Goal: Information Seeking & Learning: Learn about a topic

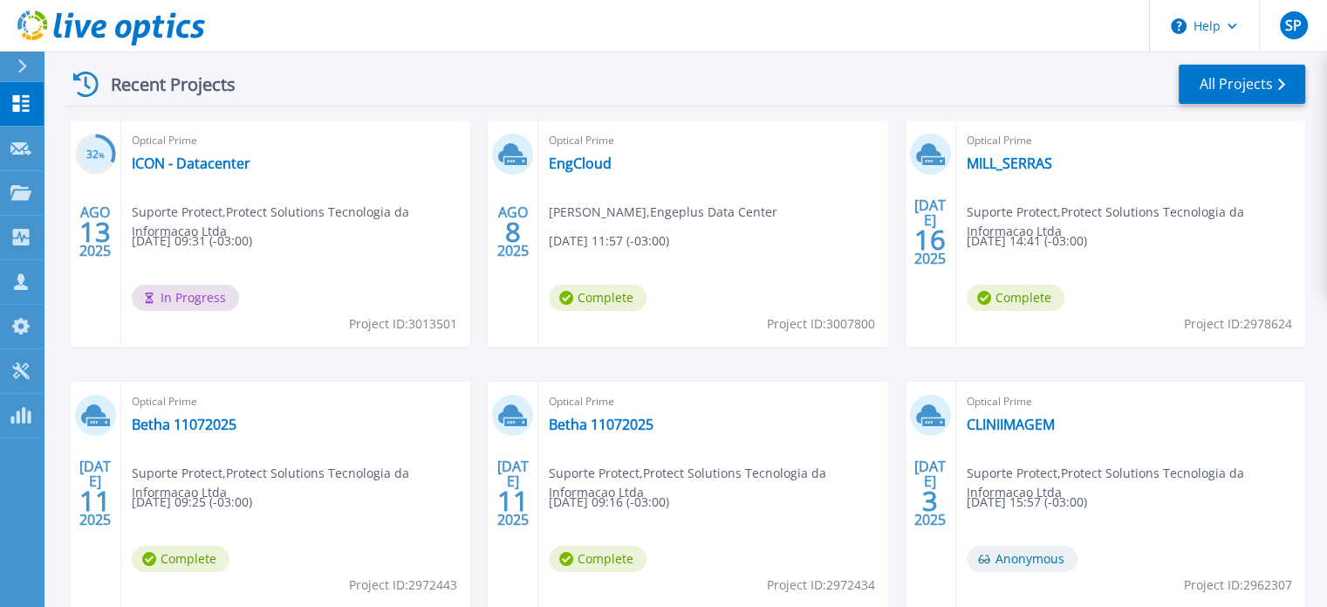
scroll to position [258, 0]
click at [191, 426] on link "Betha 11072025" at bounding box center [184, 423] width 105 height 17
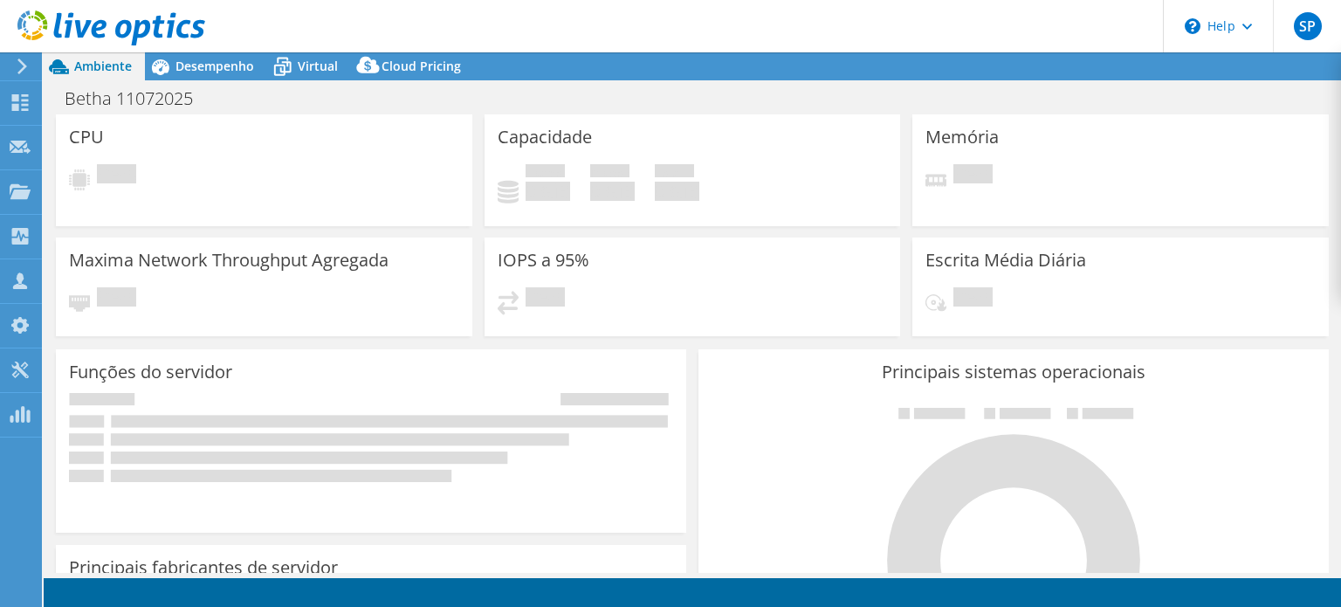
select select "USD"
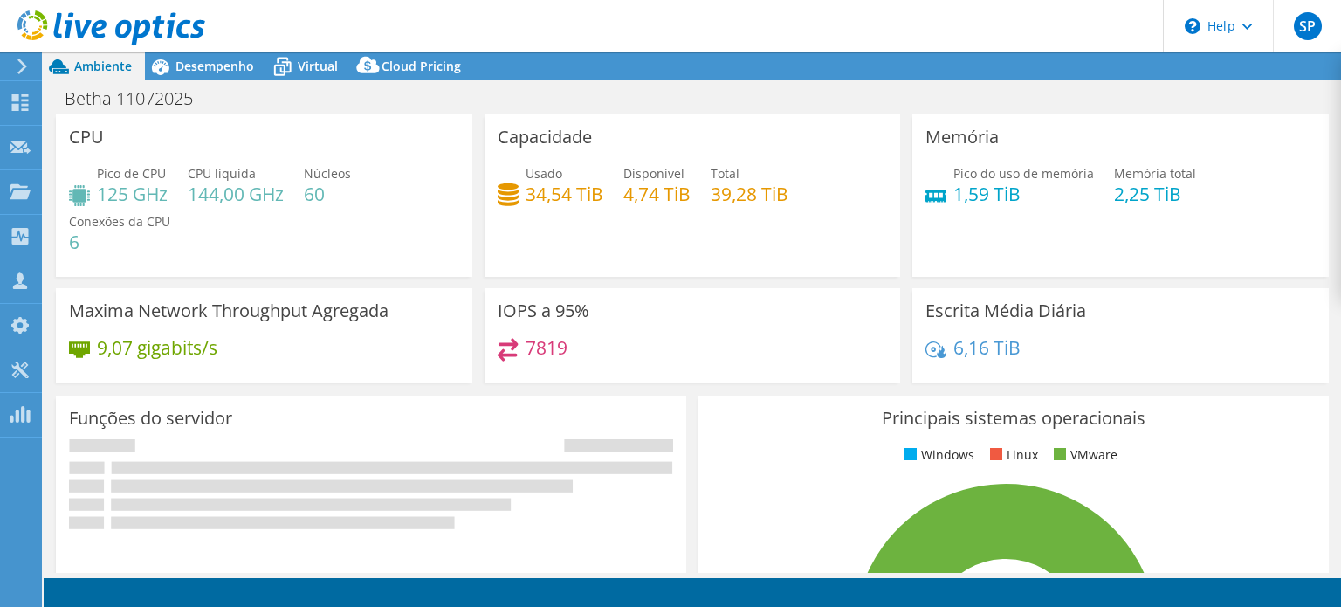
select select "SouthAmerica"
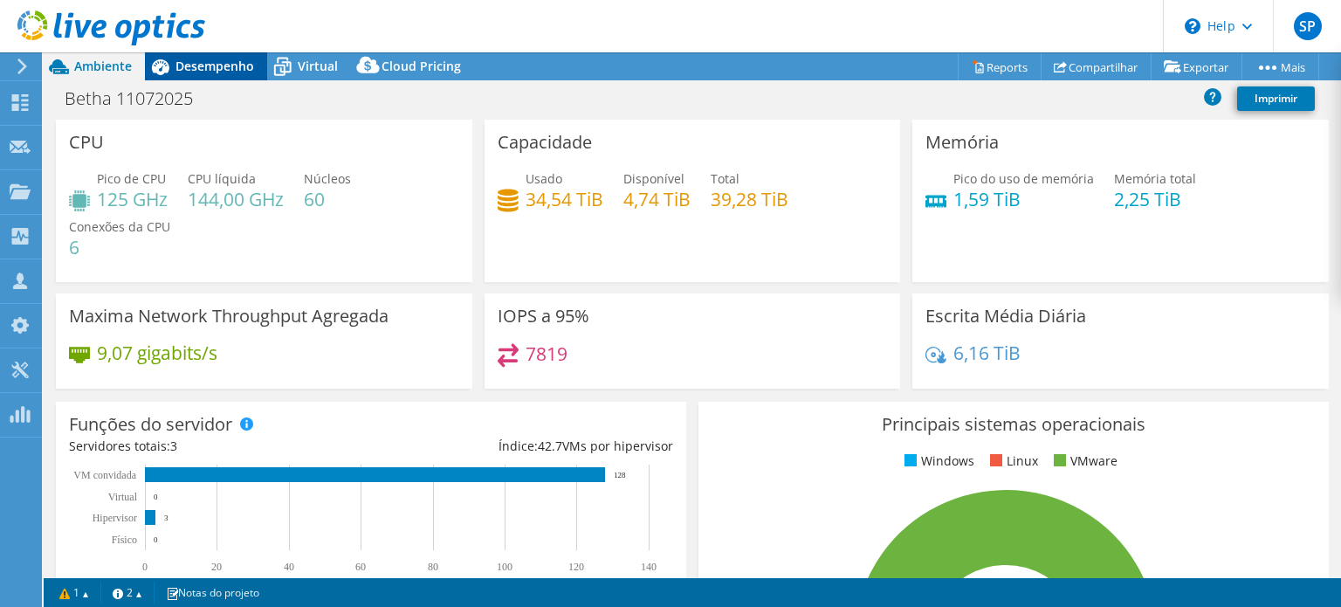
click at [215, 74] on div "Desempenho" at bounding box center [206, 66] width 122 height 28
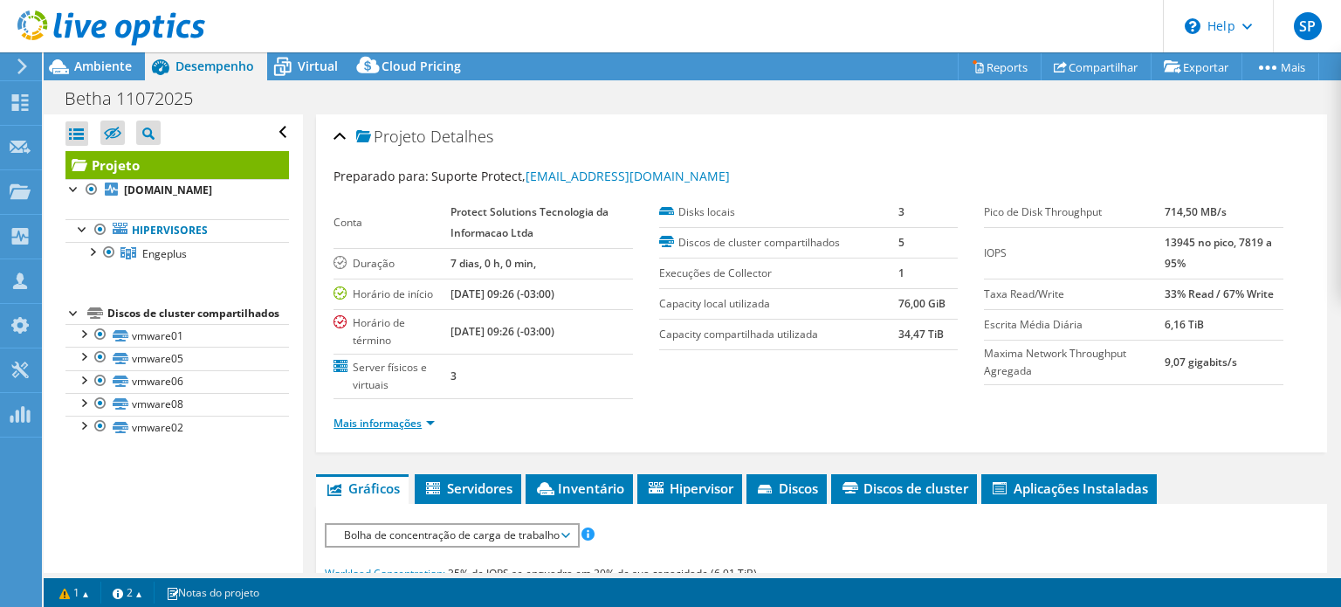
click at [380, 415] on link "Mais informações" at bounding box center [383, 422] width 101 height 15
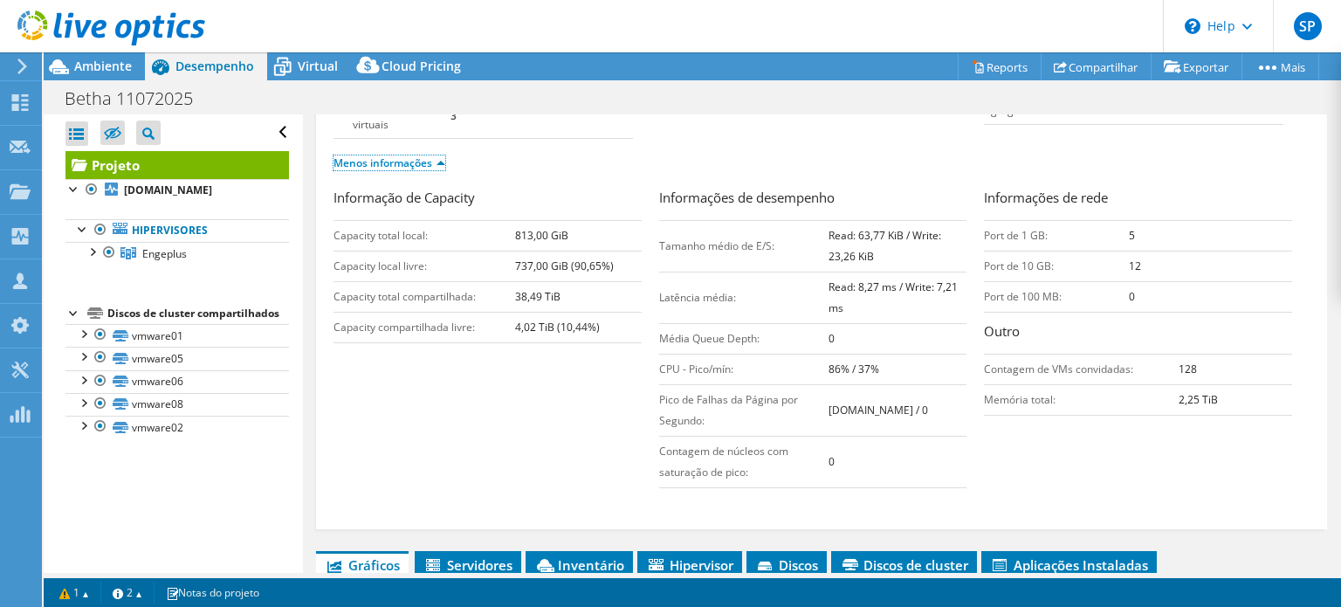
scroll to position [262, 0]
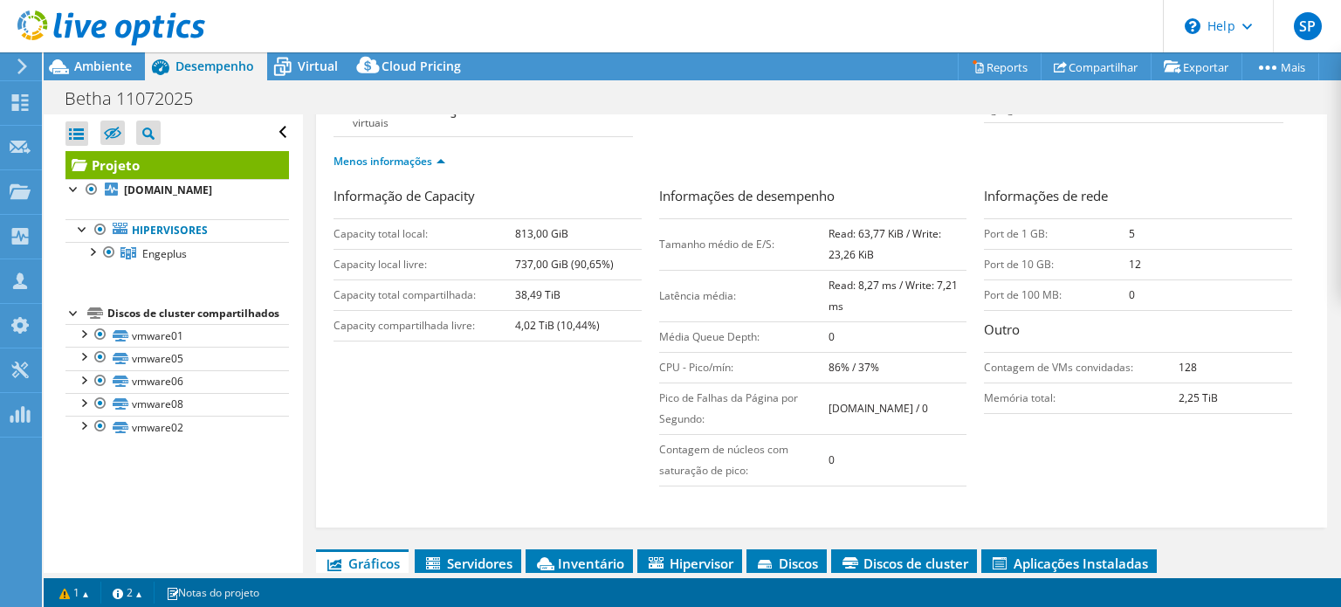
click at [1061, 257] on td "Port de 10 GB:" at bounding box center [1056, 264] width 145 height 31
click at [1038, 289] on td "Port de 100 MB:" at bounding box center [1056, 294] width 145 height 31
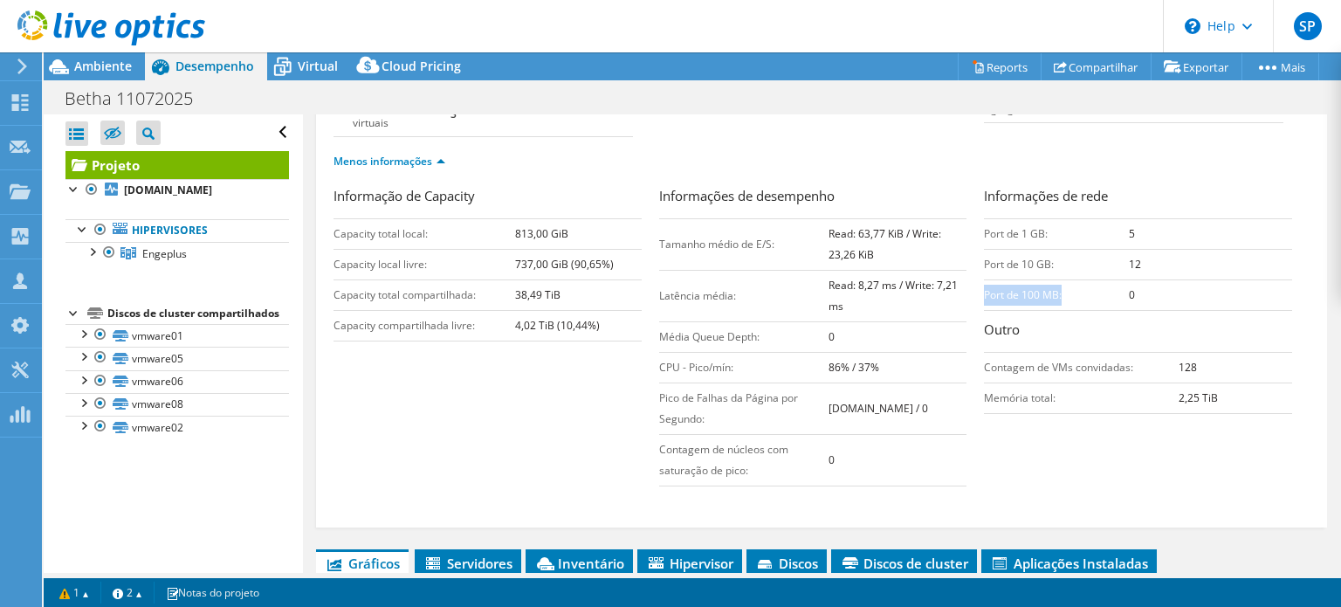
click at [1038, 289] on td "Port de 100 MB:" at bounding box center [1056, 294] width 145 height 31
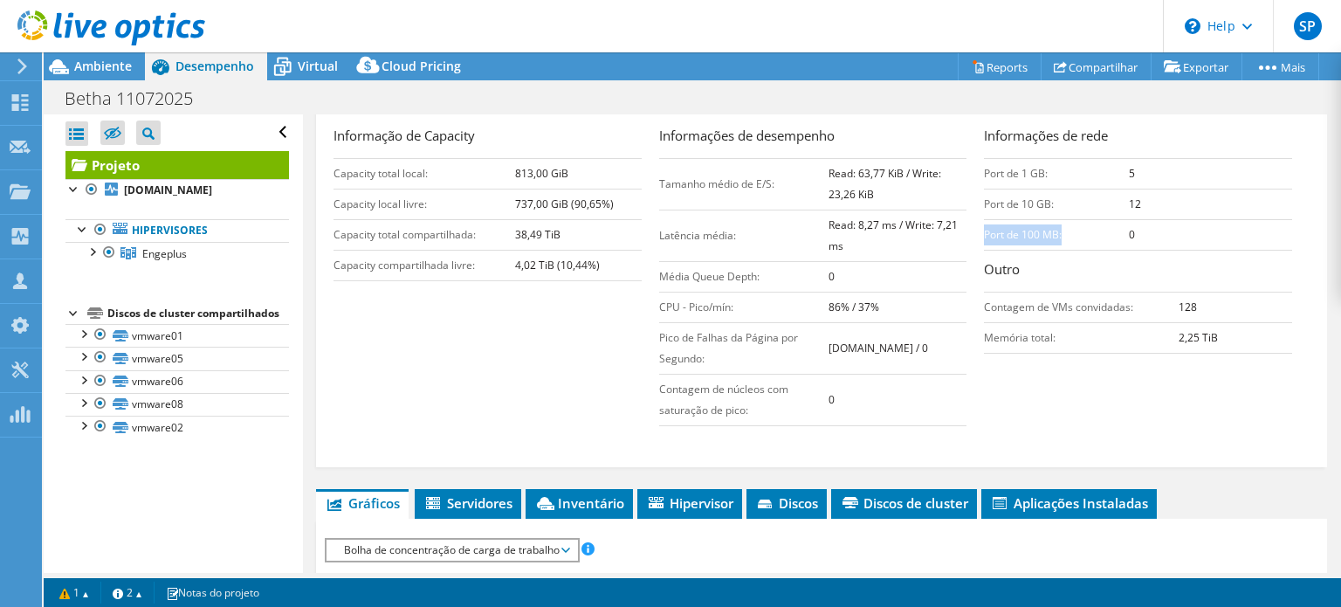
scroll to position [611, 0]
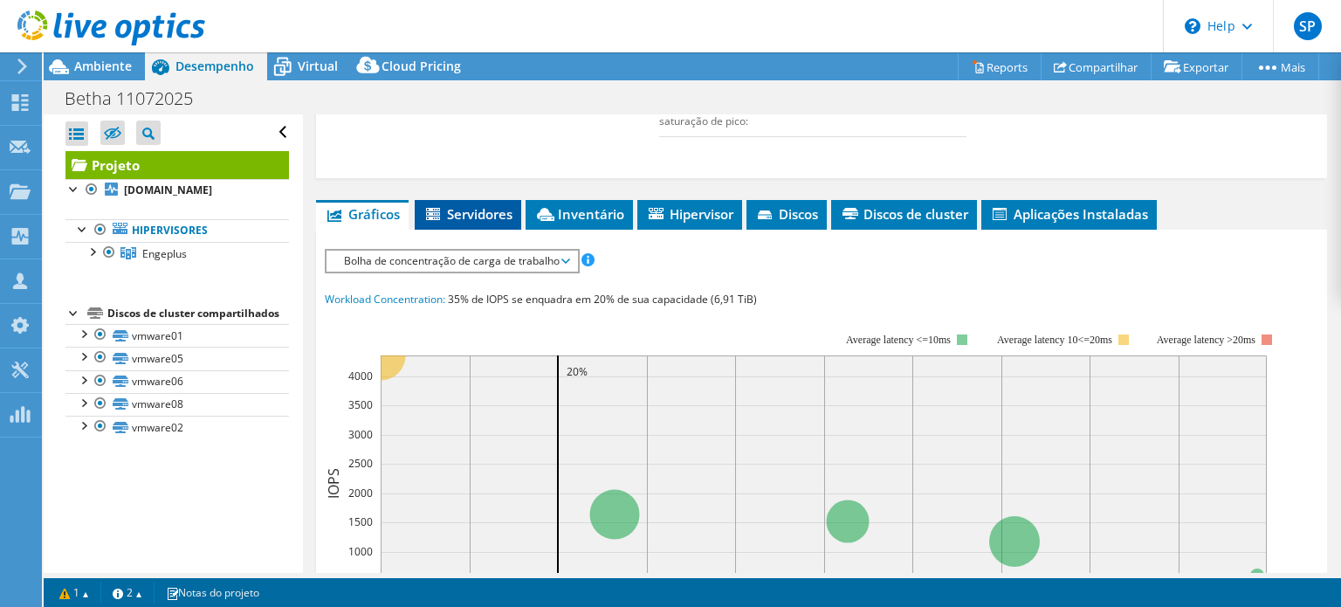
click at [472, 205] on span "Servidores" at bounding box center [467, 213] width 89 height 17
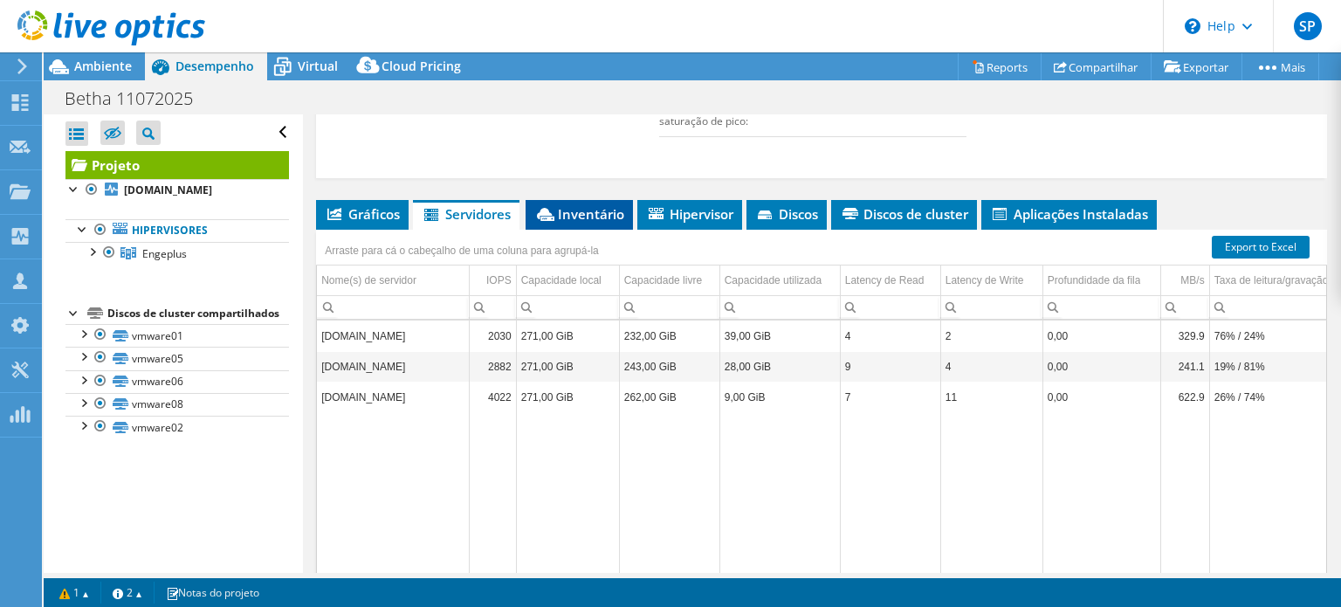
click at [600, 205] on span "Inventário" at bounding box center [579, 213] width 90 height 17
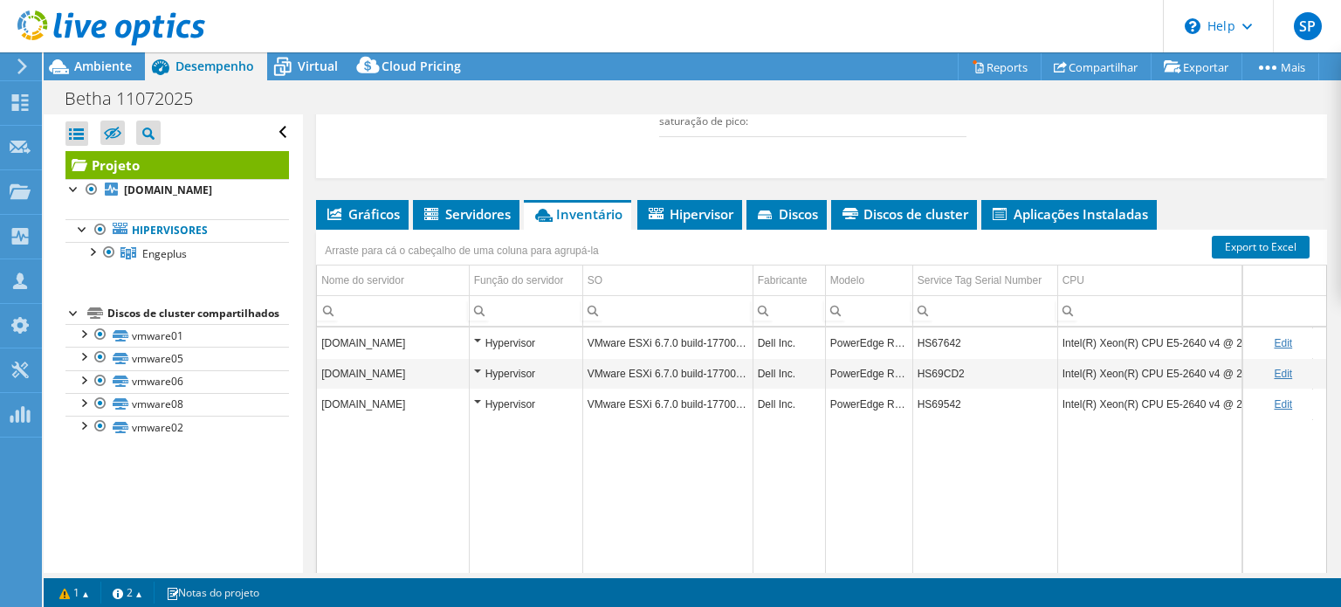
click at [492, 333] on div "Hypervisor" at bounding box center [526, 343] width 104 height 21
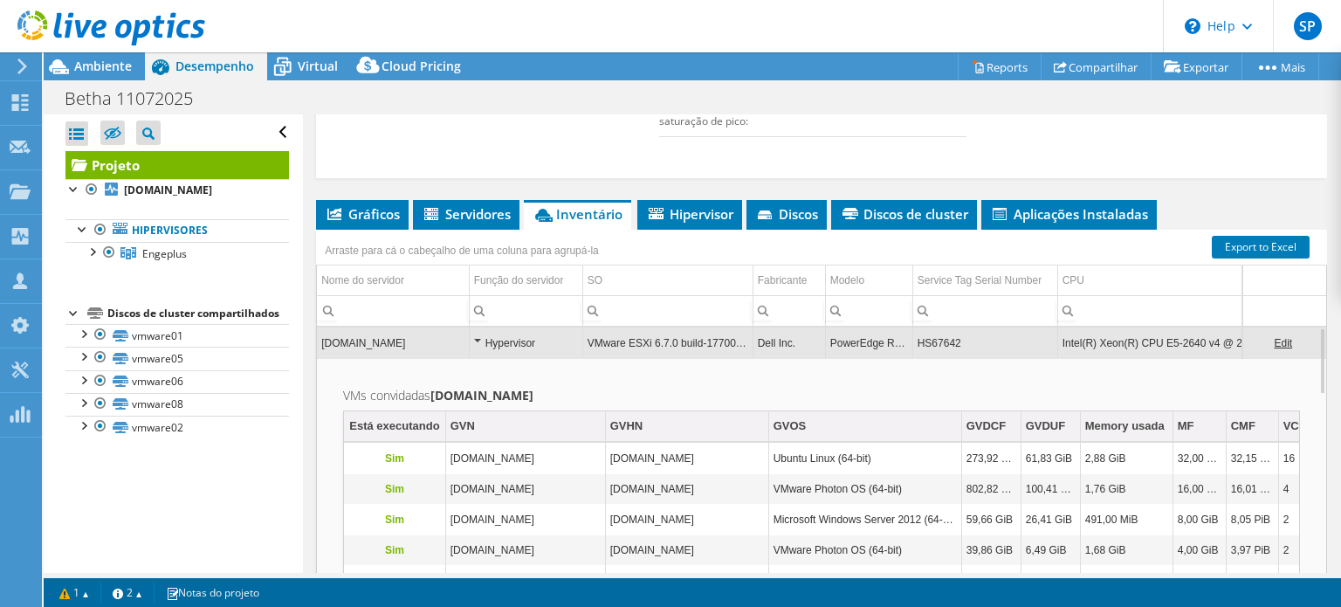
click at [492, 333] on div "Hypervisor" at bounding box center [526, 343] width 104 height 21
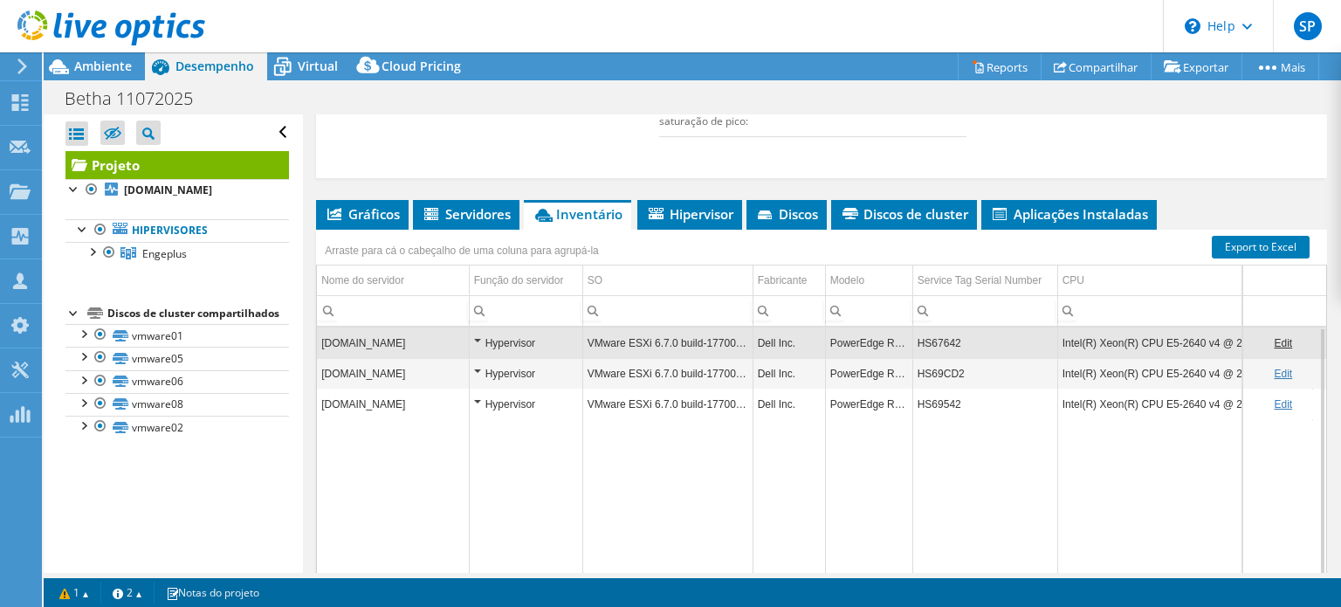
click at [467, 327] on td "[DOMAIN_NAME]" at bounding box center [393, 342] width 152 height 31
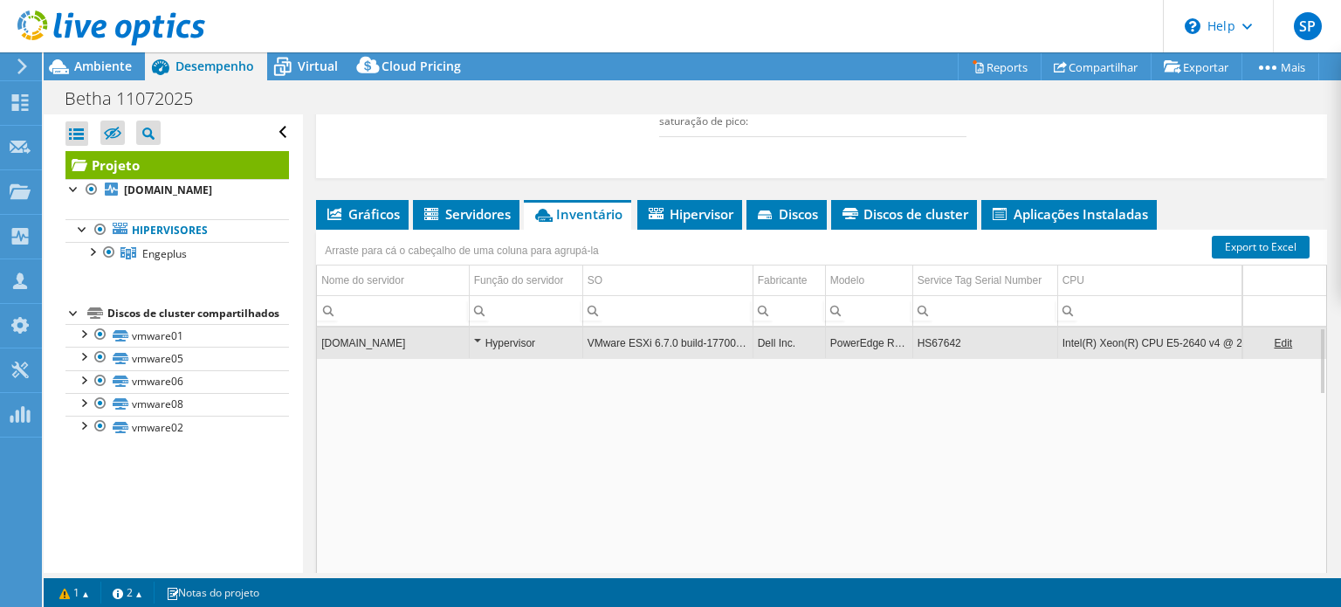
click at [484, 333] on div "Hypervisor" at bounding box center [526, 343] width 104 height 21
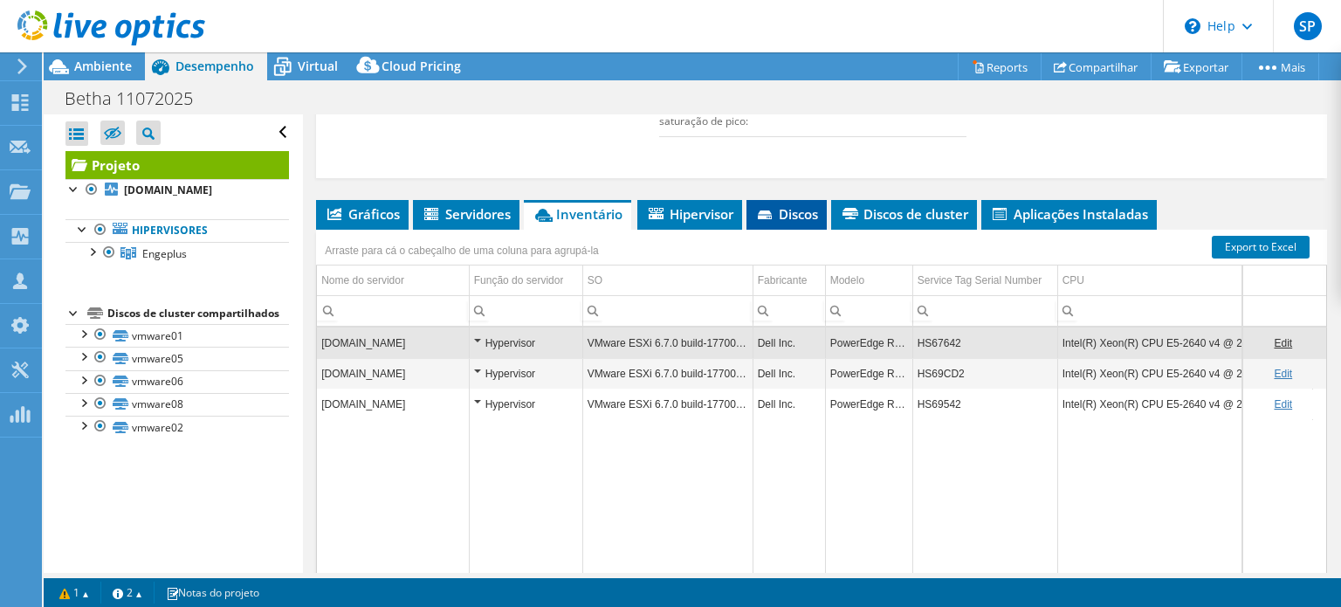
click at [765, 210] on icon at bounding box center [766, 215] width 17 height 11
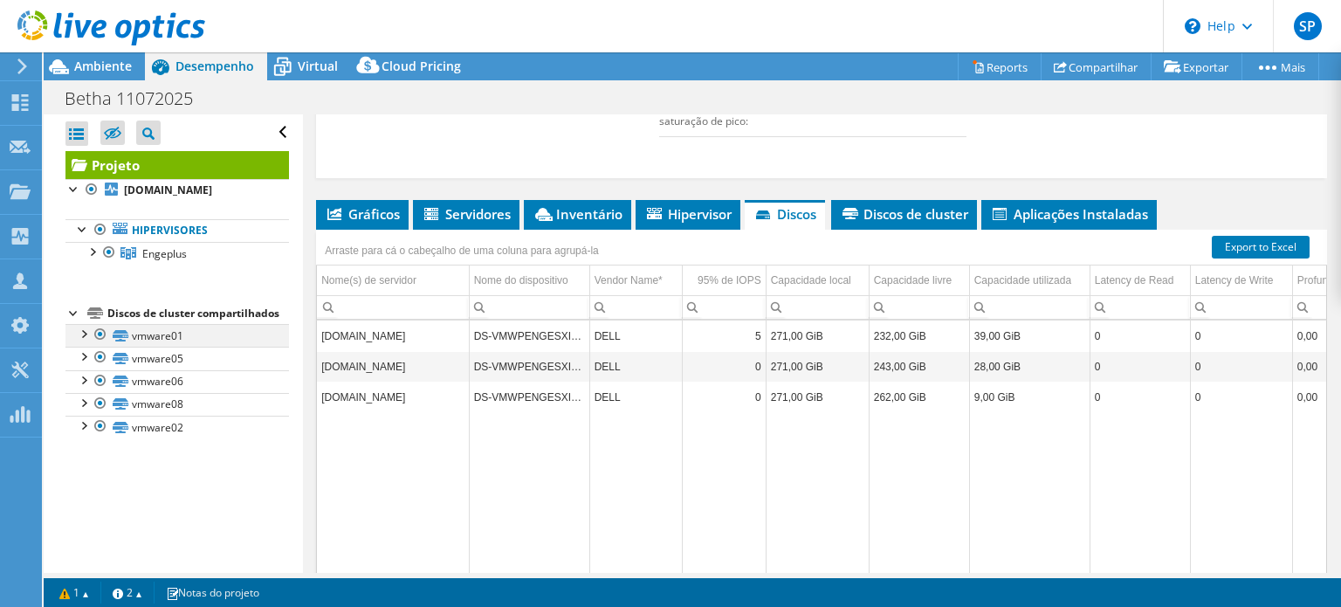
click at [84, 341] on div at bounding box center [82, 332] width 17 height 17
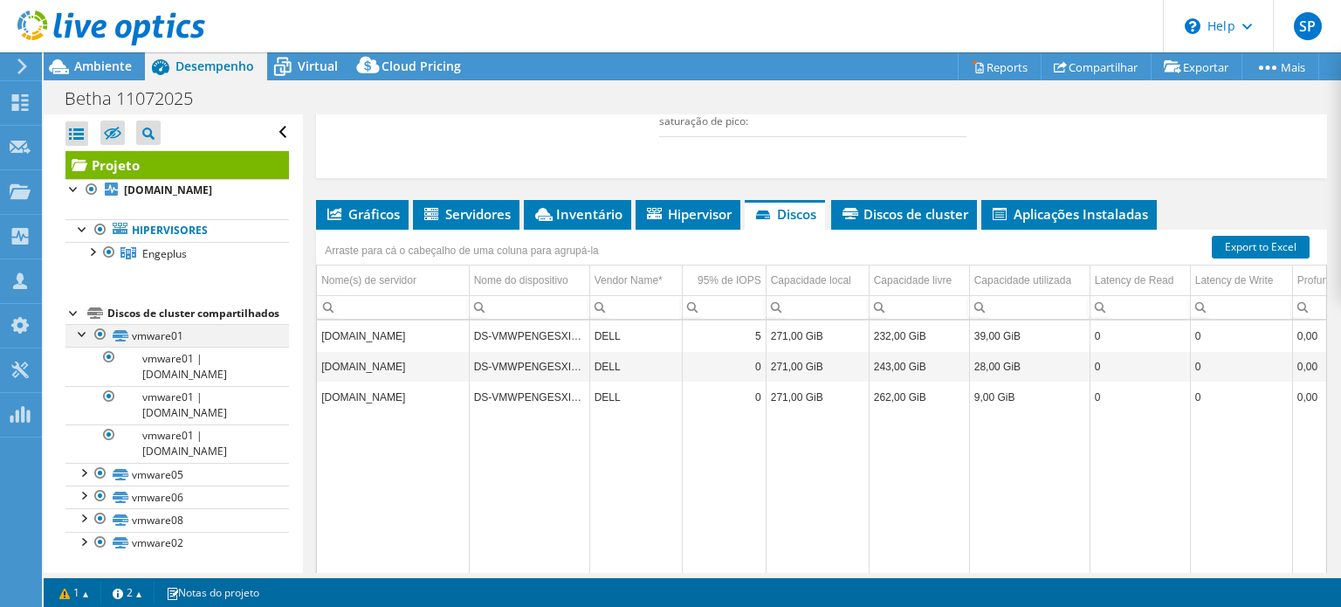
click at [84, 341] on div at bounding box center [82, 332] width 17 height 17
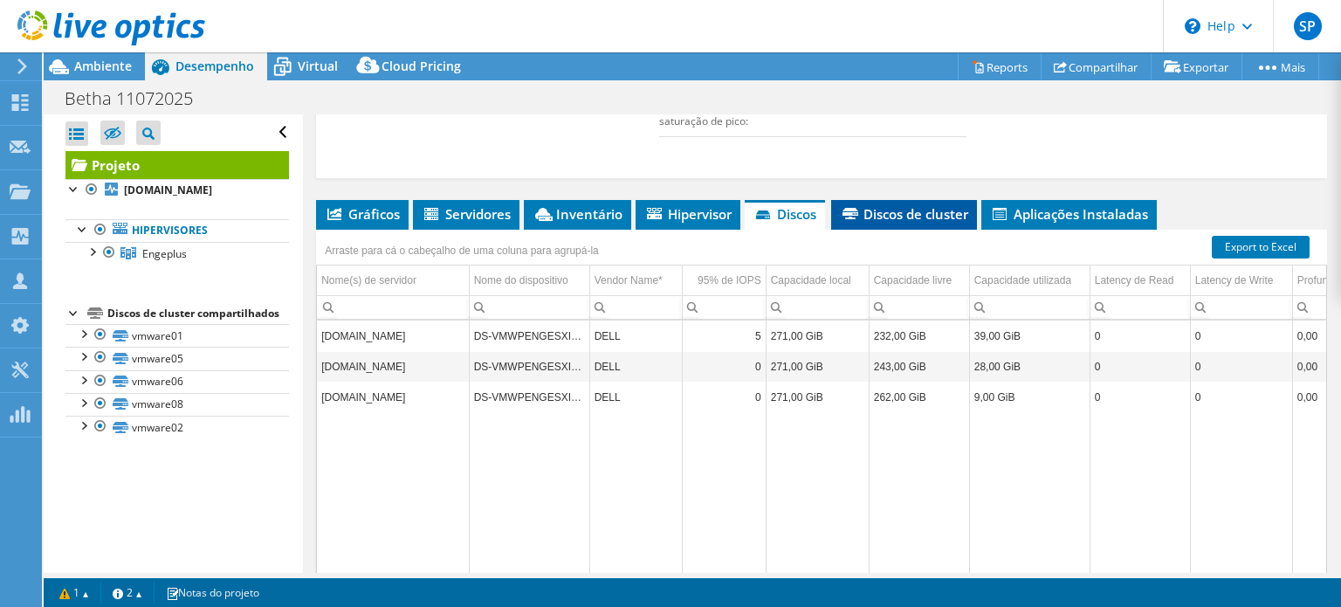
click at [911, 205] on span "Discos de cluster" at bounding box center [904, 213] width 128 height 17
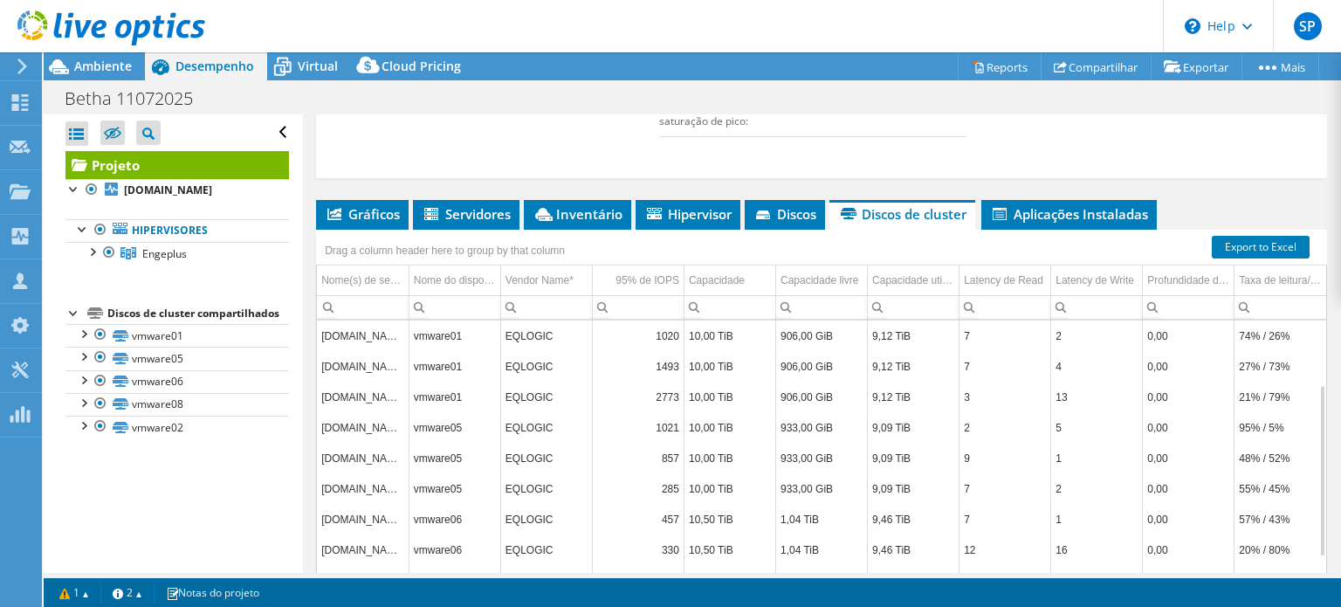
scroll to position [680, 0]
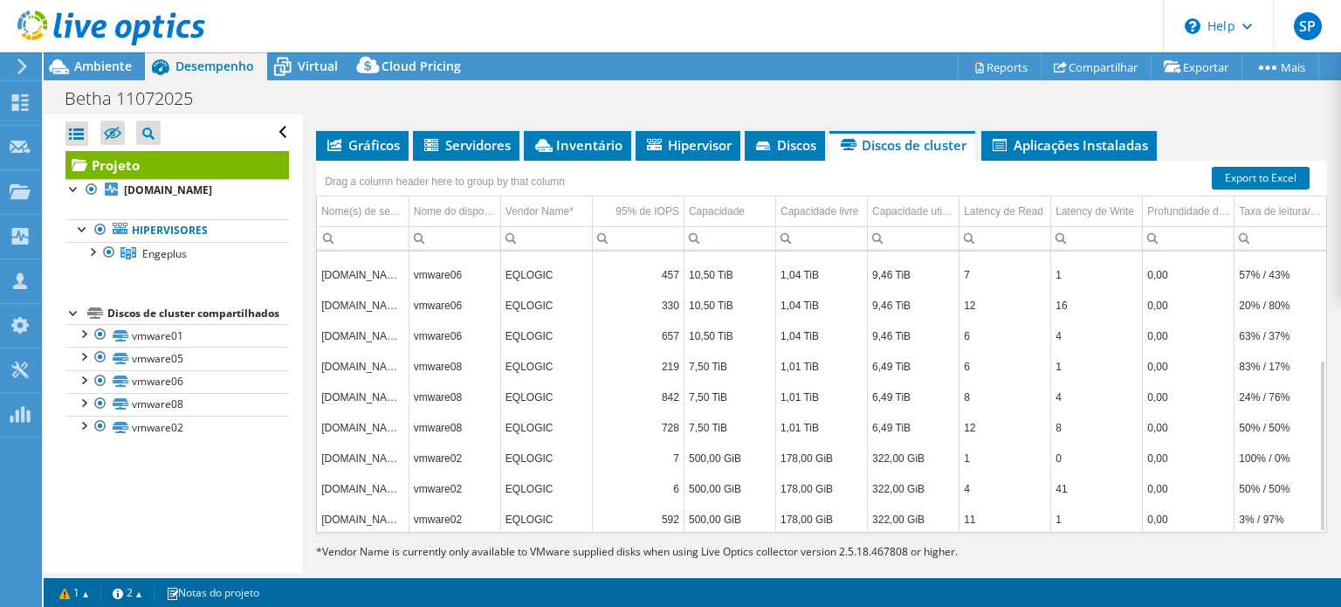
click at [673, 504] on td "592" at bounding box center [638, 519] width 92 height 31
drag, startPoint x: 503, startPoint y: 524, endPoint x: 897, endPoint y: 538, distance: 394.8
click at [897, 538] on div "Gráficos Servidores Inventário Hipervisor Discos Discos de cluster IOPS" at bounding box center [821, 349] width 1011 height 436
click at [346, 442] on td "[DOMAIN_NAME]" at bounding box center [363, 457] width 92 height 31
click at [518, 473] on td "EQLOGIC" at bounding box center [546, 488] width 92 height 31
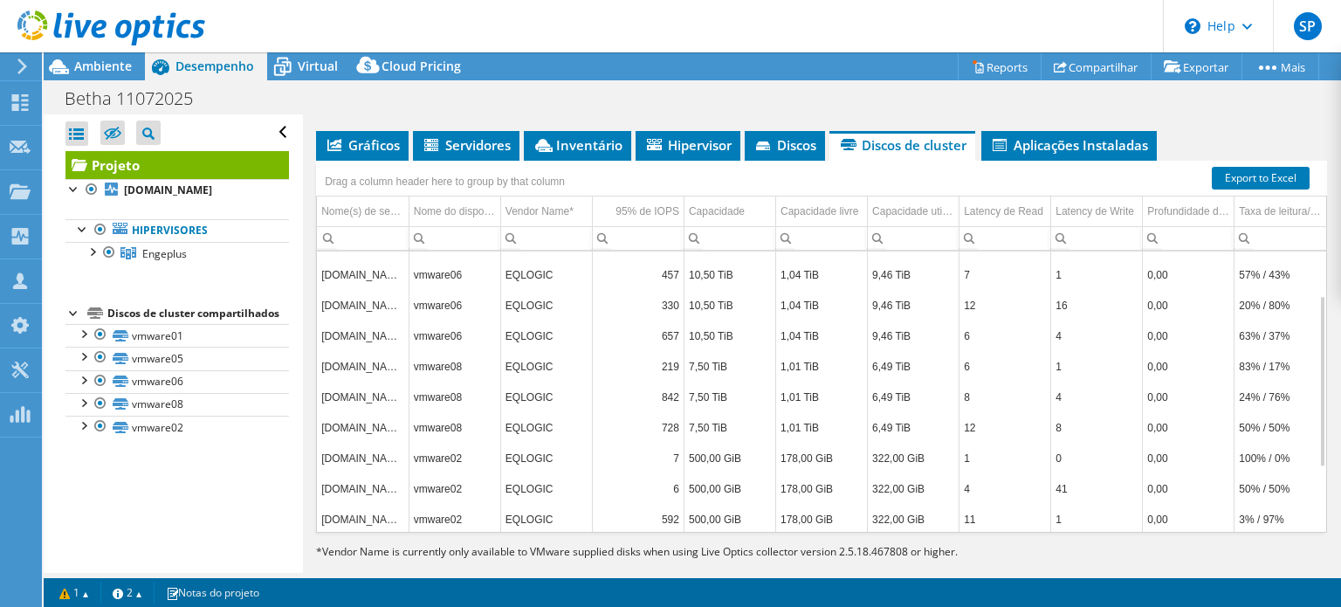
scroll to position [593, 0]
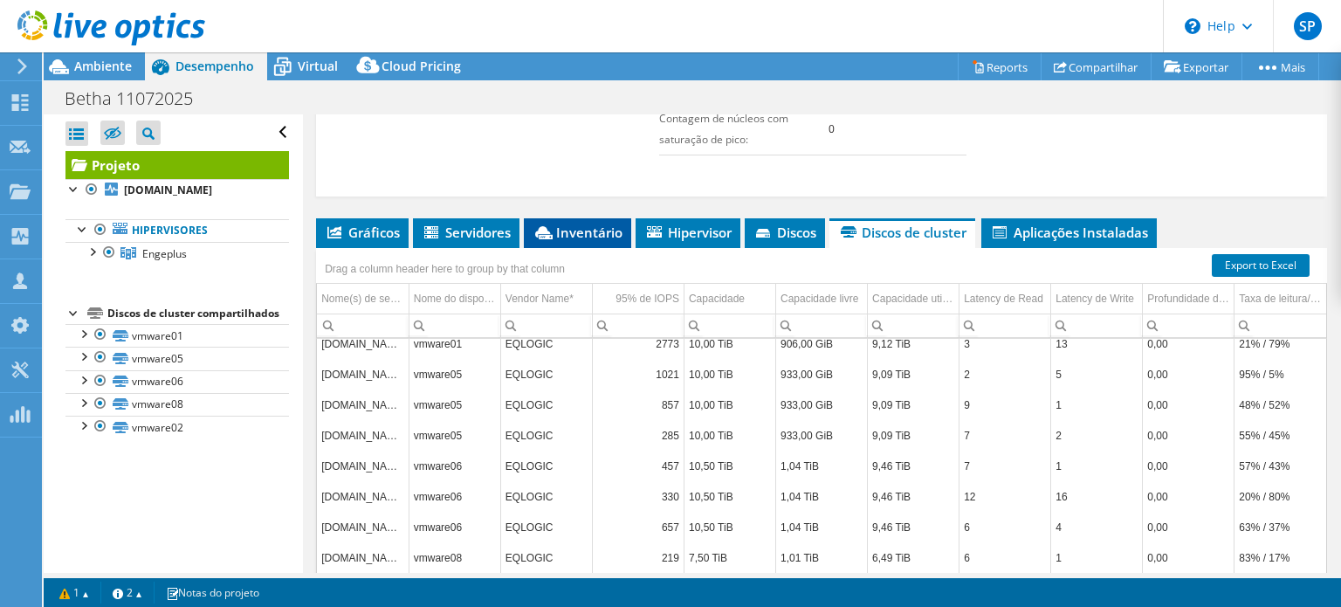
click at [595, 218] on li "Inventário" at bounding box center [577, 233] width 107 height 30
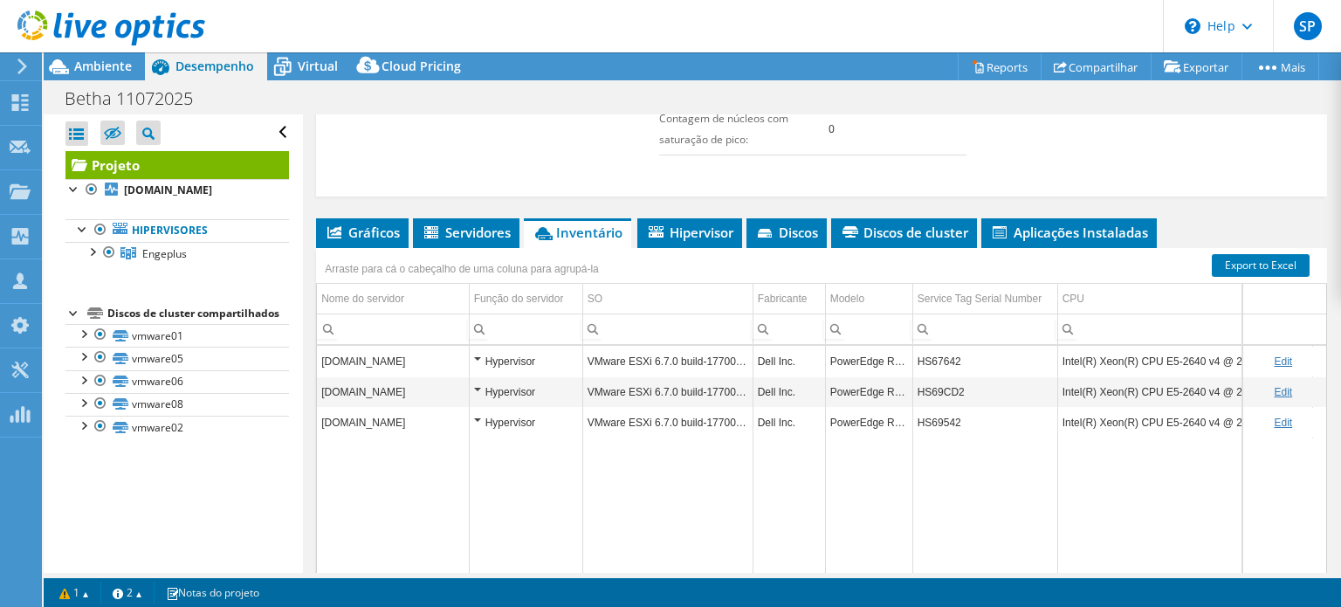
click at [481, 351] on div "Hypervisor" at bounding box center [526, 361] width 104 height 21
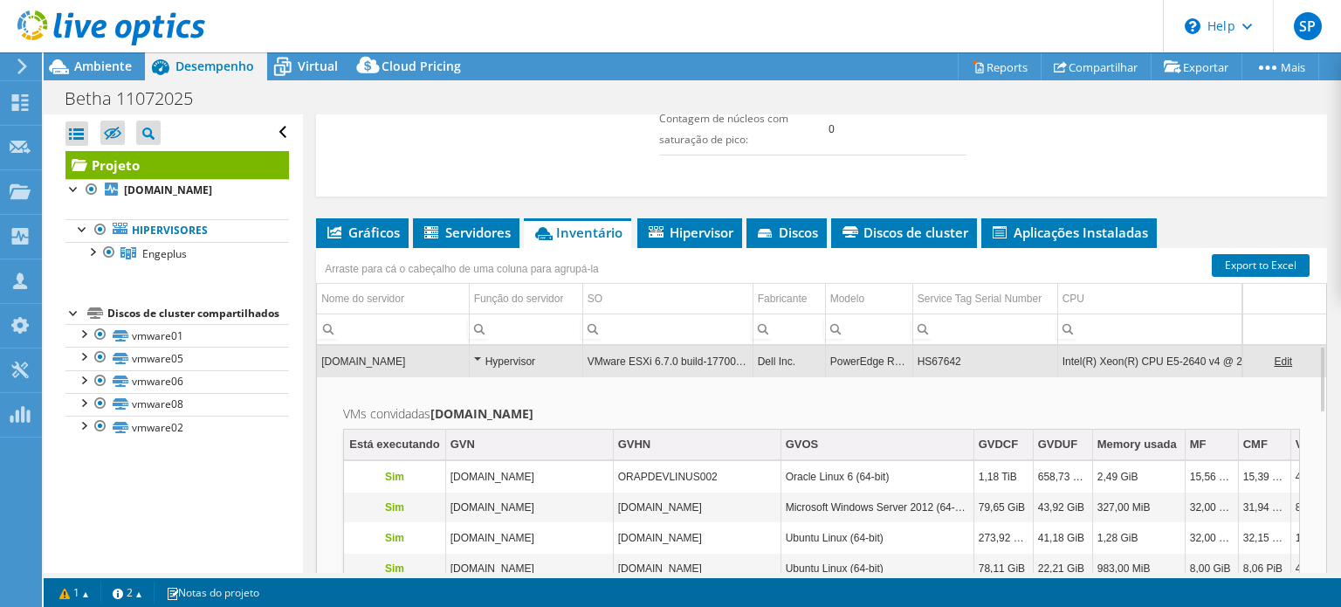
click at [478, 351] on div "Hypervisor" at bounding box center [526, 361] width 104 height 21
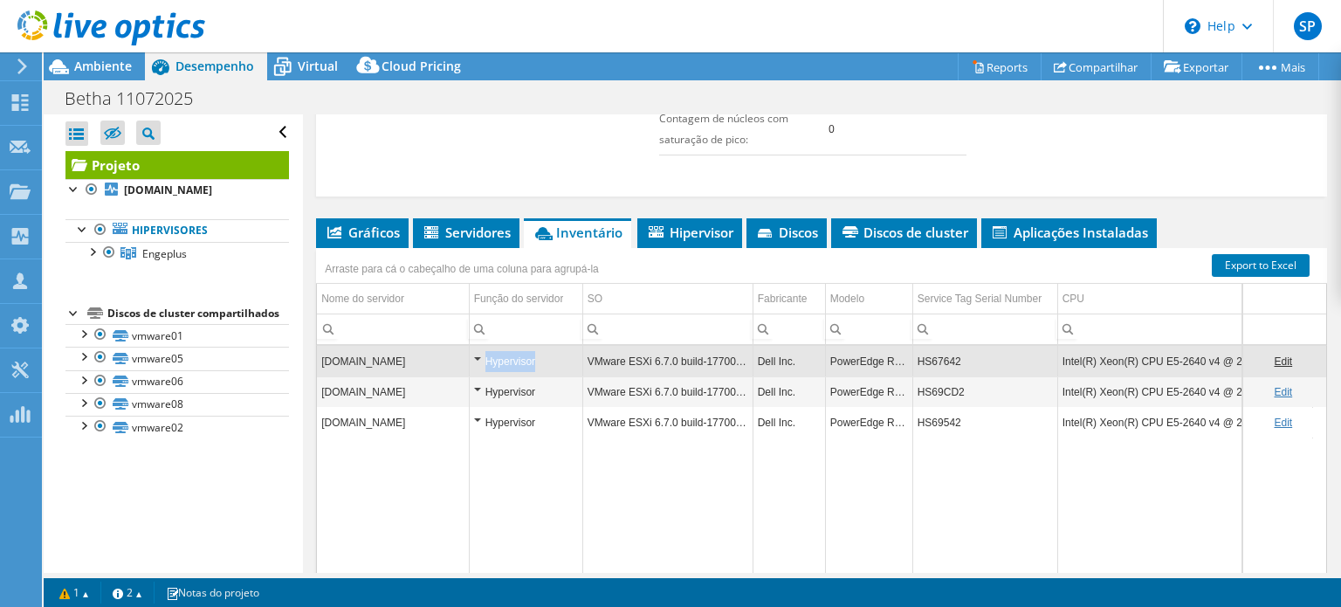
click at [478, 351] on div "Hypervisor" at bounding box center [526, 361] width 104 height 21
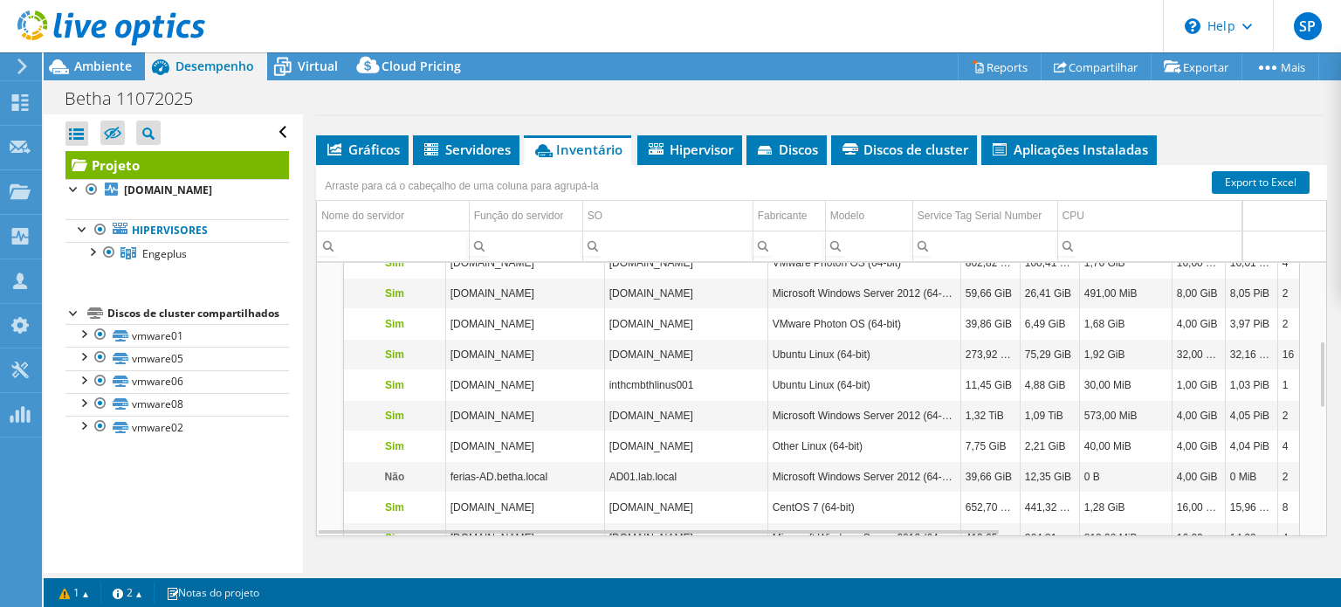
scroll to position [680, 0]
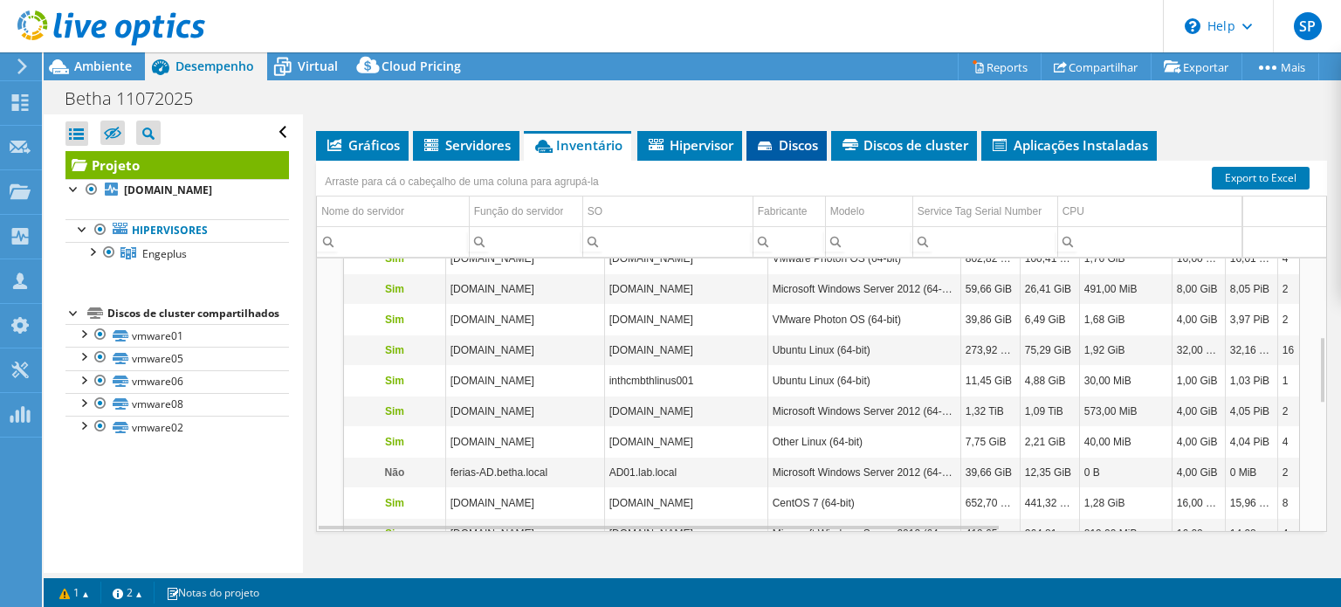
click at [804, 136] on span "Discos" at bounding box center [786, 144] width 63 height 17
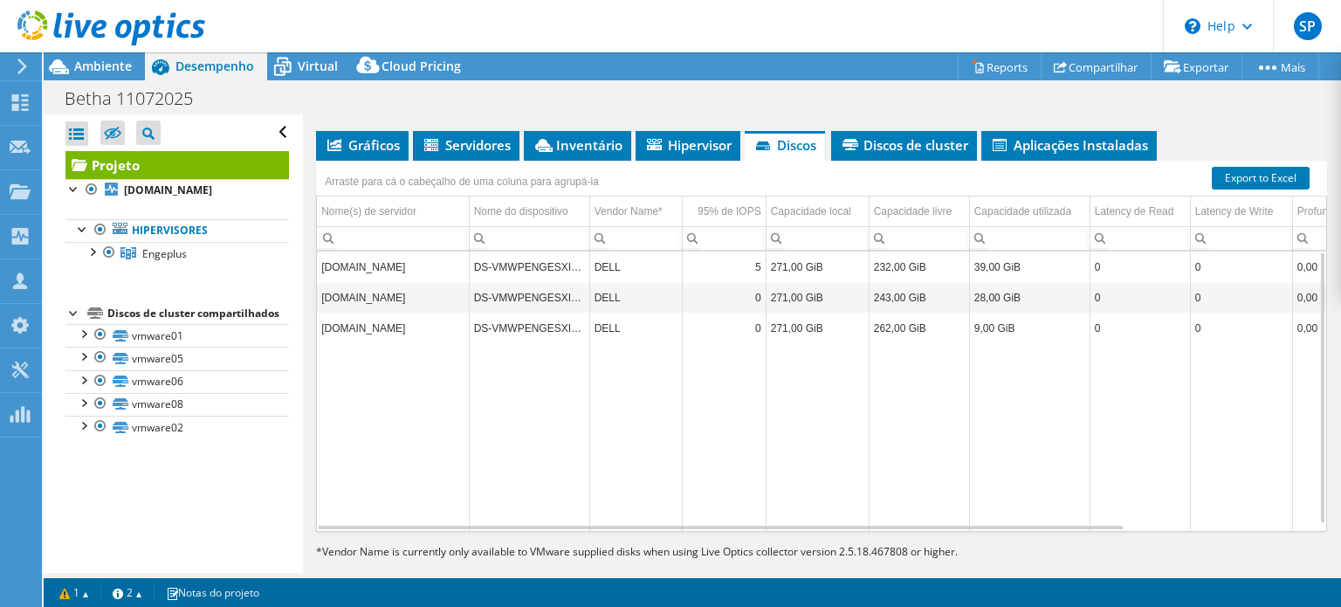
click at [504, 254] on td "DS-VMWPENGESXI001" at bounding box center [529, 266] width 120 height 31
click at [503, 251] on td "DS-VMWPENGESXI001" at bounding box center [529, 266] width 120 height 31
click at [477, 136] on span "Servidores" at bounding box center [466, 144] width 89 height 17
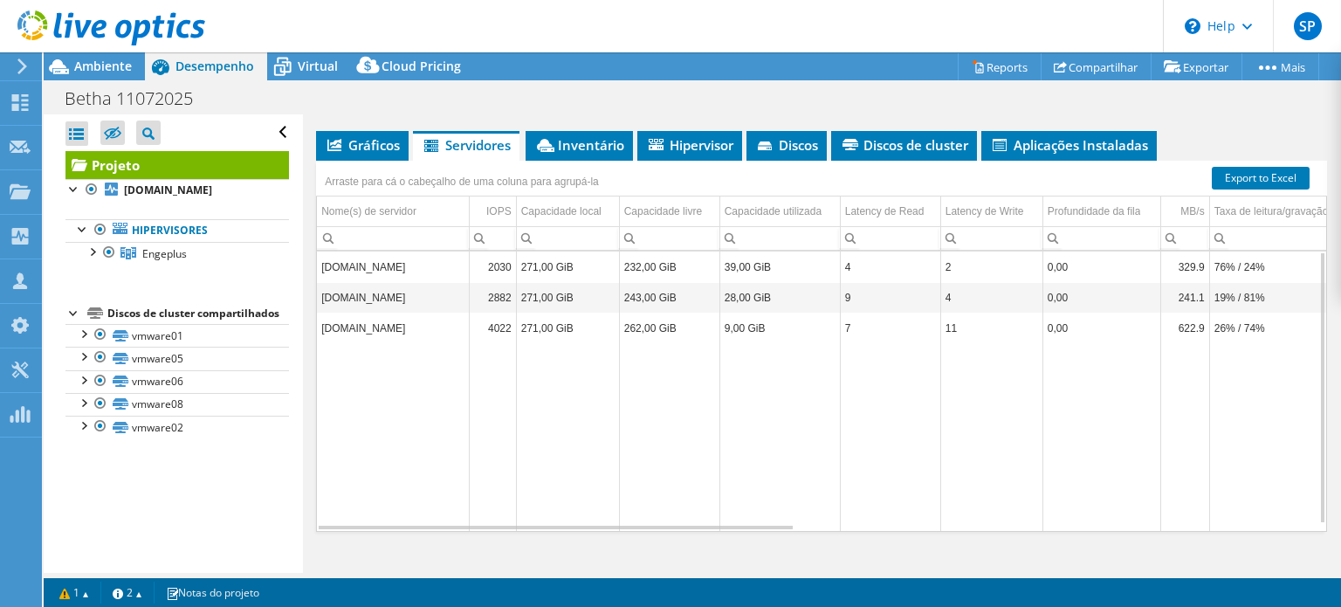
click at [490, 282] on td "2882" at bounding box center [492, 297] width 47 height 31
click at [504, 312] on td "4022" at bounding box center [492, 327] width 47 height 31
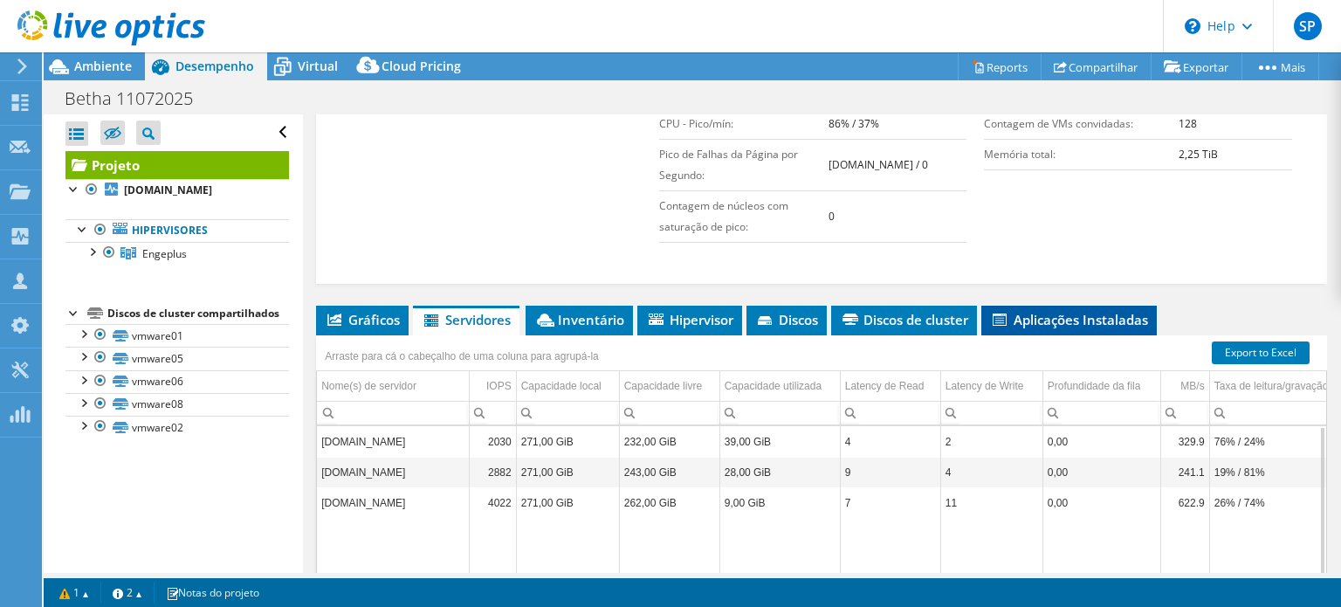
click at [1084, 311] on span "Aplicações Instaladas" at bounding box center [1069, 319] width 158 height 17
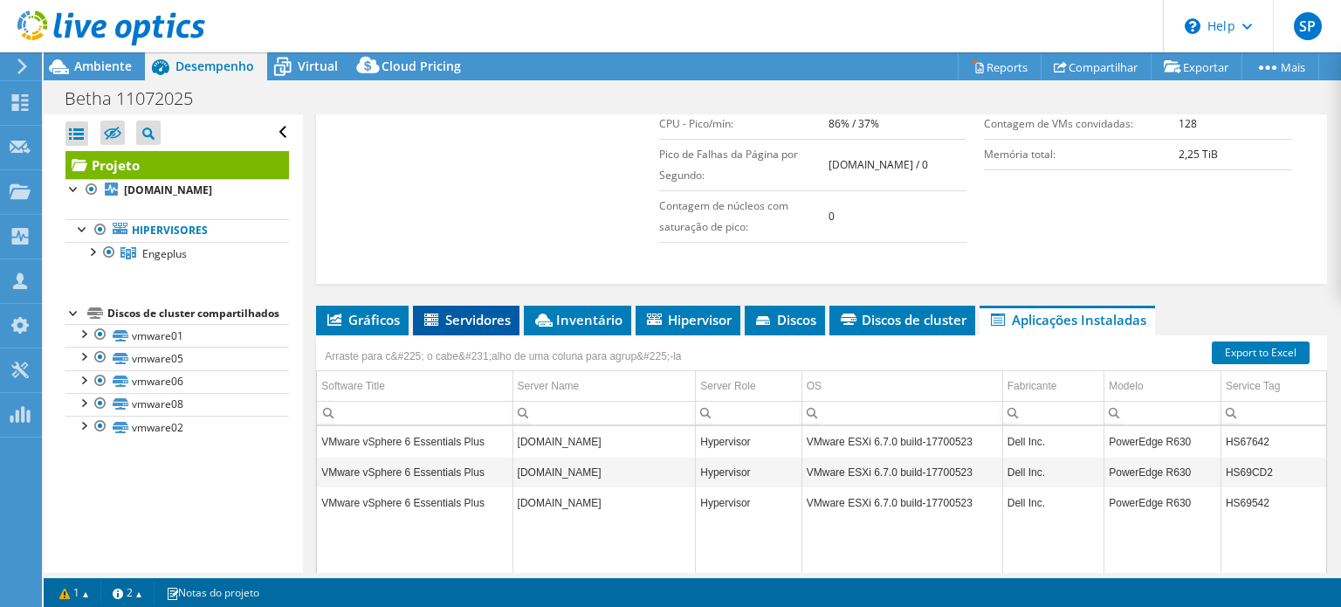
click at [491, 311] on span "Servidores" at bounding box center [466, 319] width 89 height 17
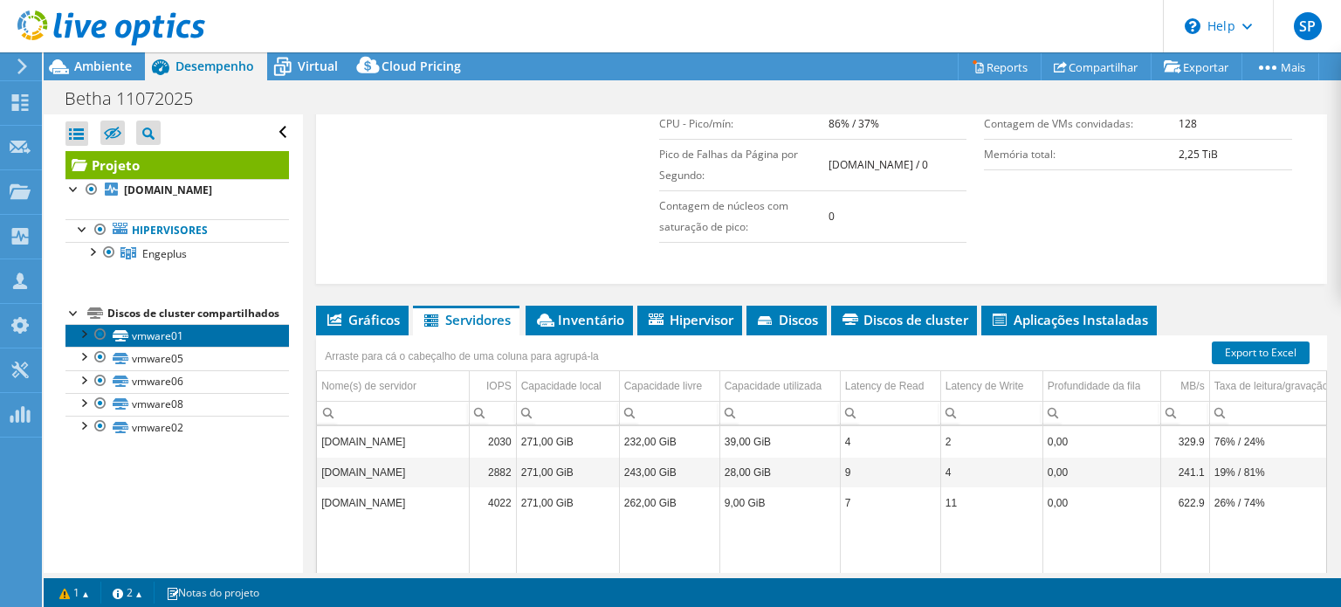
click at [140, 346] on link "vmware01" at bounding box center [176, 335] width 223 height 23
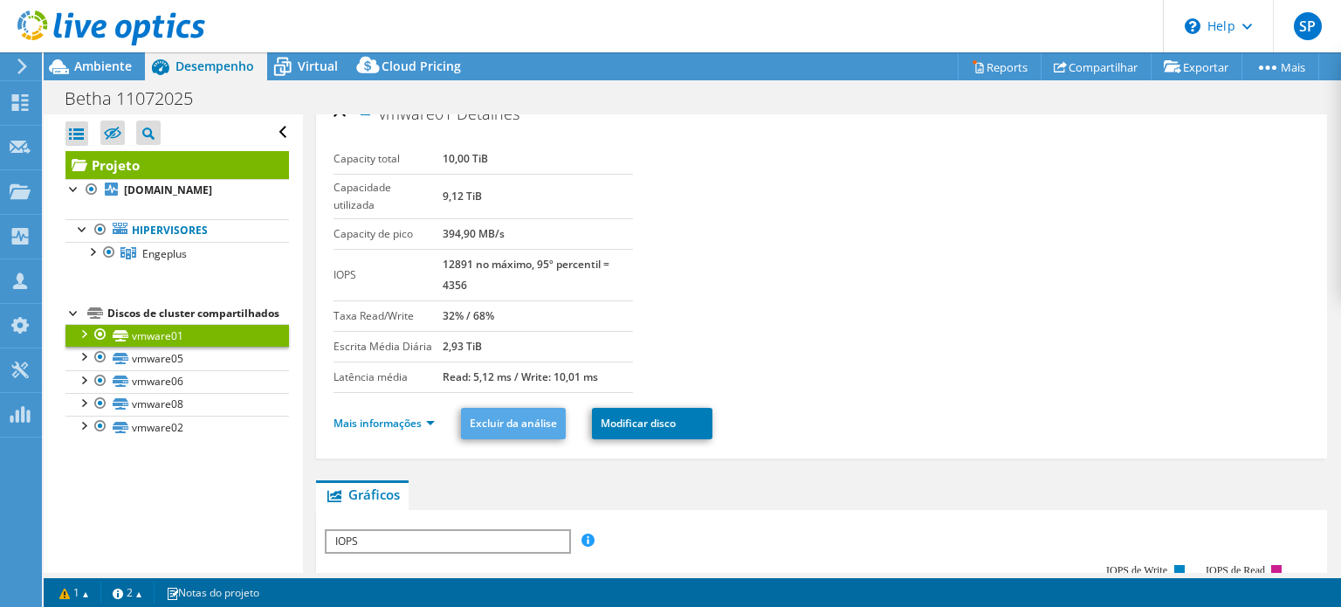
scroll to position [0, 0]
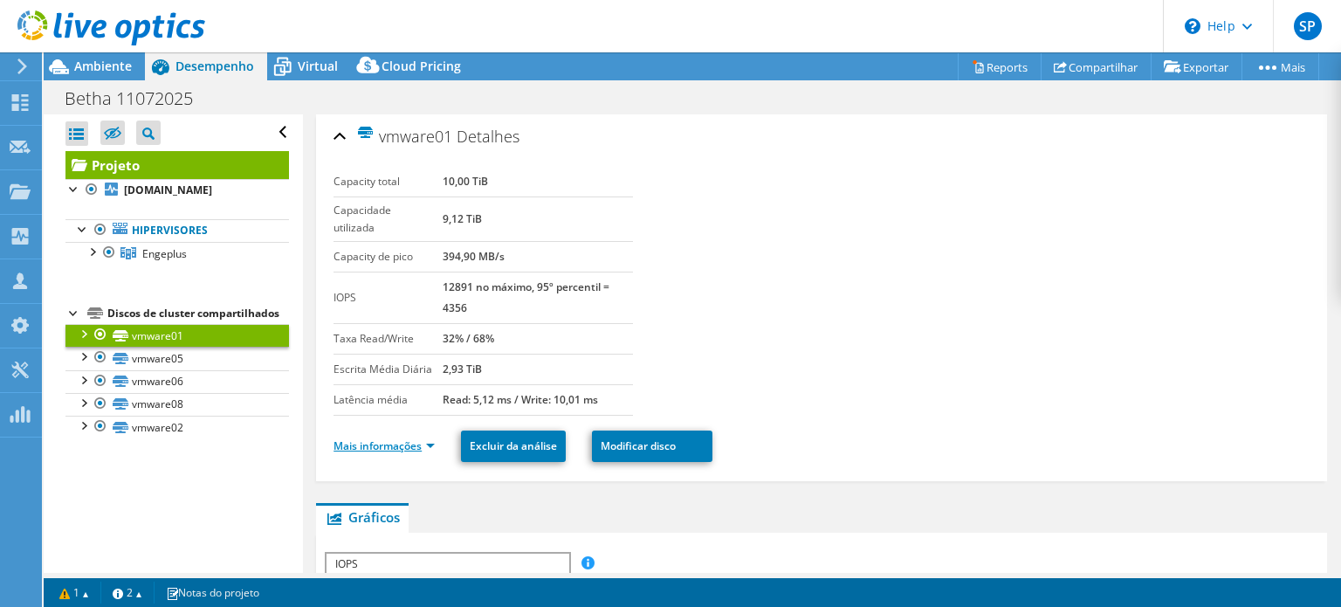
click at [415, 444] on link "Mais informações" at bounding box center [383, 445] width 101 height 15
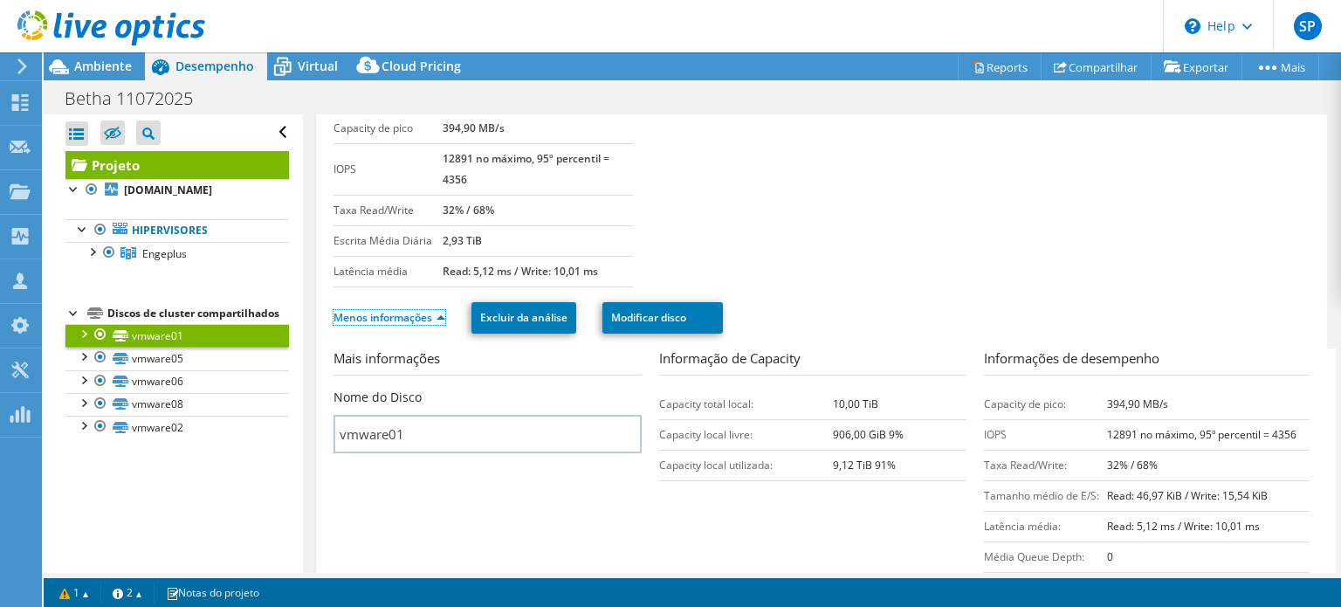
scroll to position [175, 0]
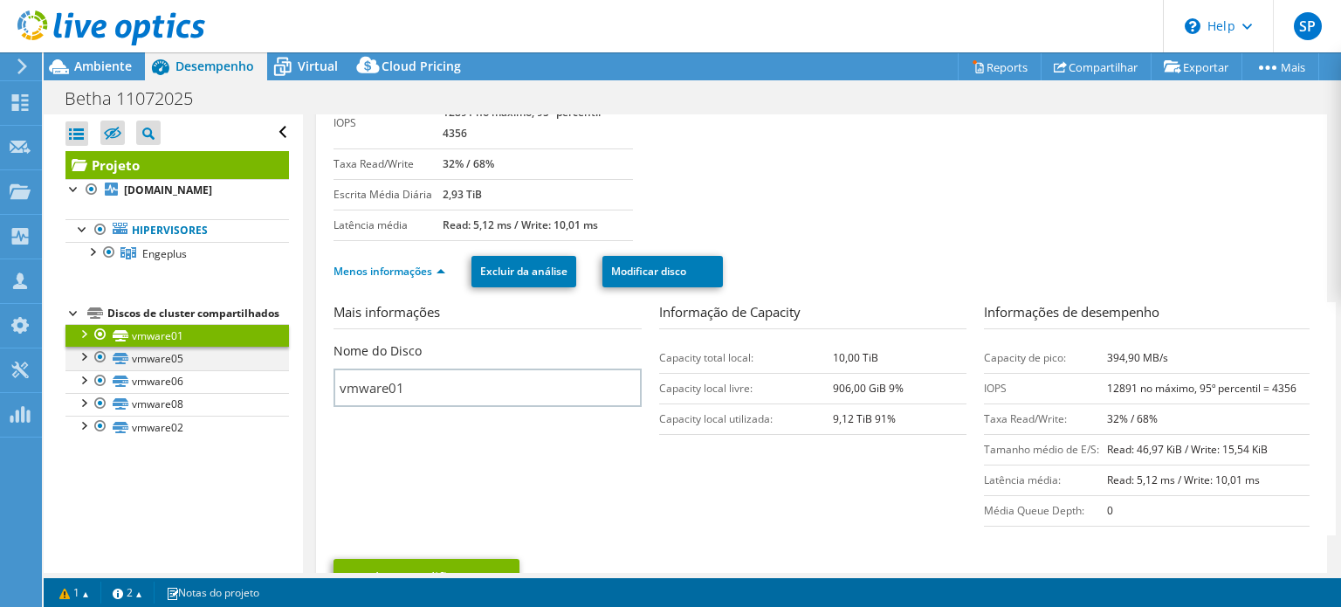
click at [80, 364] on div at bounding box center [82, 354] width 17 height 17
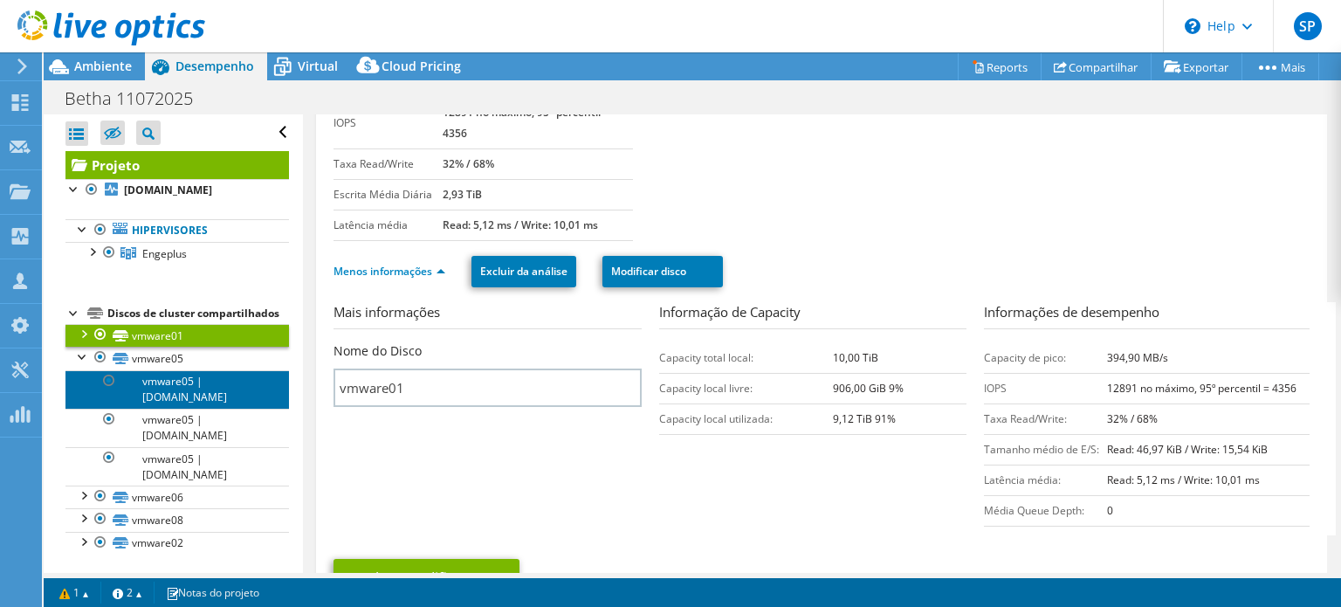
click at [195, 408] on link "vmware05 | [DOMAIN_NAME]" at bounding box center [176, 389] width 223 height 38
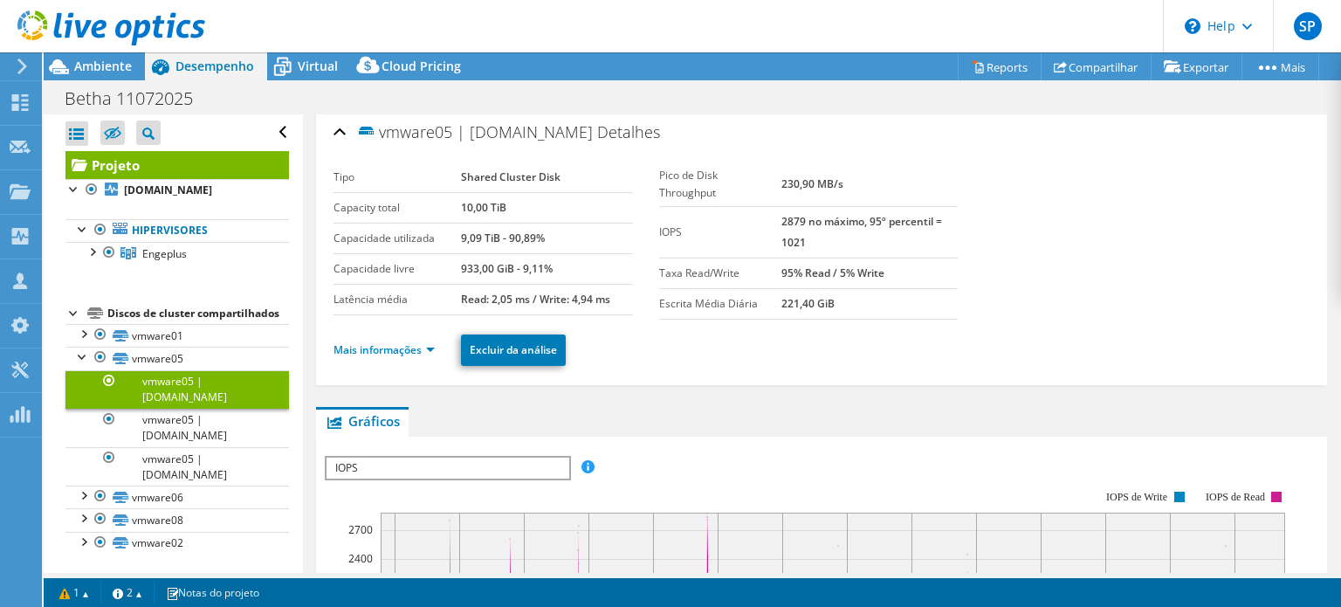
scroll to position [0, 0]
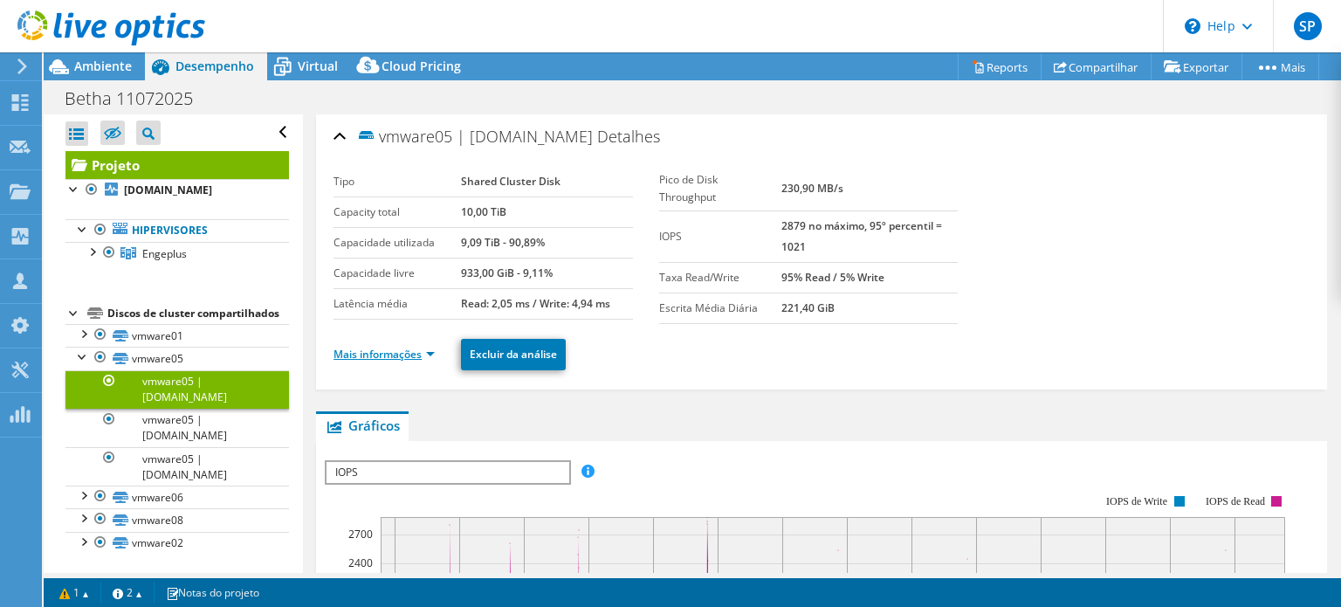
click at [415, 348] on link "Mais informações" at bounding box center [383, 353] width 101 height 15
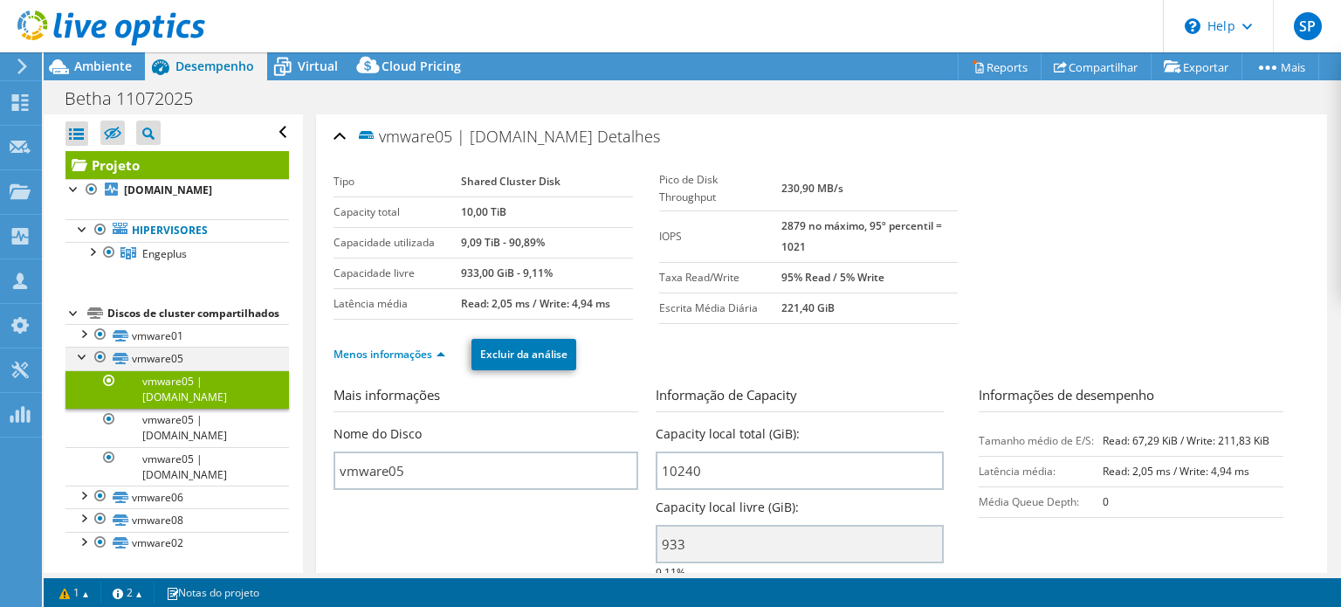
click at [89, 364] on div at bounding box center [82, 354] width 17 height 17
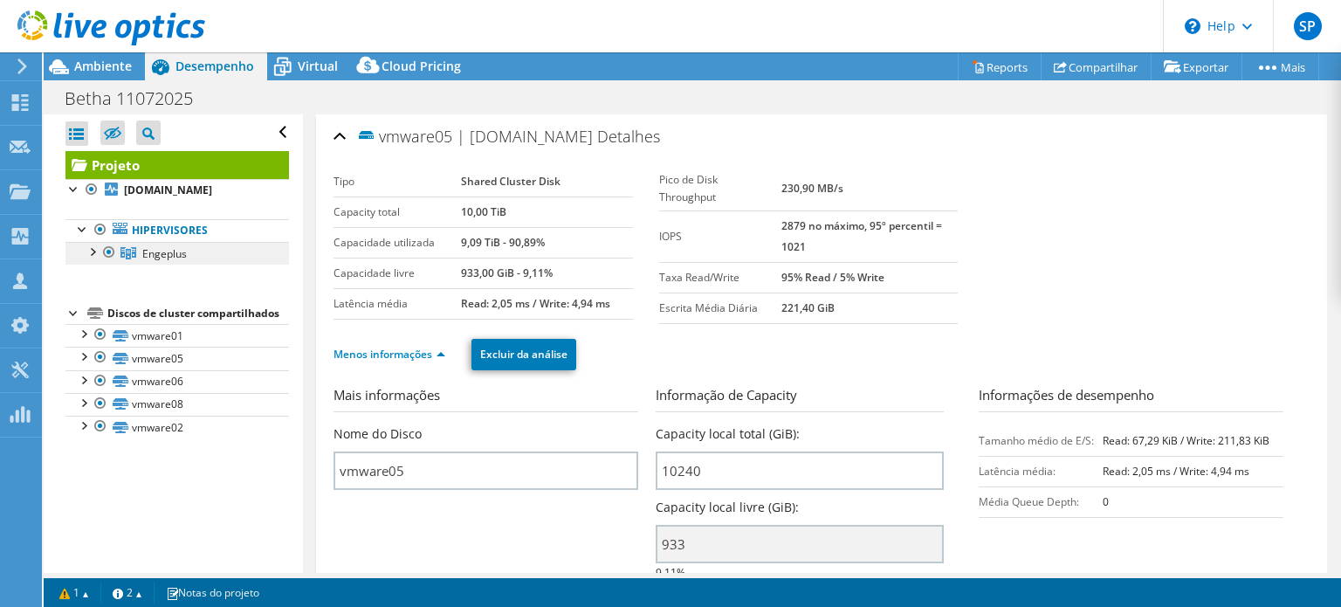
click at [149, 258] on span "Engeplus" at bounding box center [164, 253] width 45 height 15
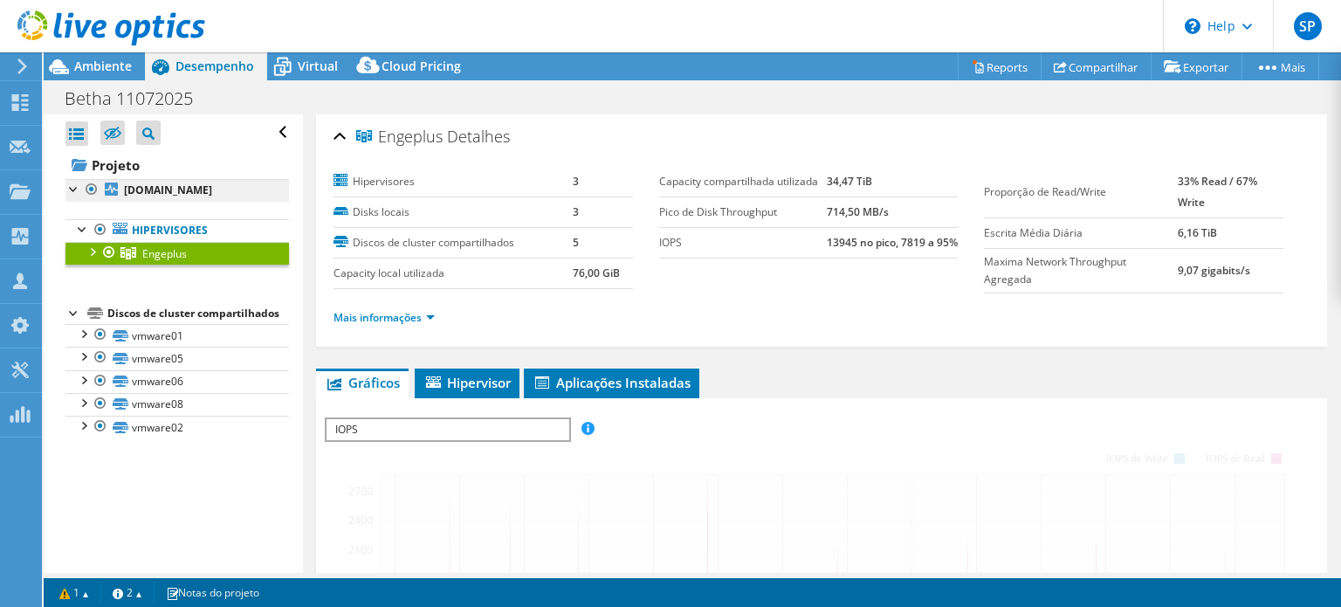
click at [154, 223] on link "Hipervisores" at bounding box center [176, 230] width 223 height 23
click at [159, 191] on b "[DOMAIN_NAME]" at bounding box center [168, 189] width 88 height 15
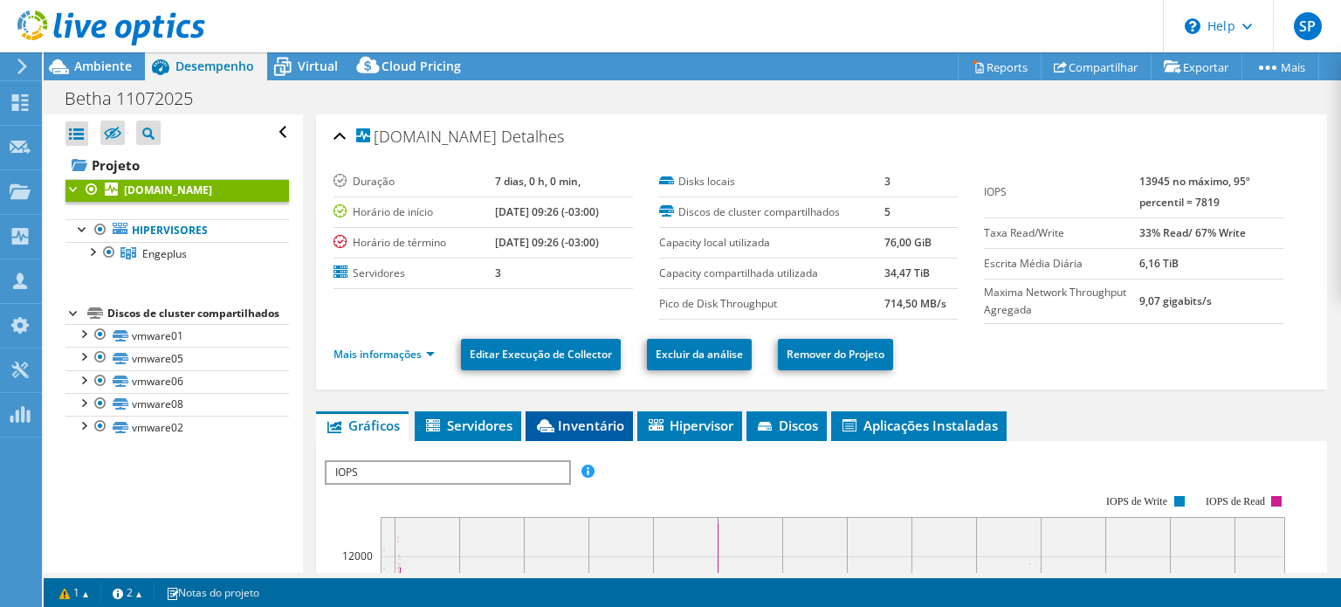
click at [608, 416] on span "Inventário" at bounding box center [579, 424] width 90 height 17
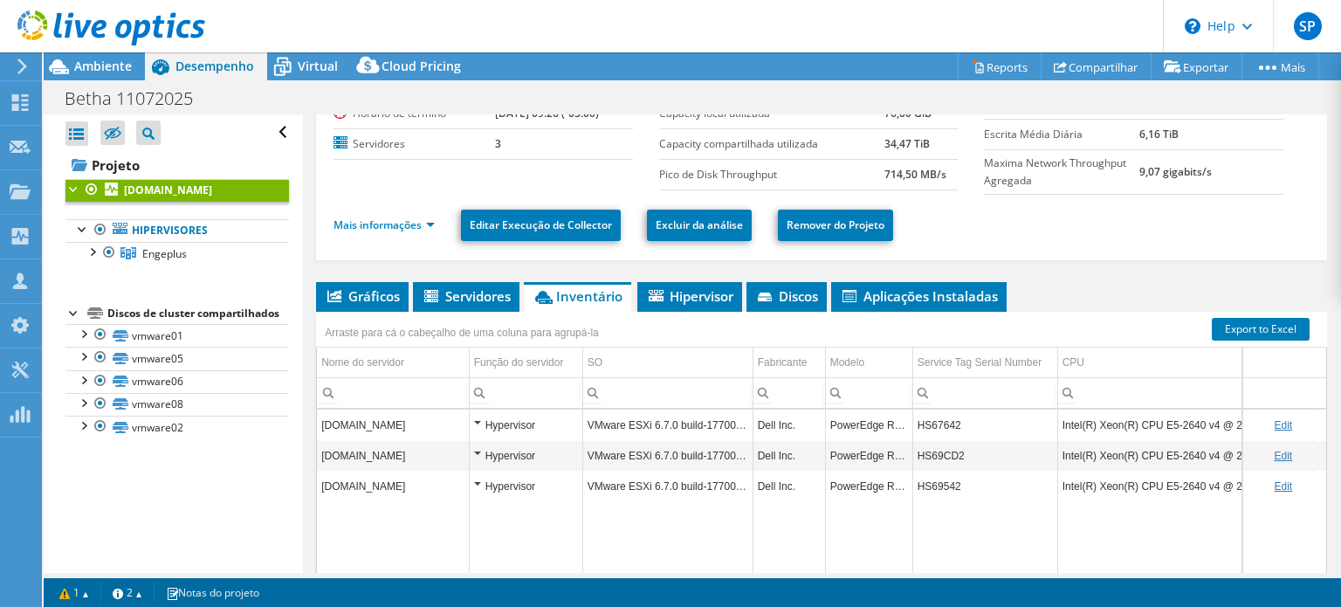
scroll to position [175, 0]
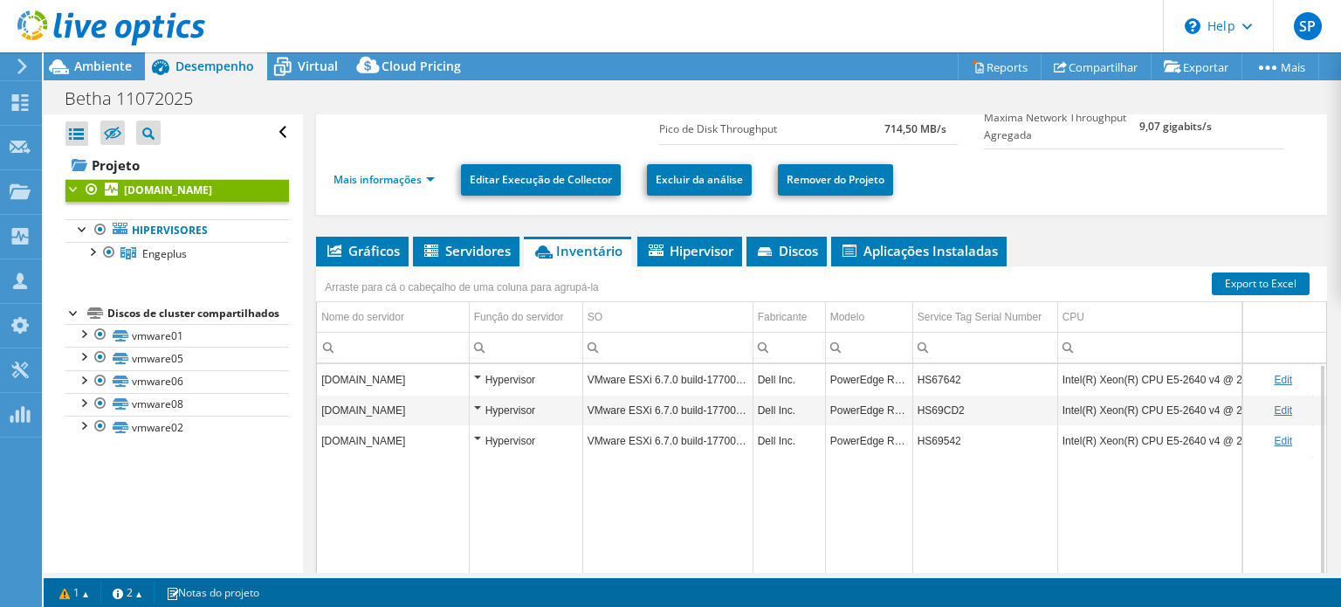
click at [469, 405] on td "Hypervisor" at bounding box center [525, 409] width 113 height 31
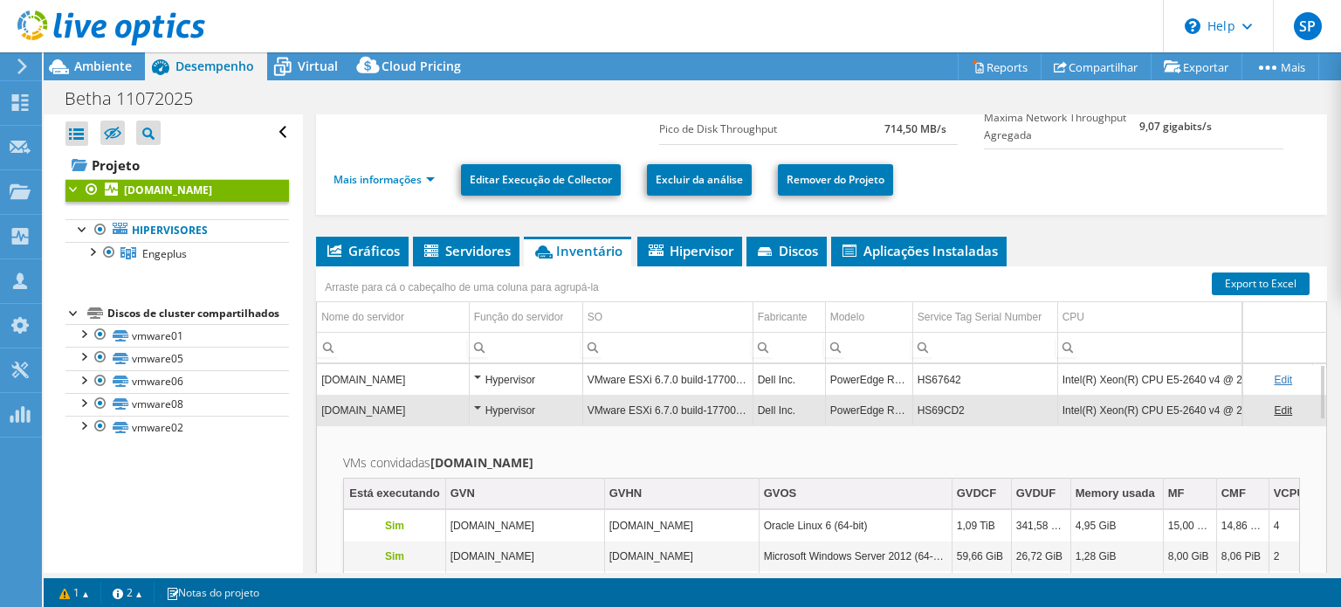
click at [469, 409] on td "Hypervisor" at bounding box center [525, 409] width 113 height 31
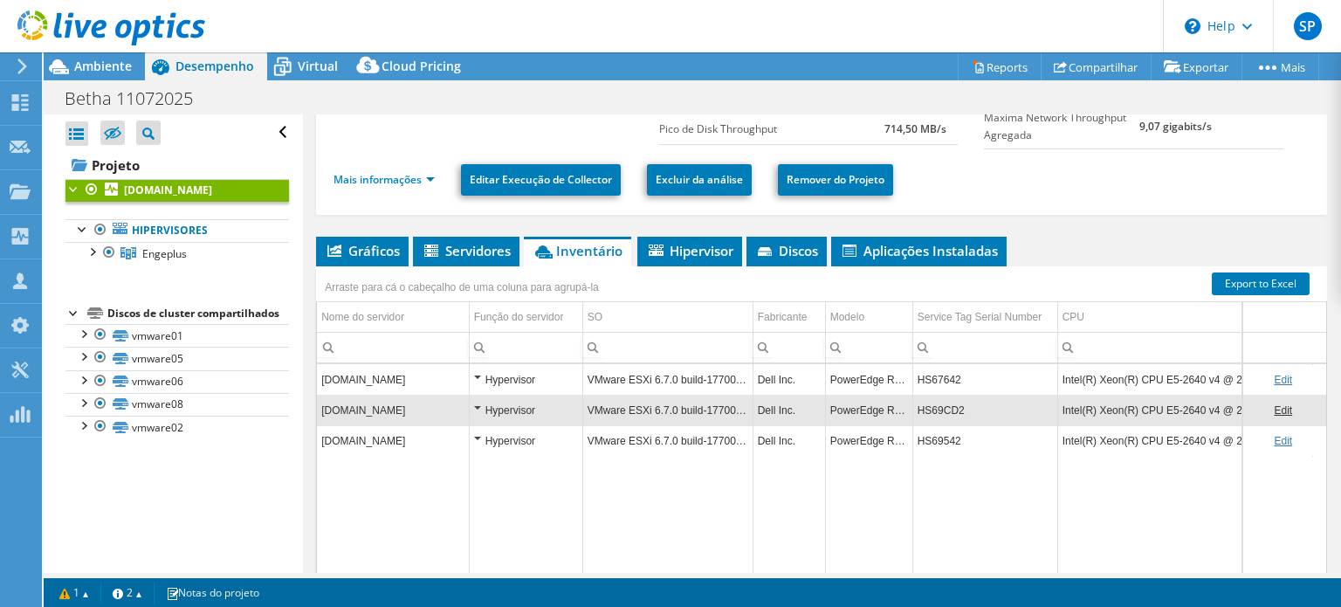
click at [452, 409] on td "[DOMAIN_NAME]" at bounding box center [393, 409] width 152 height 31
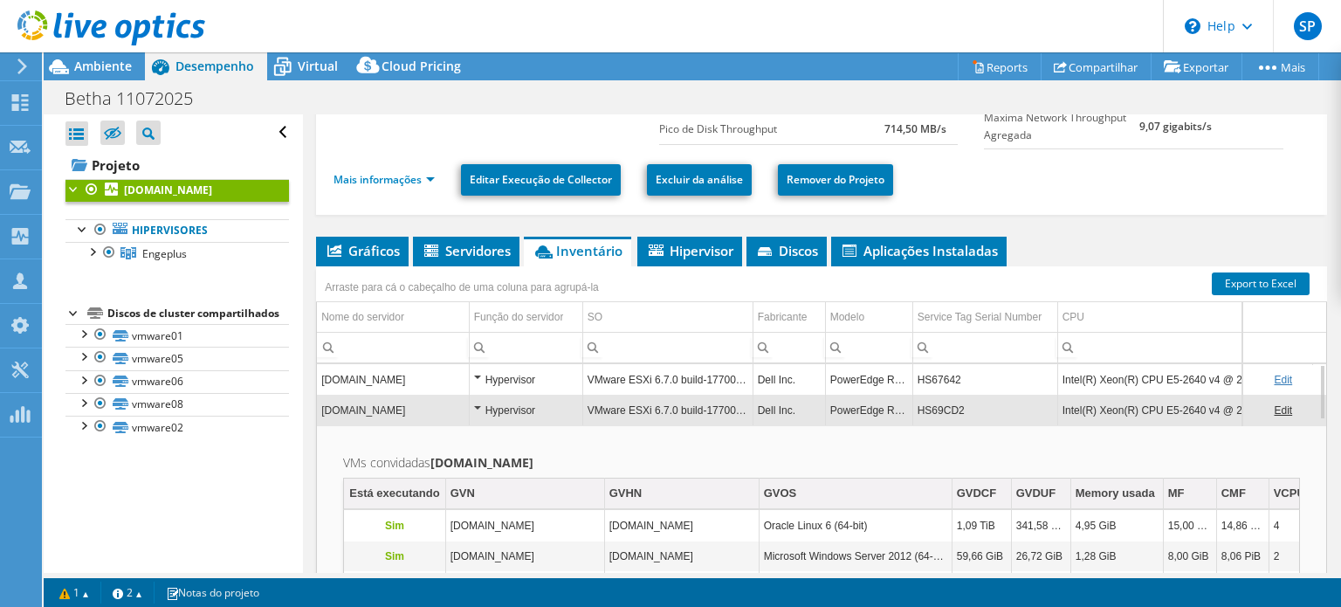
click at [487, 404] on div "Hypervisor" at bounding box center [526, 410] width 104 height 21
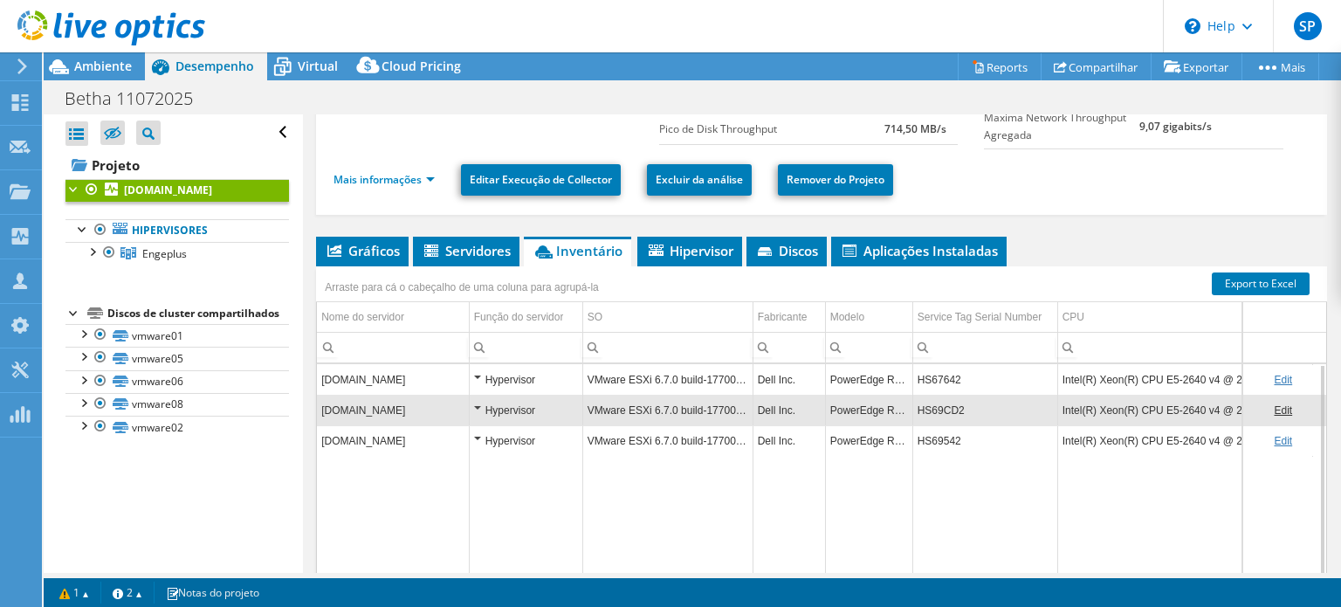
click at [487, 404] on div "Hypervisor" at bounding box center [526, 410] width 104 height 21
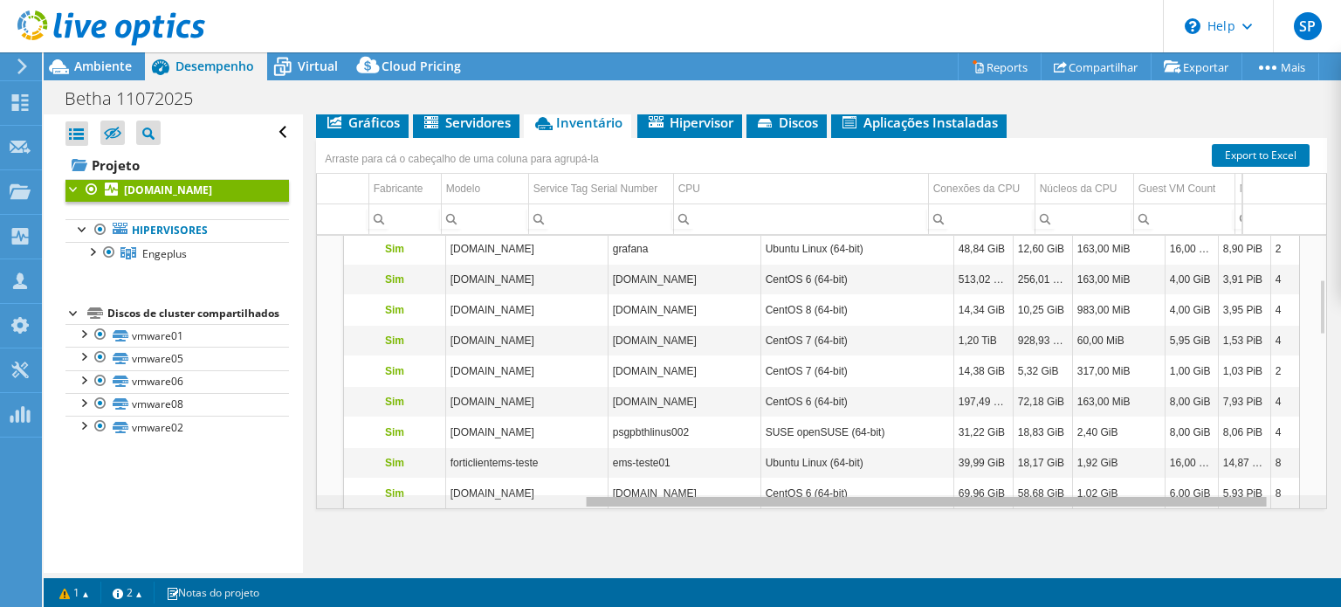
scroll to position [209, 359]
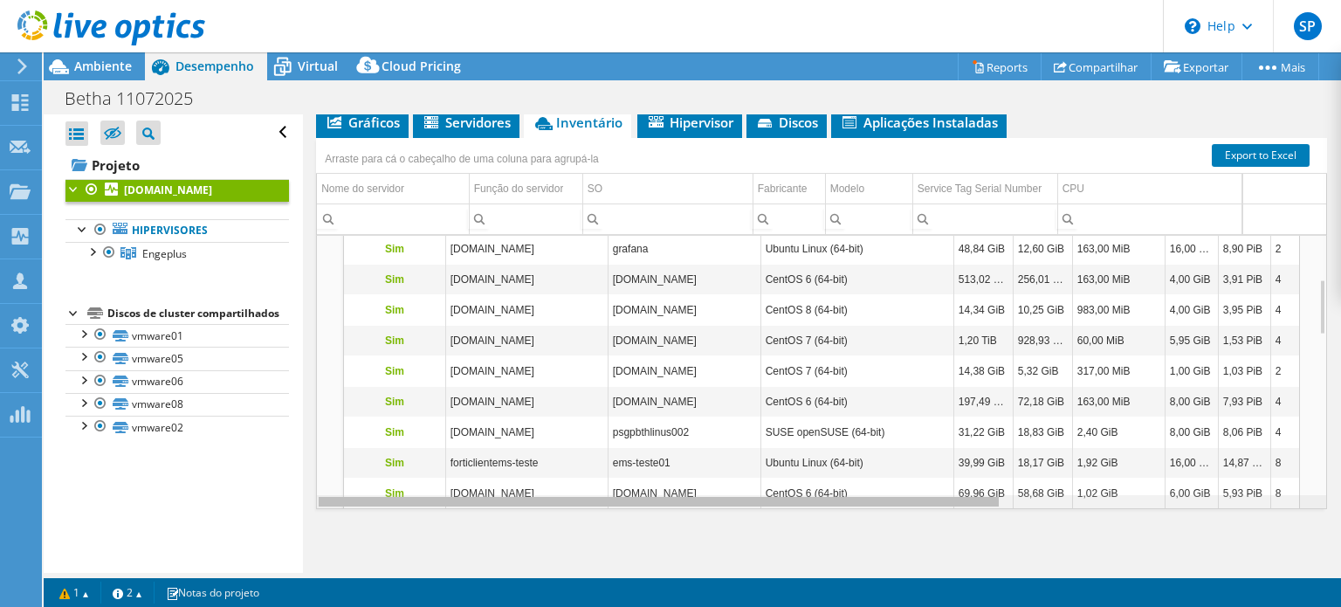
drag, startPoint x: 819, startPoint y: 497, endPoint x: 668, endPoint y: 490, distance: 152.1
click at [668, 490] on body "SP Parceiro de Canal Suporte Protect [EMAIL_ADDRESS][DOMAIN_NAME] Protect Solut…" at bounding box center [670, 303] width 1341 height 607
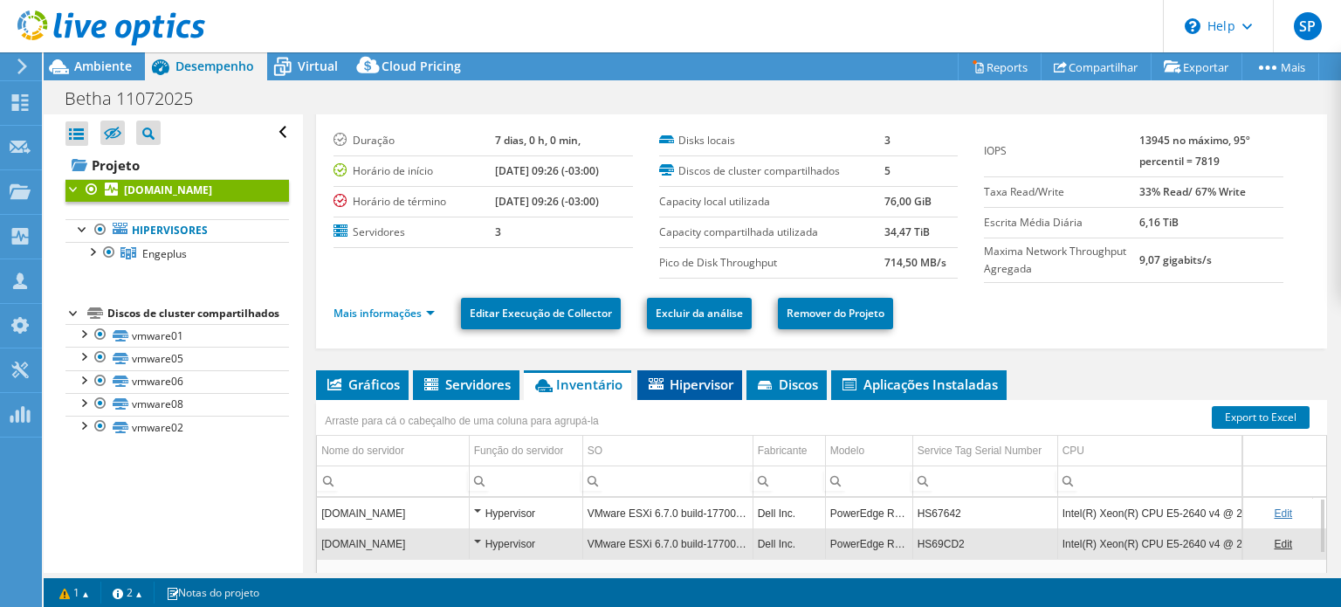
click at [678, 383] on span "Hipervisor" at bounding box center [689, 383] width 87 height 17
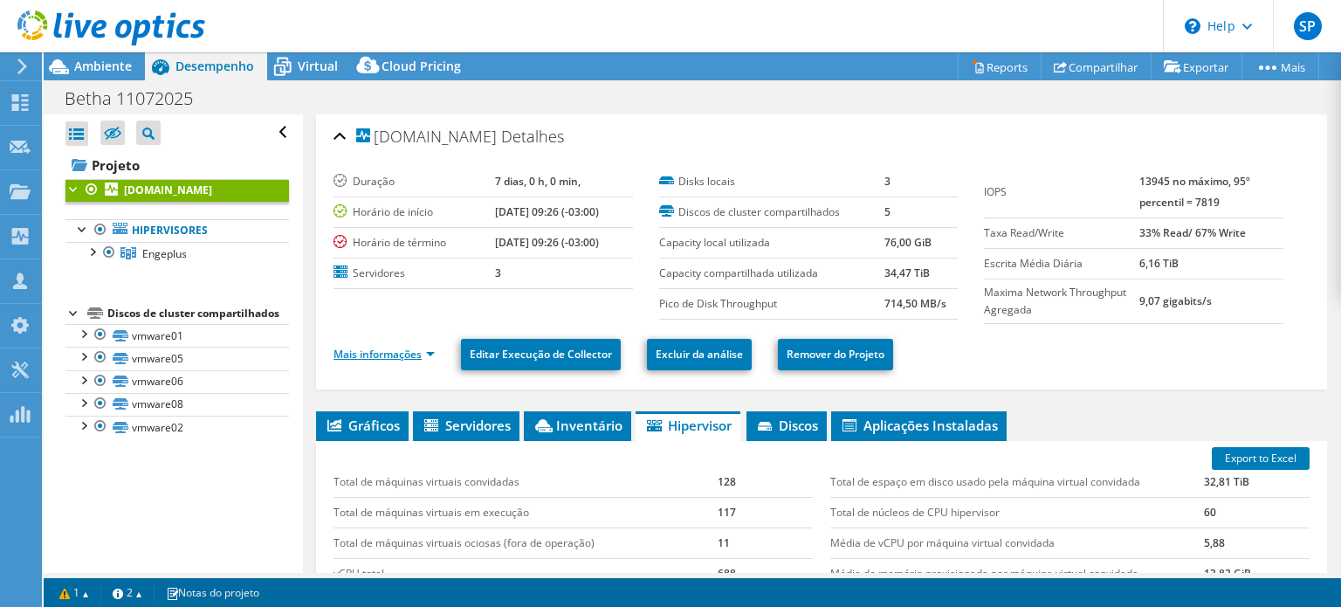
click at [419, 351] on link "Mais informações" at bounding box center [383, 353] width 101 height 15
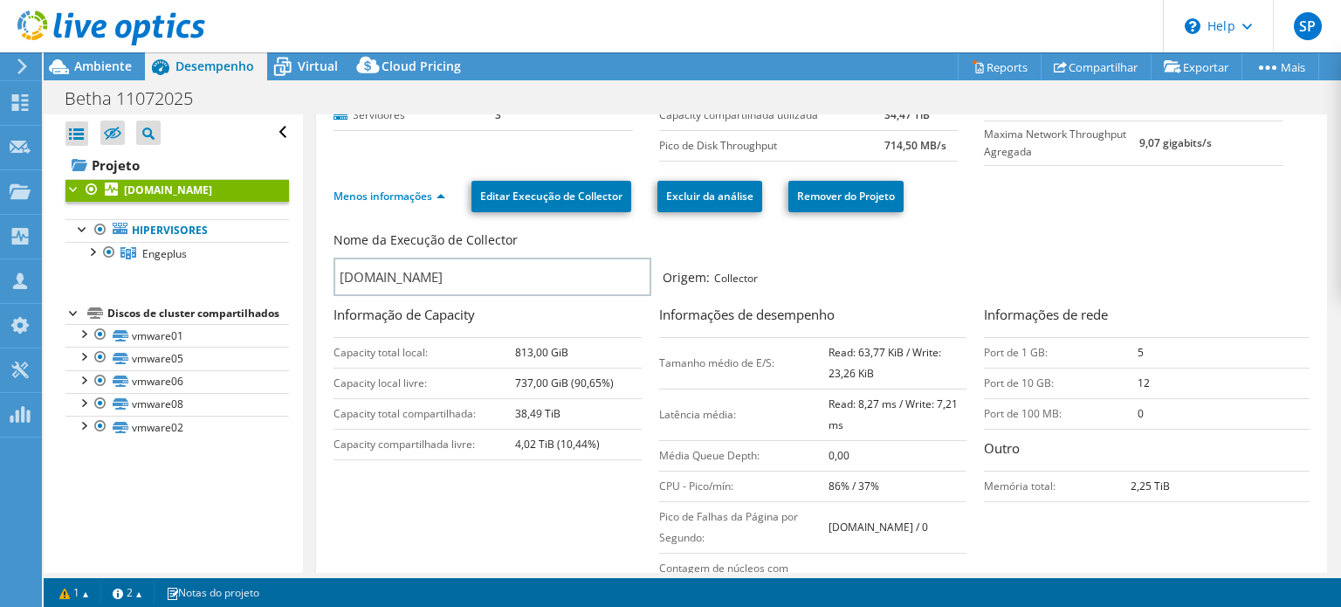
scroll to position [0, 0]
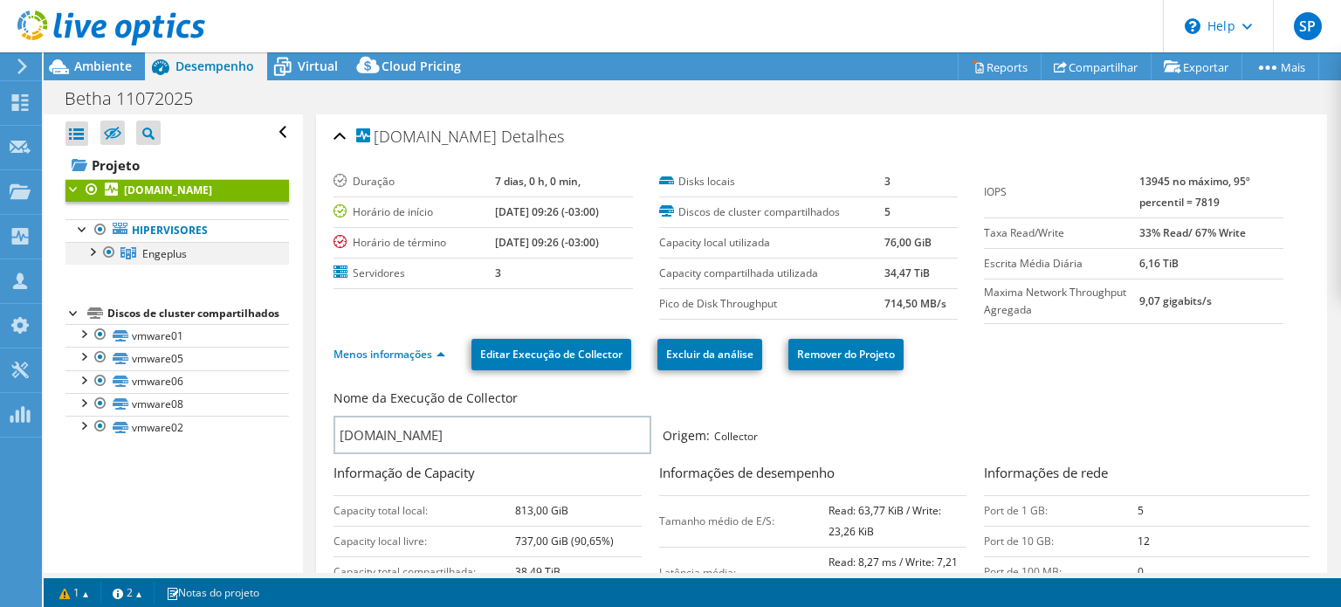
click at [87, 252] on div at bounding box center [91, 250] width 17 height 17
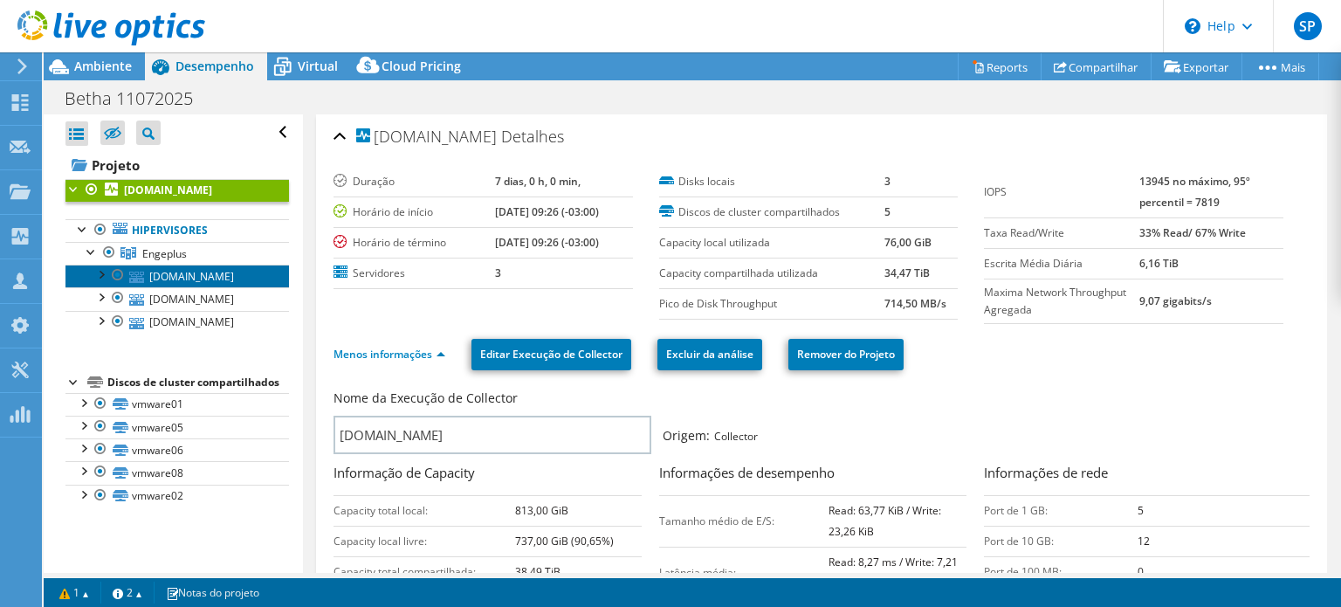
click at [199, 275] on link "[DOMAIN_NAME]" at bounding box center [176, 275] width 223 height 23
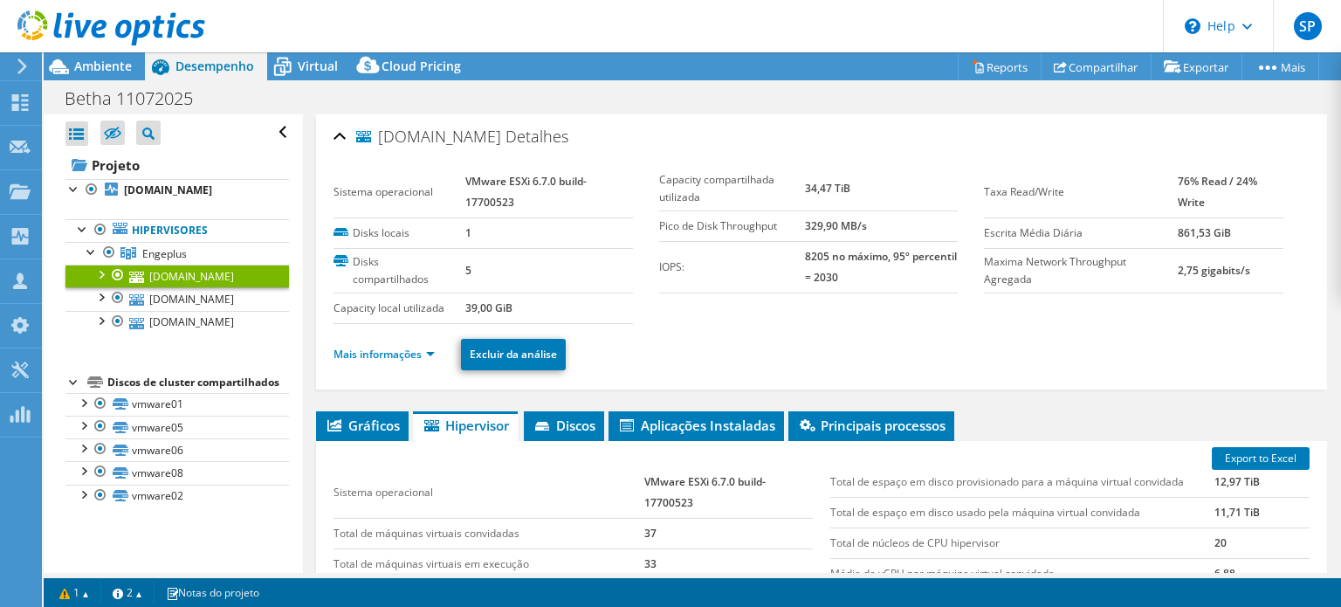
click at [348, 339] on ul "Mais informações Excluir da análise" at bounding box center [821, 352] width 976 height 36
click at [368, 346] on link "Mais informações" at bounding box center [383, 353] width 101 height 15
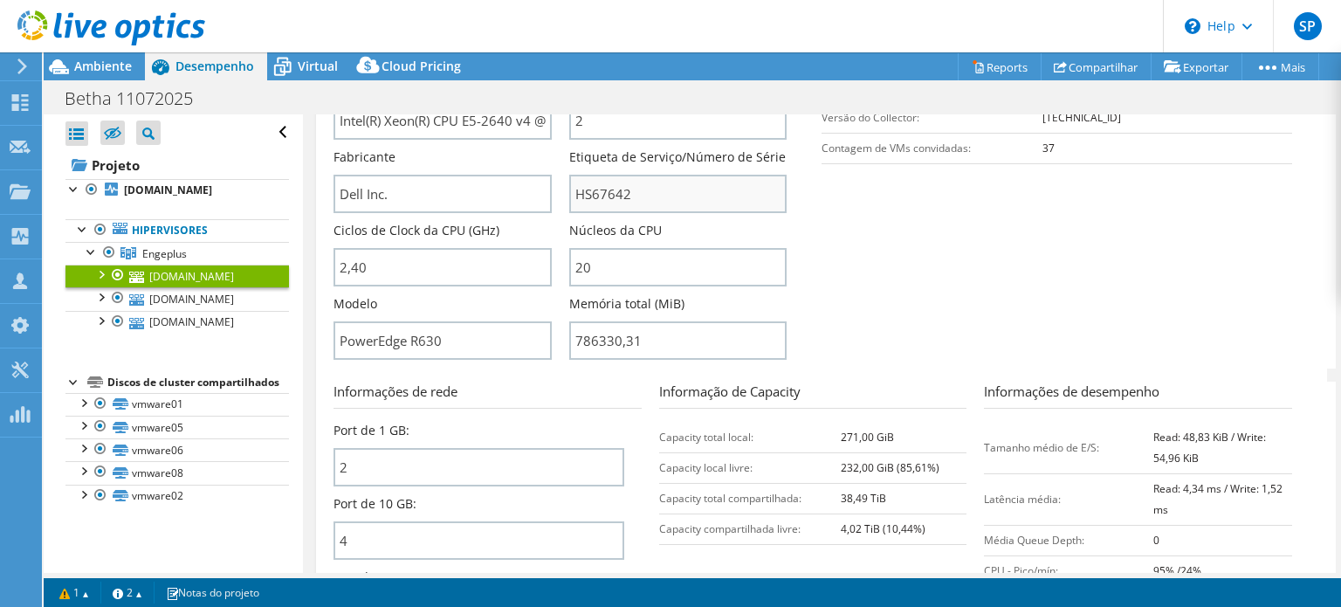
scroll to position [524, 0]
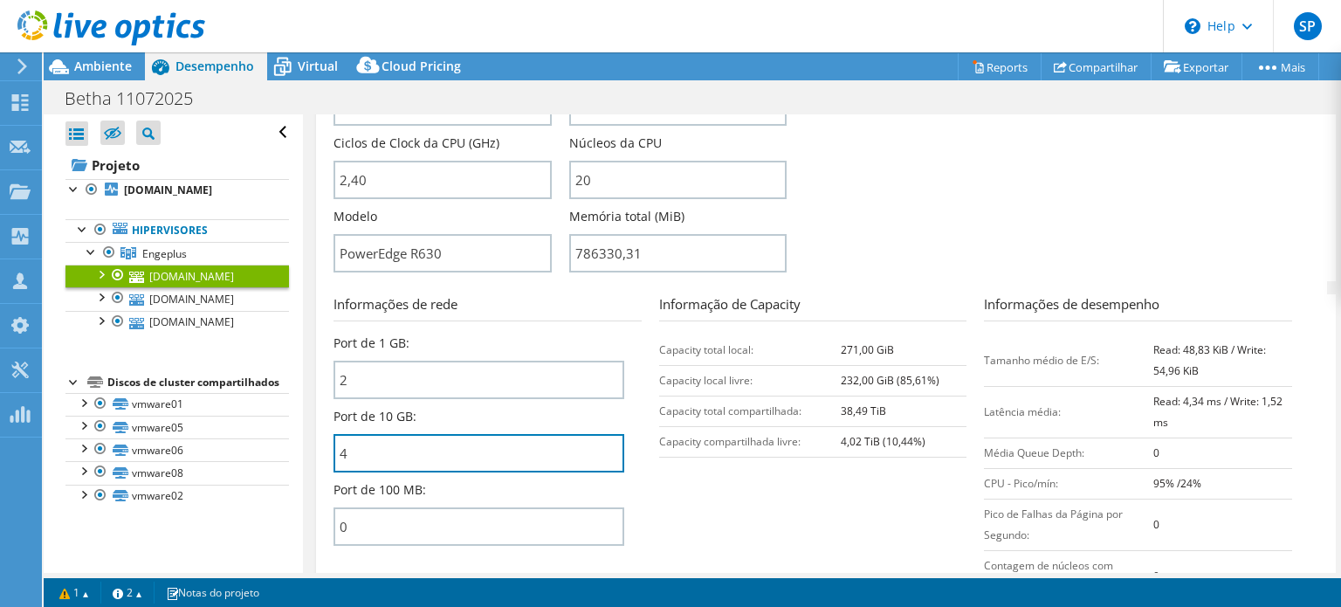
drag, startPoint x: 437, startPoint y: 442, endPoint x: 286, endPoint y: 425, distance: 151.9
click at [286, 425] on div "Abrir Todos Fechar Todos Ocultar nós excluídos Filtro de árvore do projeto" at bounding box center [692, 343] width 1297 height 458
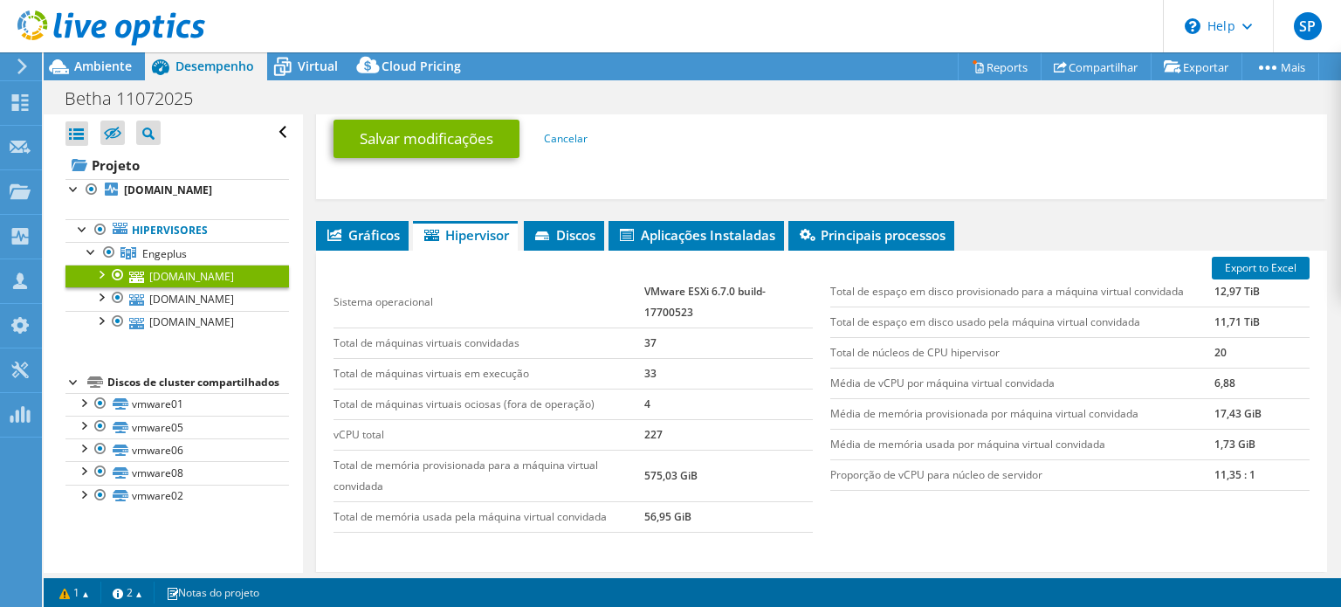
scroll to position [1047, 0]
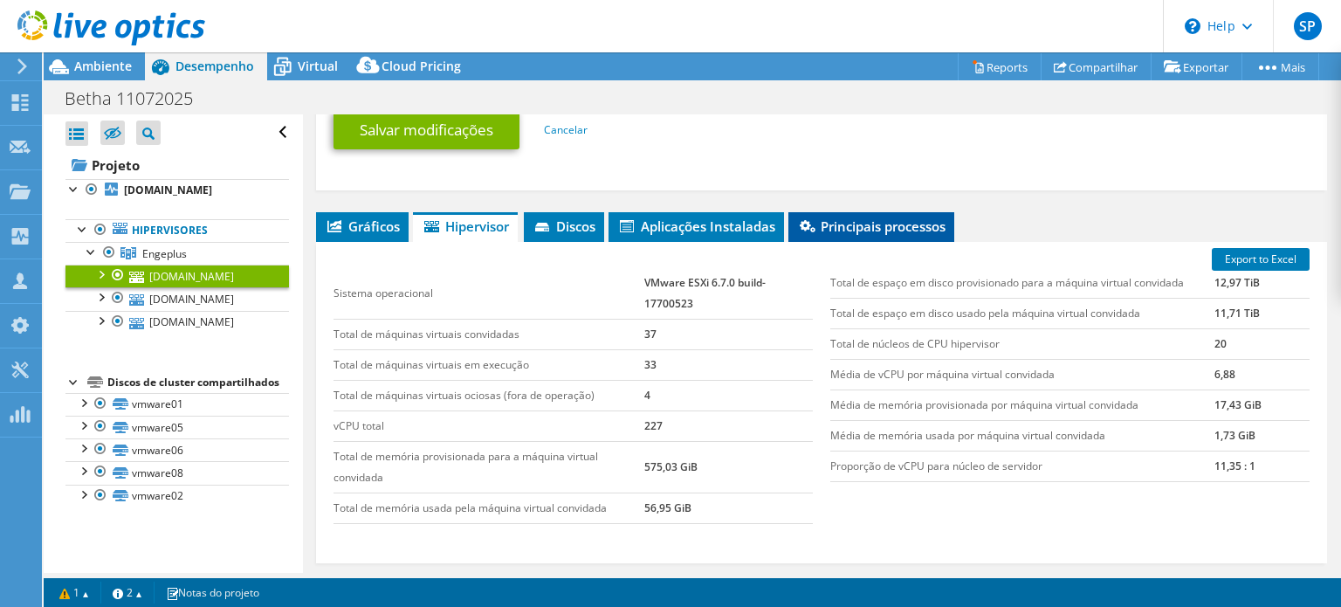
click at [890, 223] on span "Principais processos" at bounding box center [871, 225] width 148 height 17
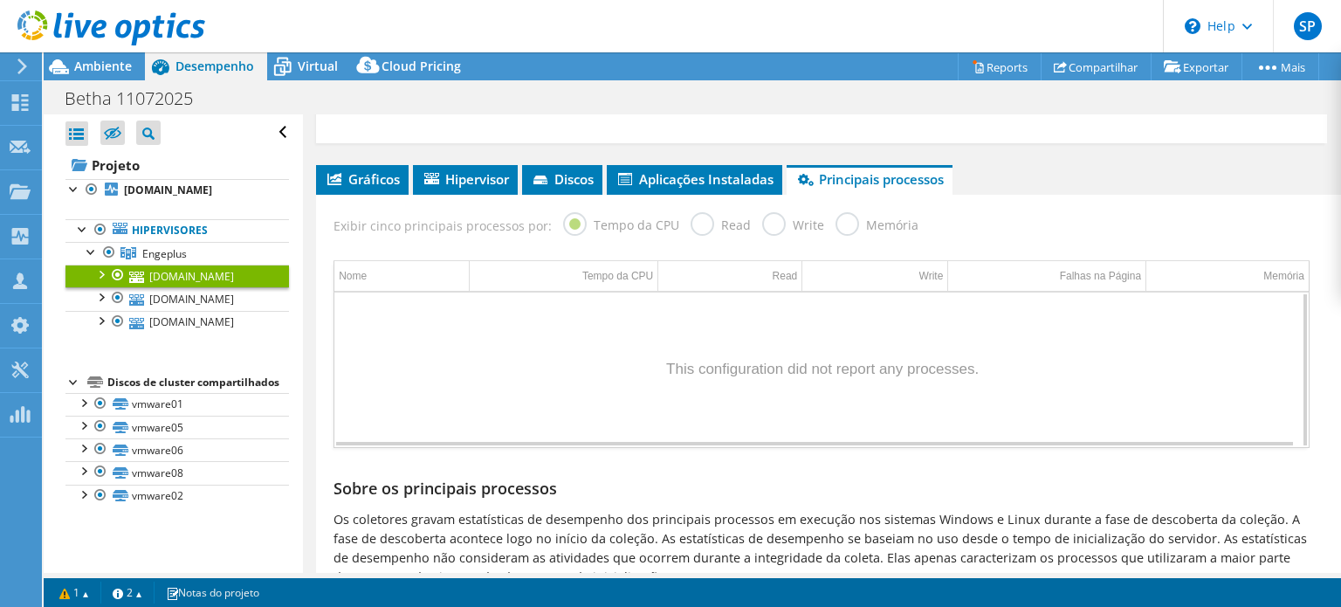
scroll to position [1065, 0]
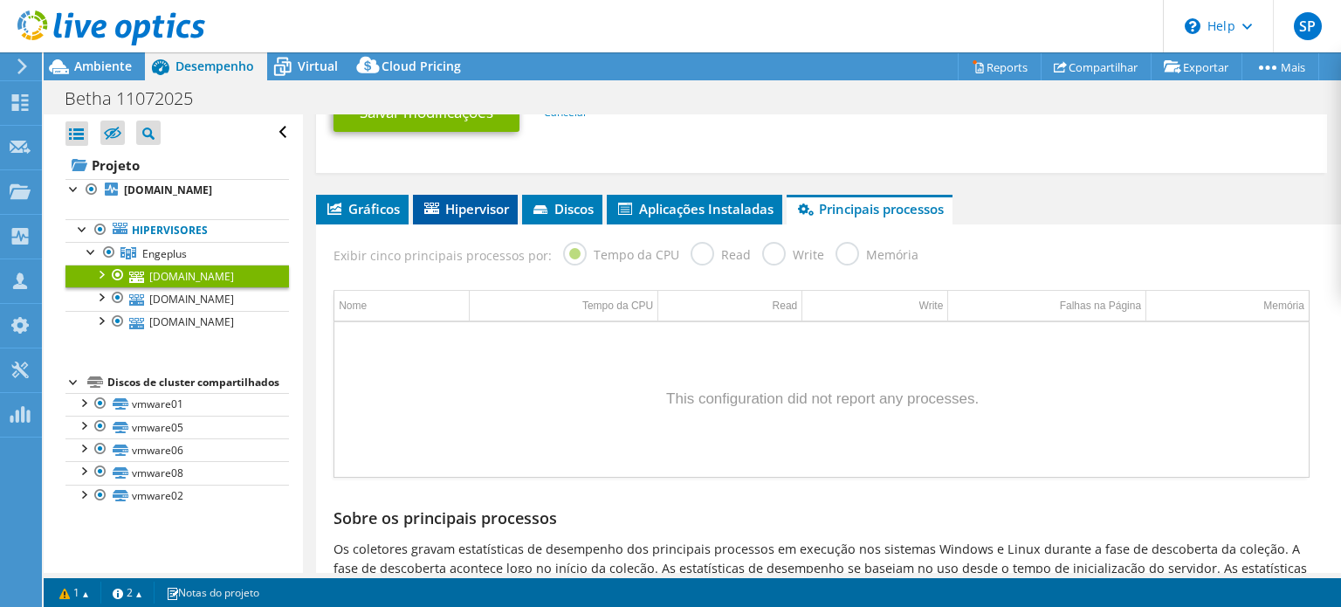
click at [421, 195] on li "Hipervisor" at bounding box center [465, 210] width 105 height 30
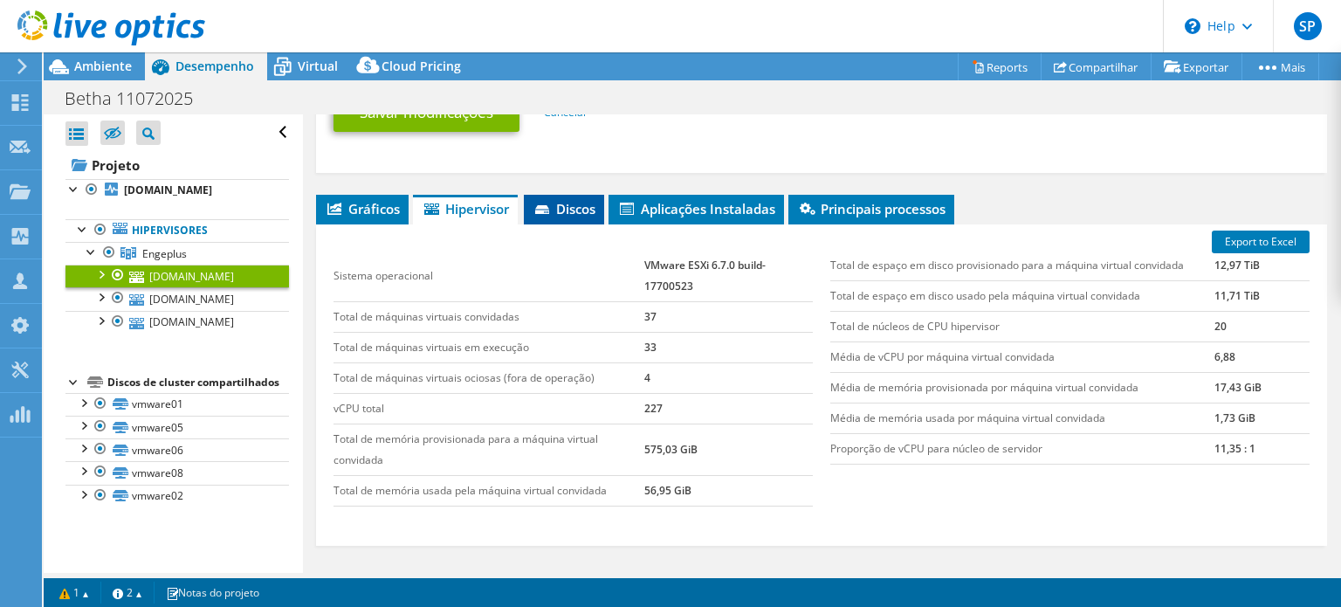
click at [552, 205] on icon at bounding box center [543, 210] width 17 height 11
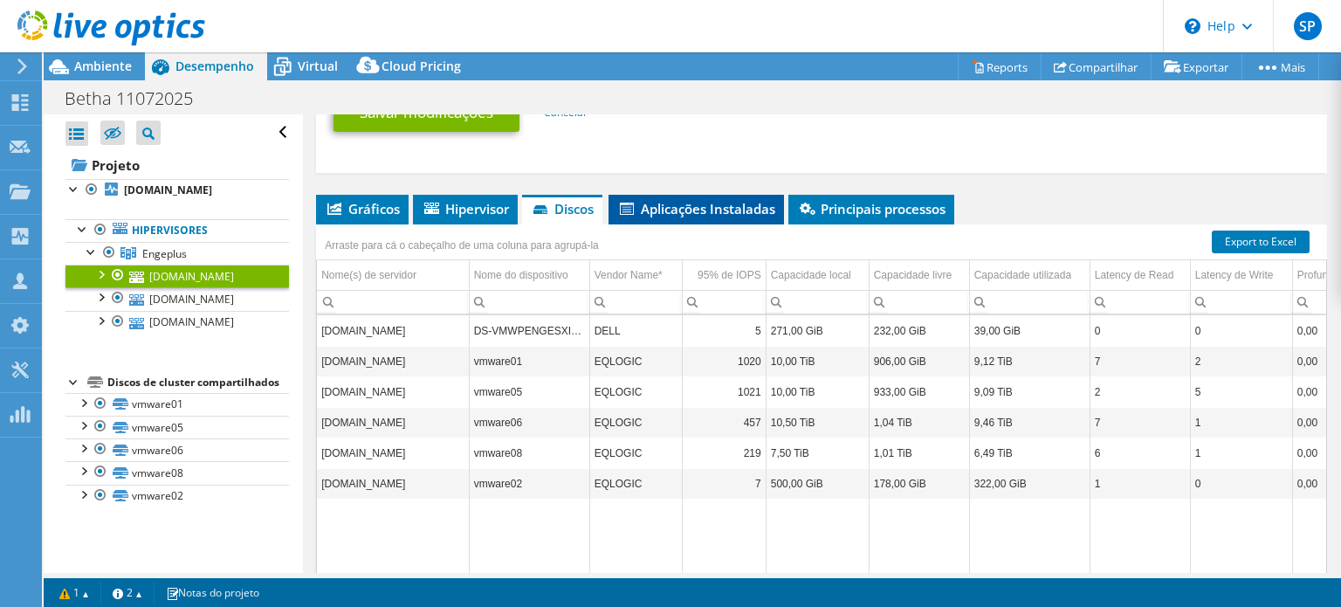
click at [630, 206] on span "Aplicações Instaladas" at bounding box center [696, 208] width 158 height 17
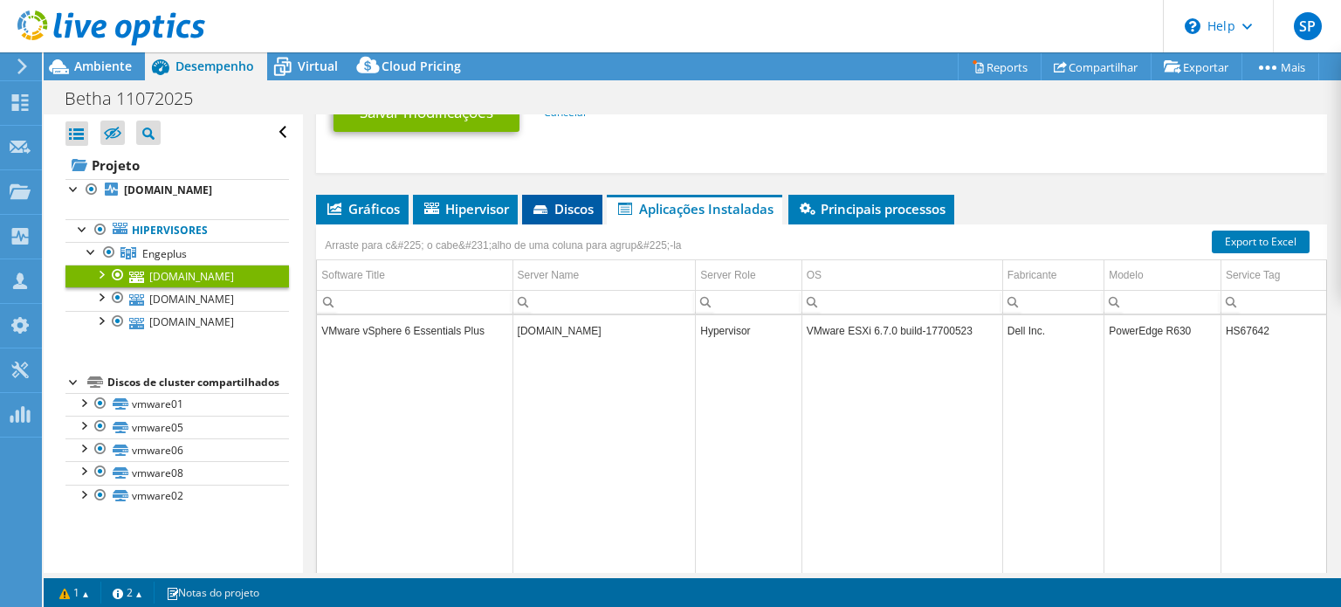
click at [535, 207] on icon at bounding box center [541, 210] width 17 height 11
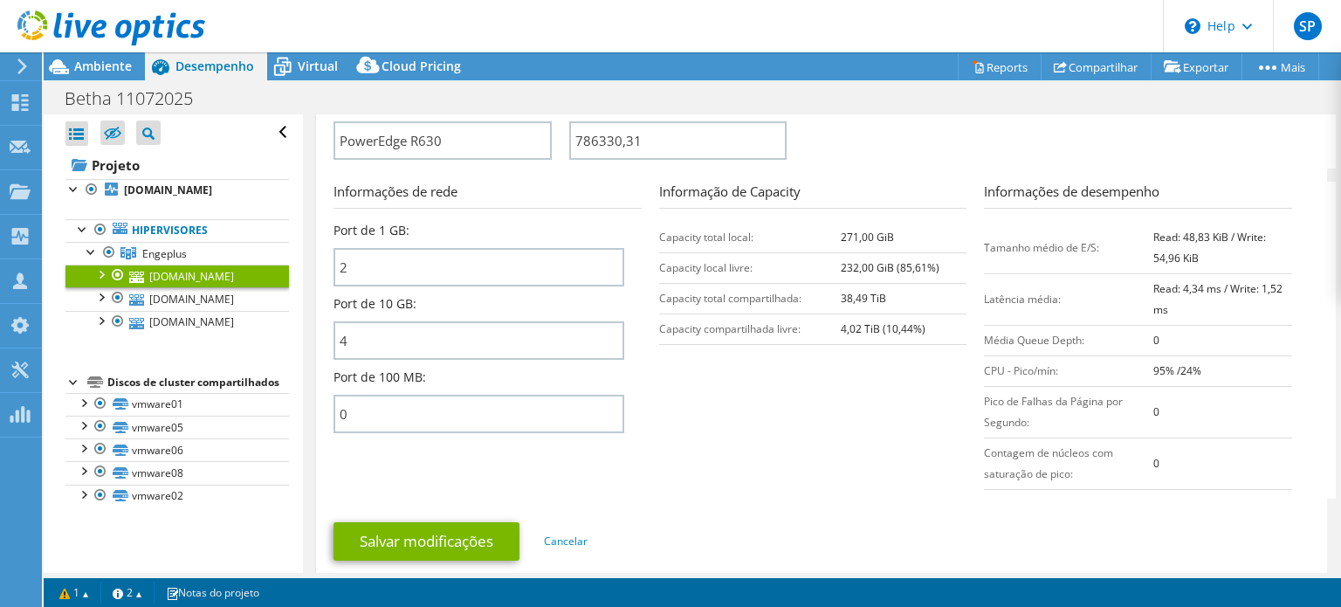
scroll to position [628, 0]
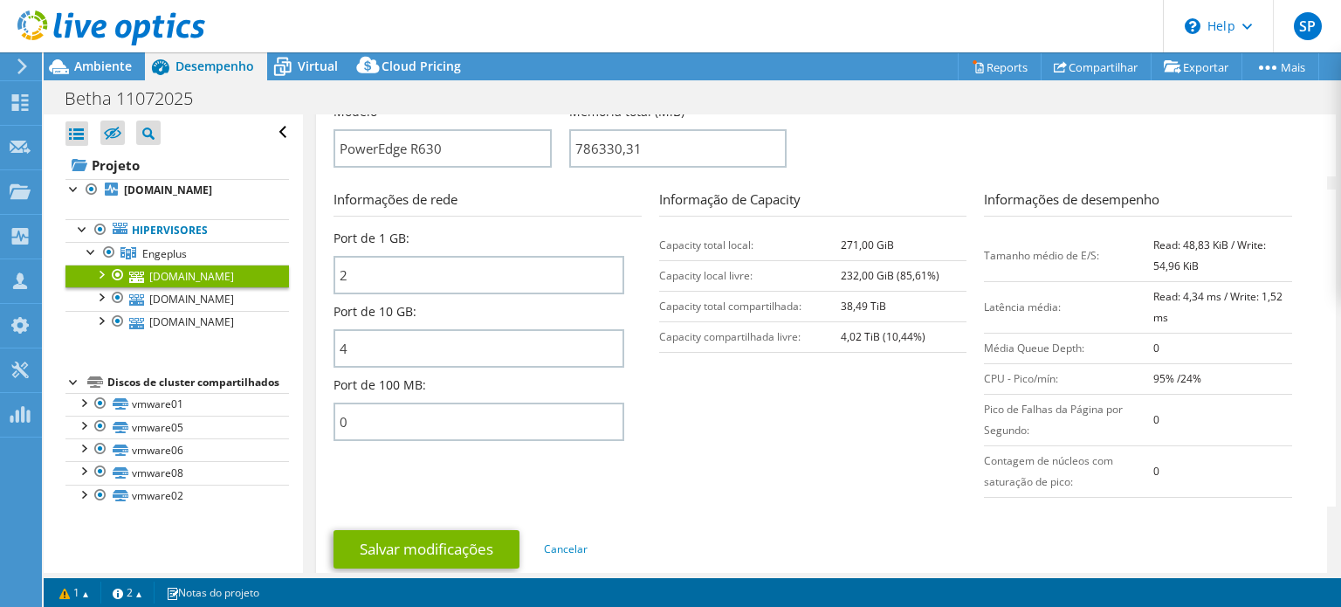
drag, startPoint x: 759, startPoint y: 394, endPoint x: 705, endPoint y: 394, distance: 54.1
click at [759, 394] on section "Informações de rede Port de 1 GB: 2 Port de 10 GB: 4 Port de 100 MB: 0 Informaç…" at bounding box center [825, 347] width 984 height 317
click at [179, 195] on b "[DOMAIN_NAME]" at bounding box center [168, 189] width 88 height 15
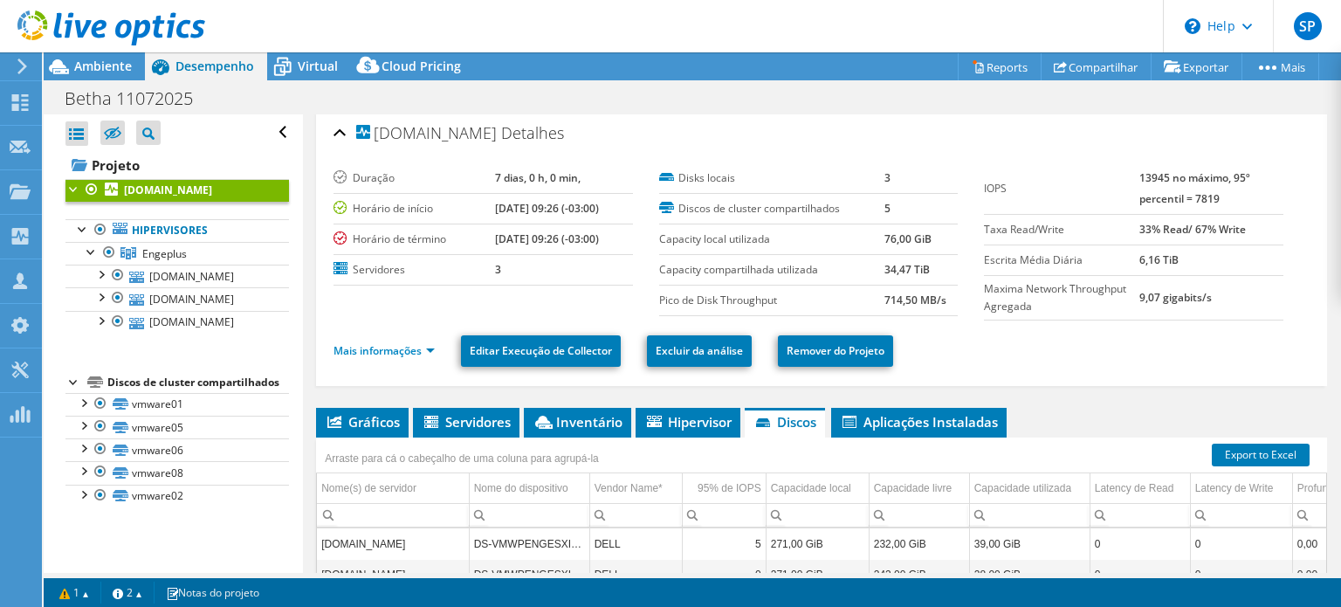
scroll to position [0, 0]
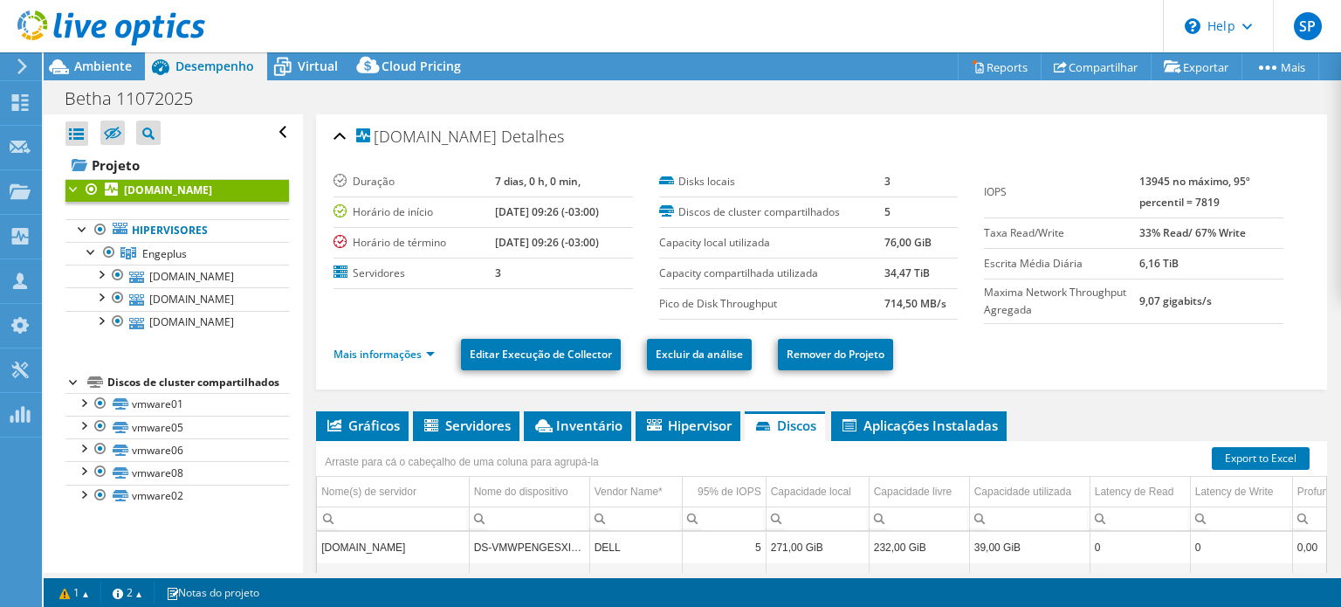
click at [1139, 225] on b "33% Read/ 67% Write" at bounding box center [1192, 232] width 106 height 15
click at [1217, 238] on td "33% Read/ 67% Write" at bounding box center [1211, 232] width 144 height 31
click at [398, 349] on link "Mais informações" at bounding box center [383, 353] width 101 height 15
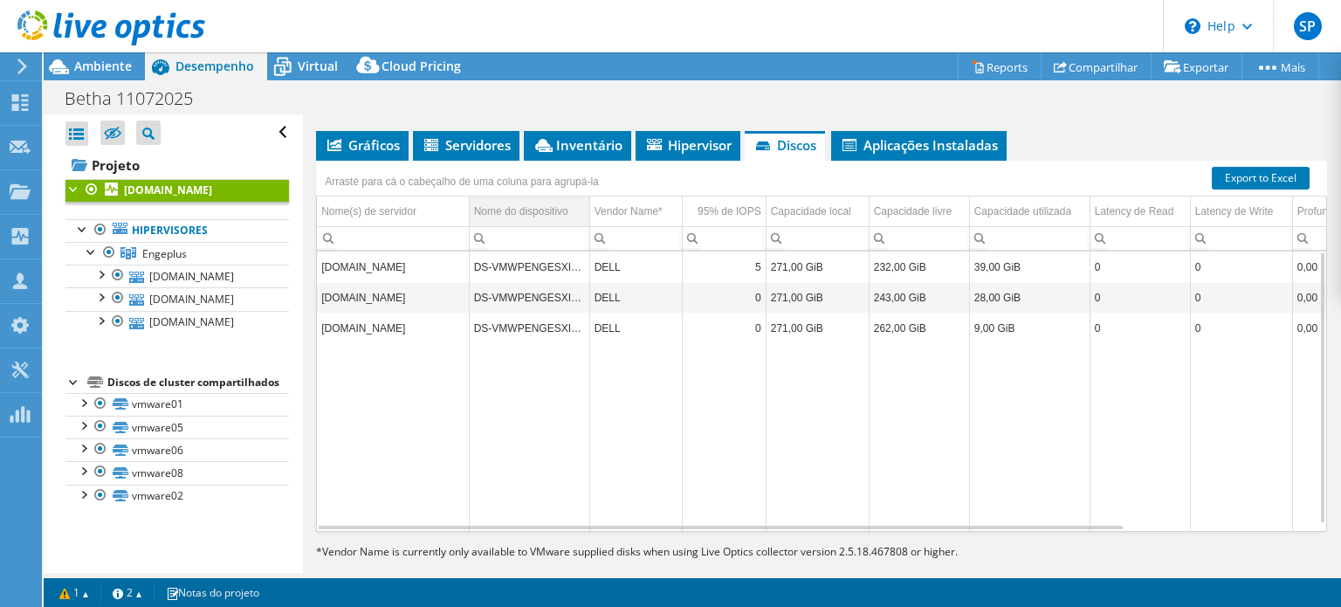
scroll to position [684, 0]
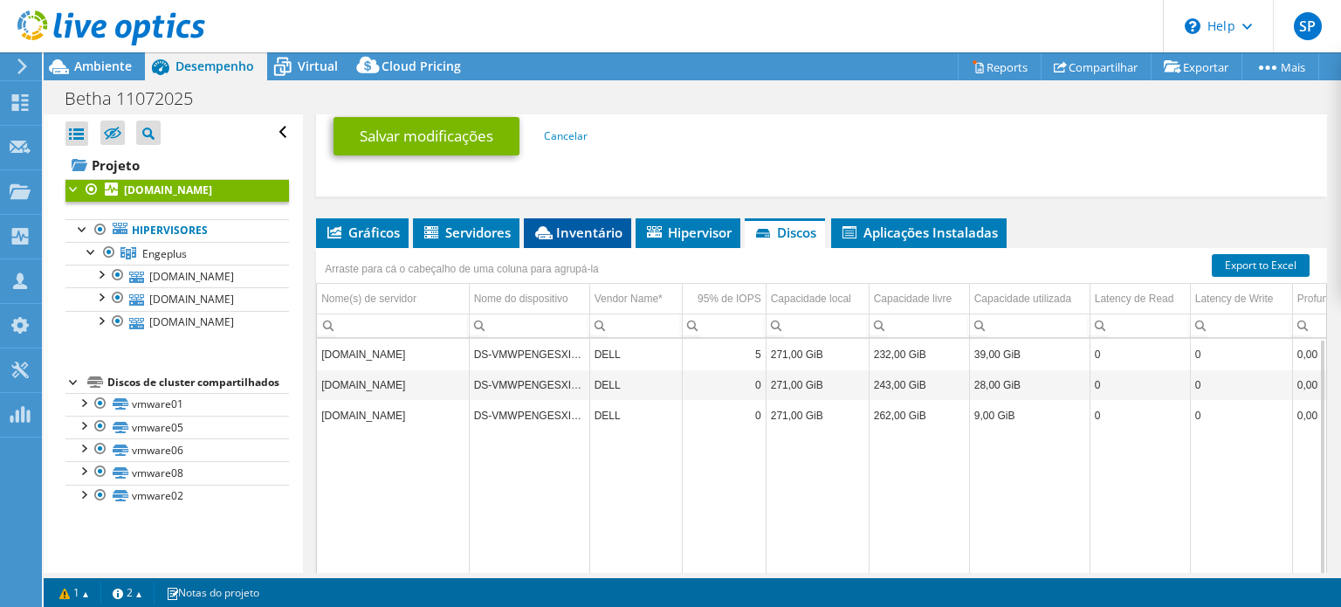
click at [609, 218] on li "Inventário" at bounding box center [577, 233] width 107 height 30
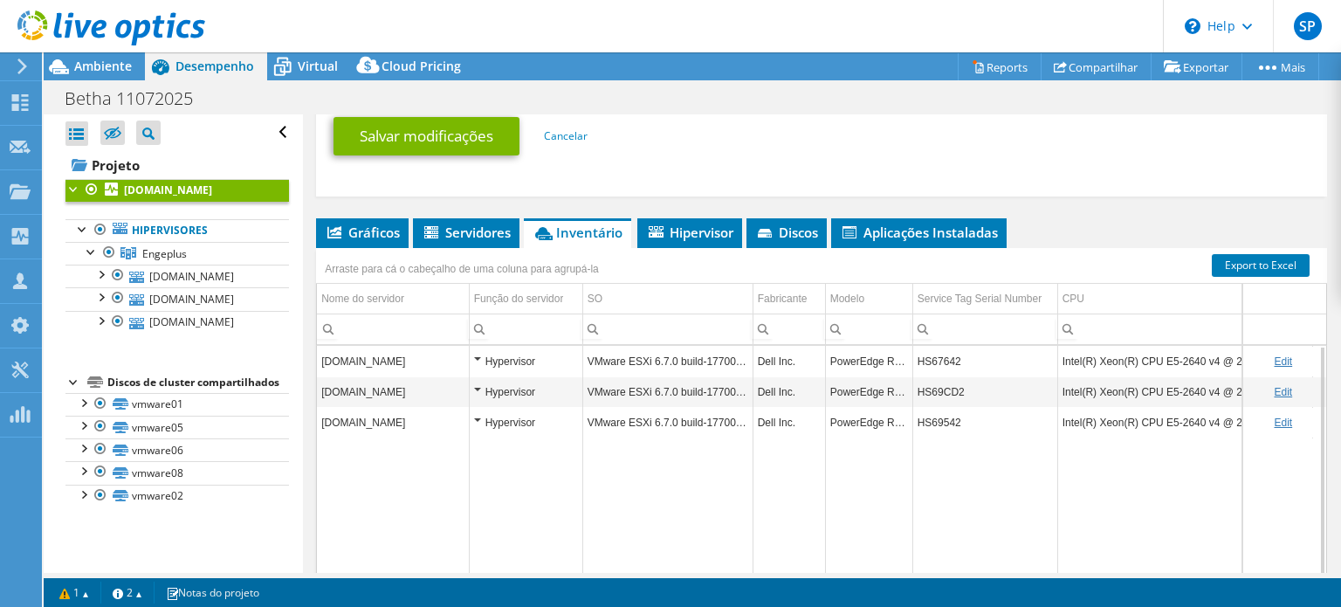
click at [456, 346] on td "[DOMAIN_NAME]" at bounding box center [393, 361] width 152 height 31
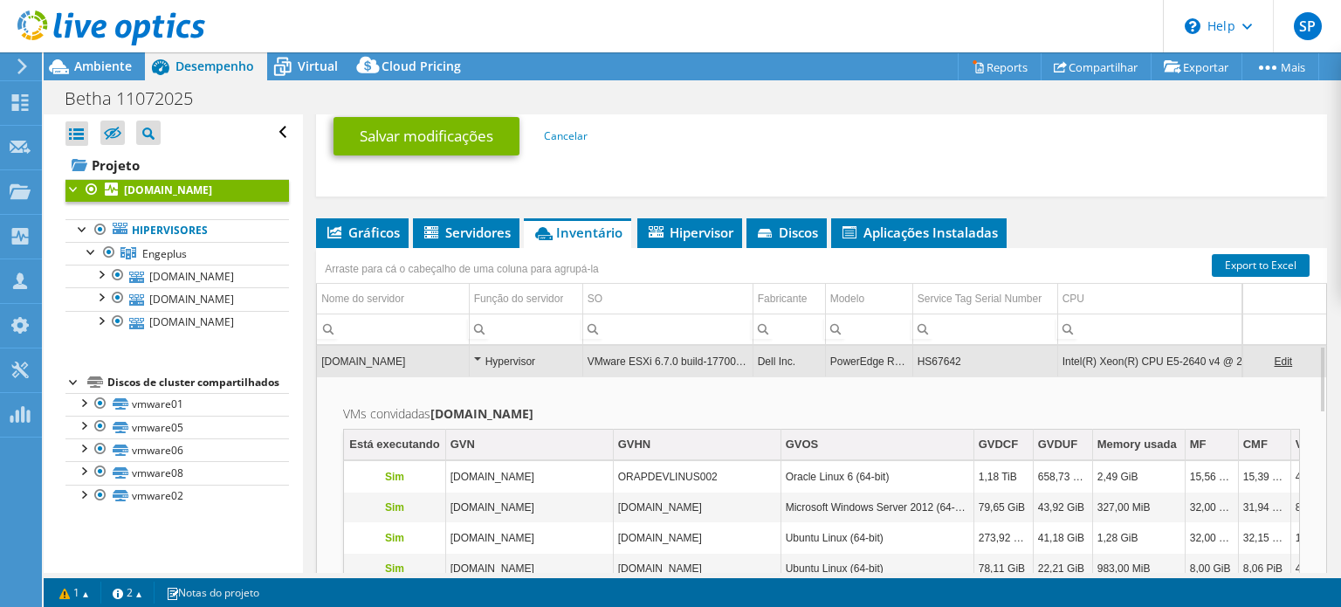
click at [478, 351] on div "Hypervisor" at bounding box center [526, 361] width 104 height 21
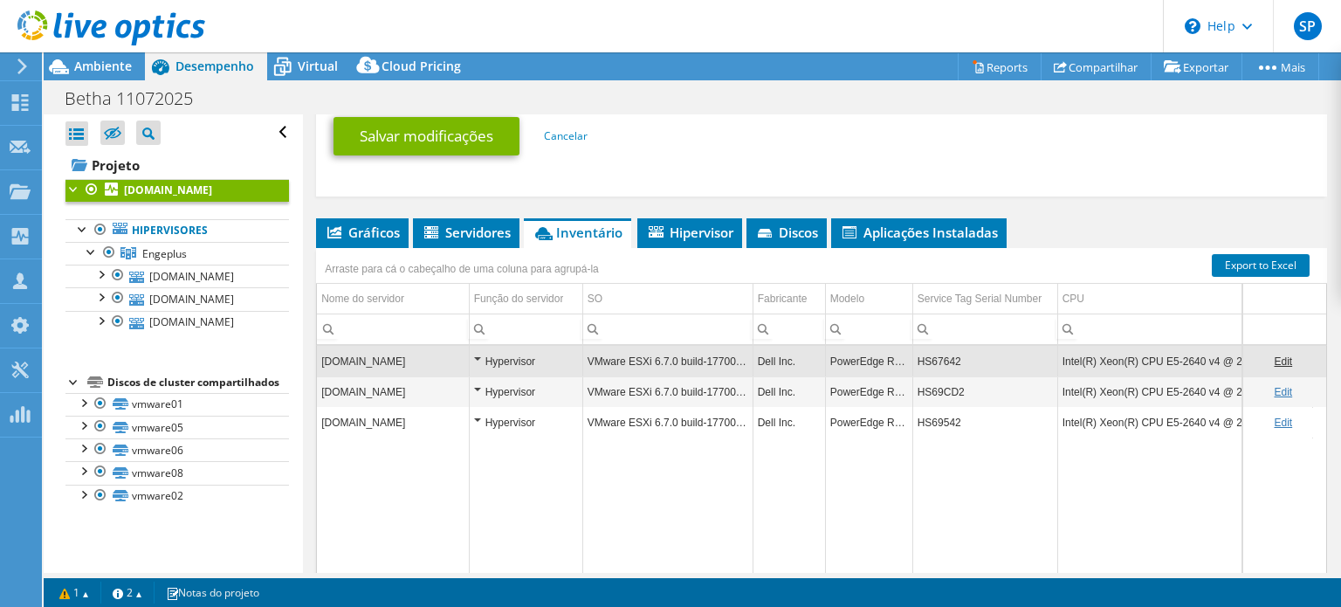
click at [470, 346] on td "Hypervisor" at bounding box center [525, 361] width 113 height 31
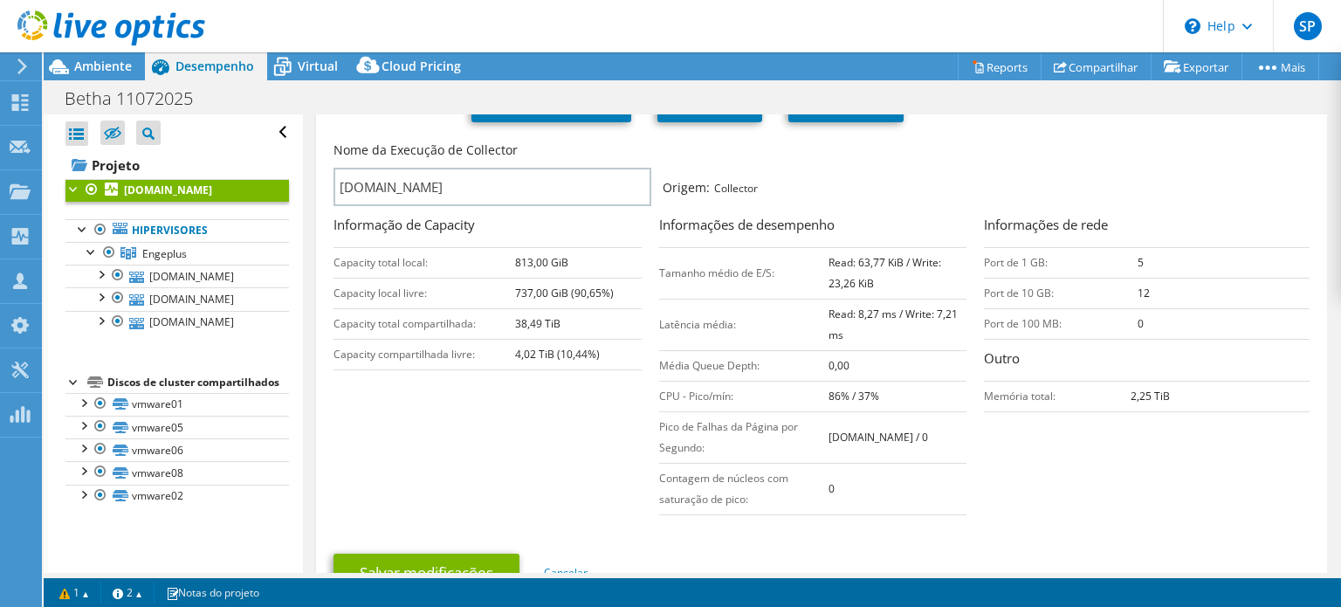
scroll to position [0, 0]
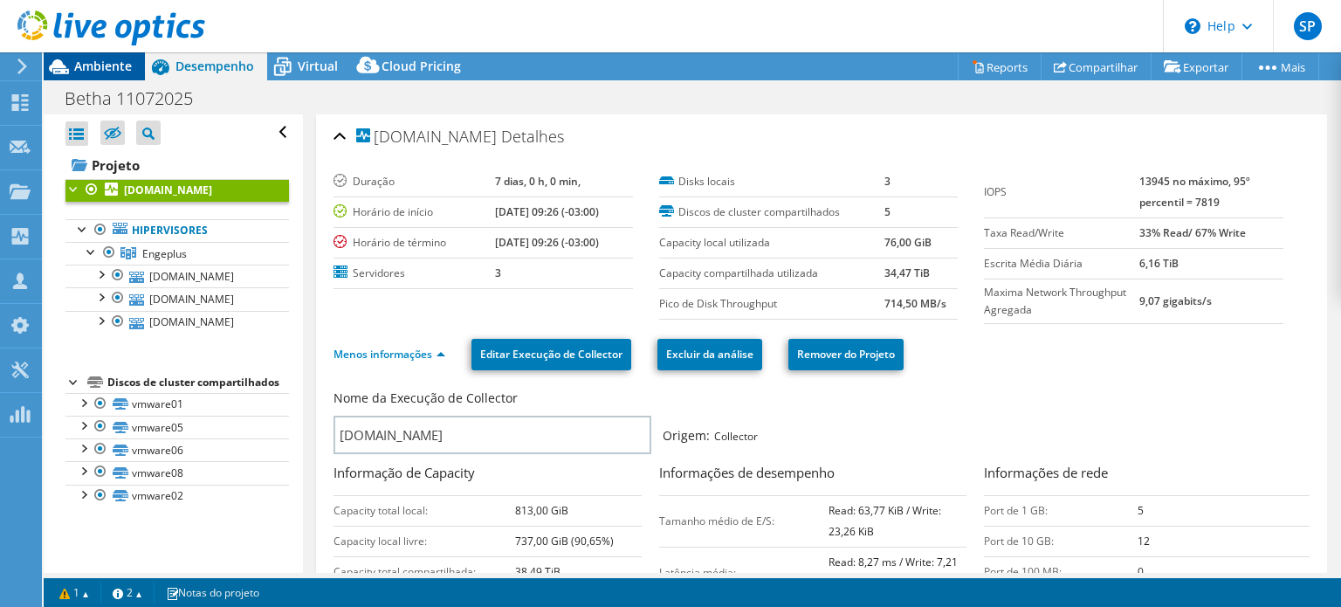
click at [113, 63] on span "Ambiente" at bounding box center [103, 66] width 58 height 17
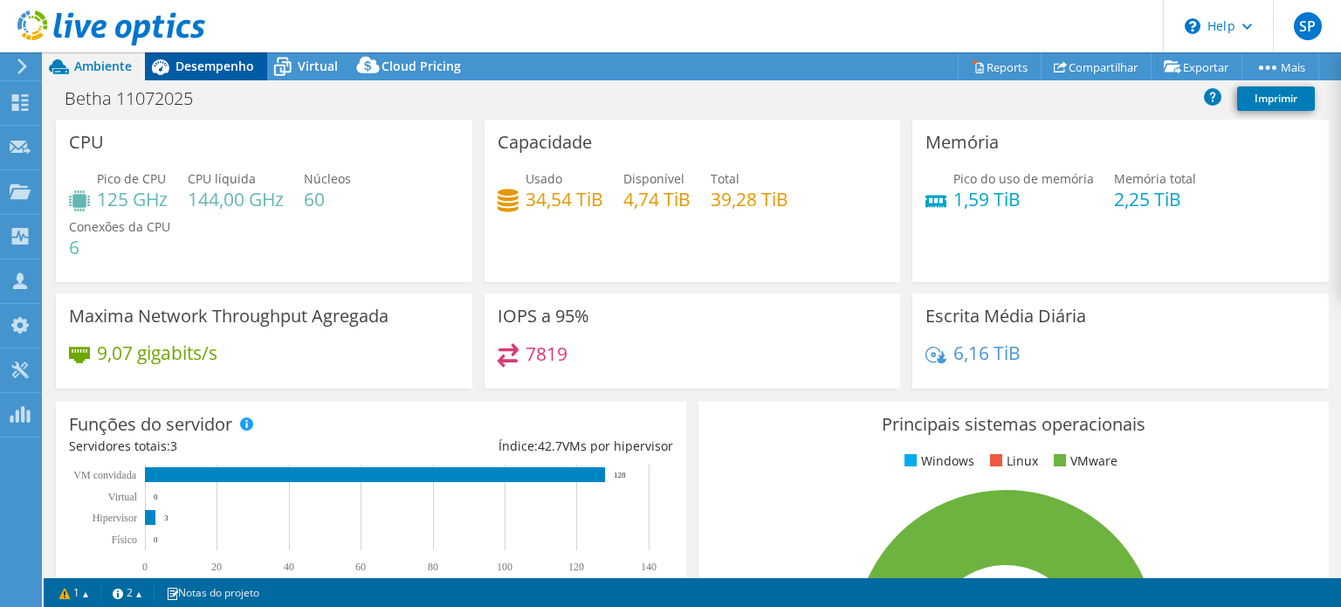
click at [218, 76] on div "Desempenho" at bounding box center [206, 66] width 122 height 28
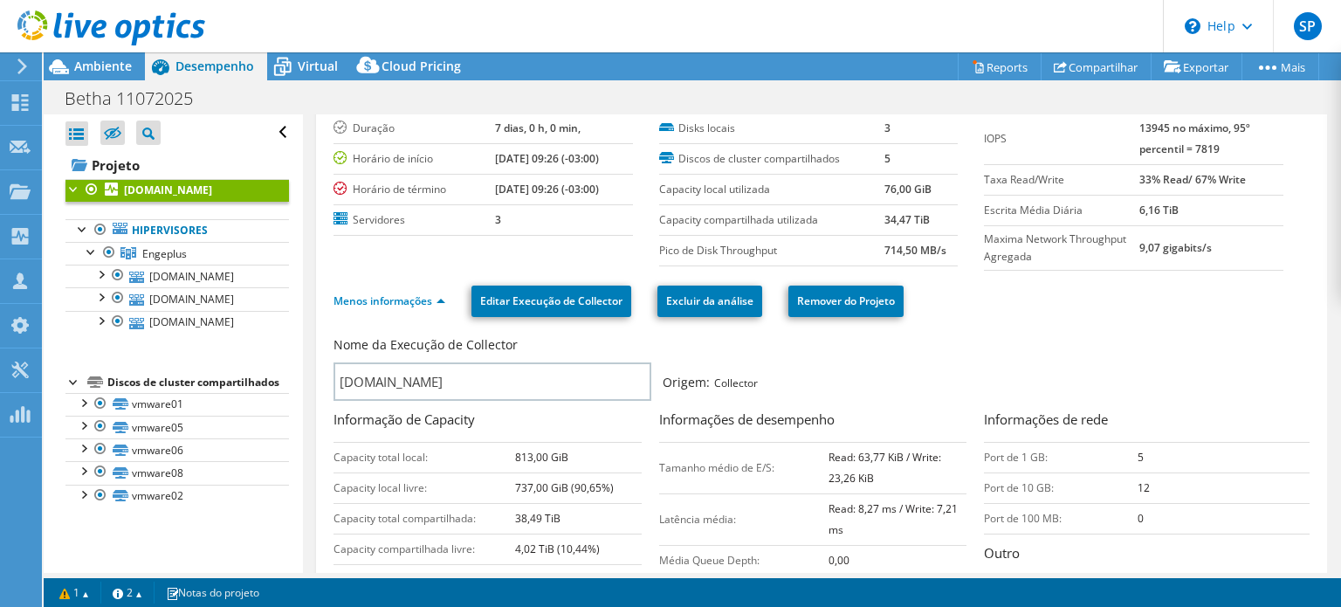
scroll to position [175, 0]
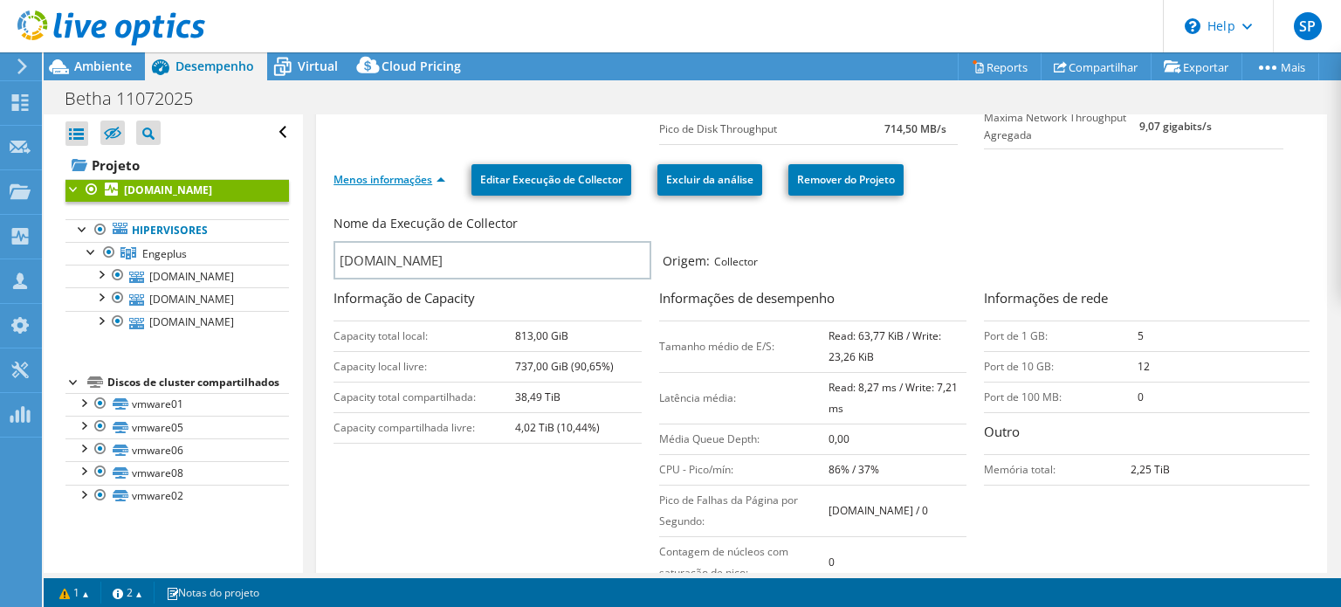
click at [435, 175] on link "Menos informações" at bounding box center [389, 179] width 112 height 15
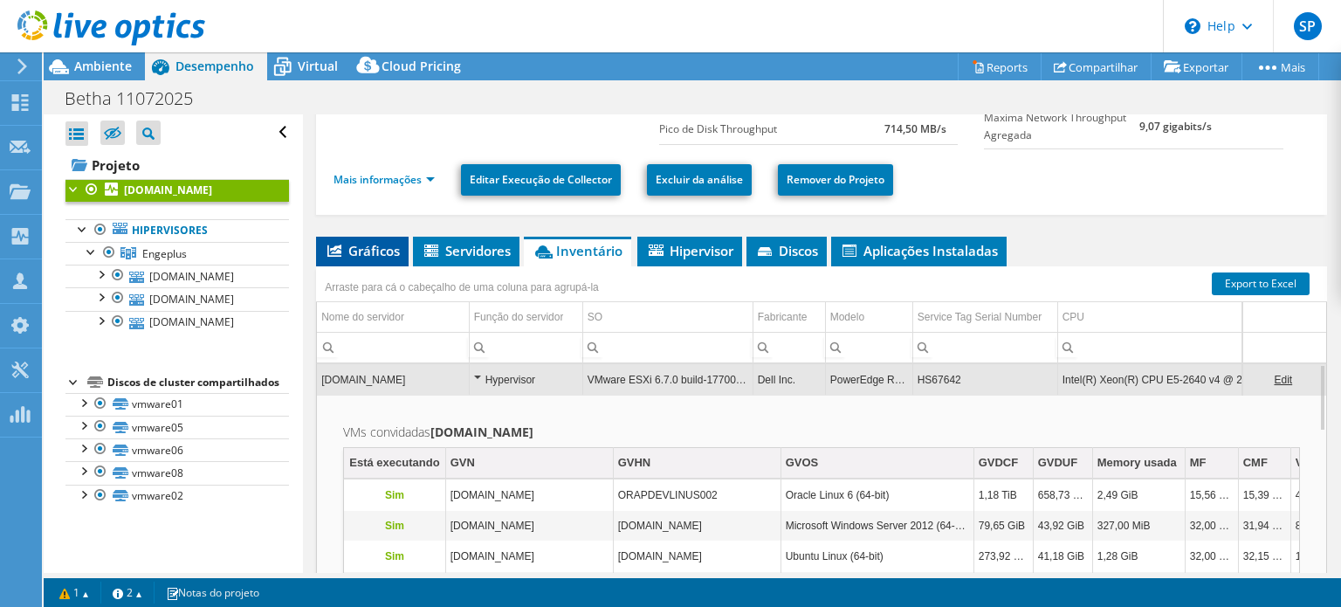
click at [386, 257] on li "Gráficos" at bounding box center [362, 252] width 93 height 30
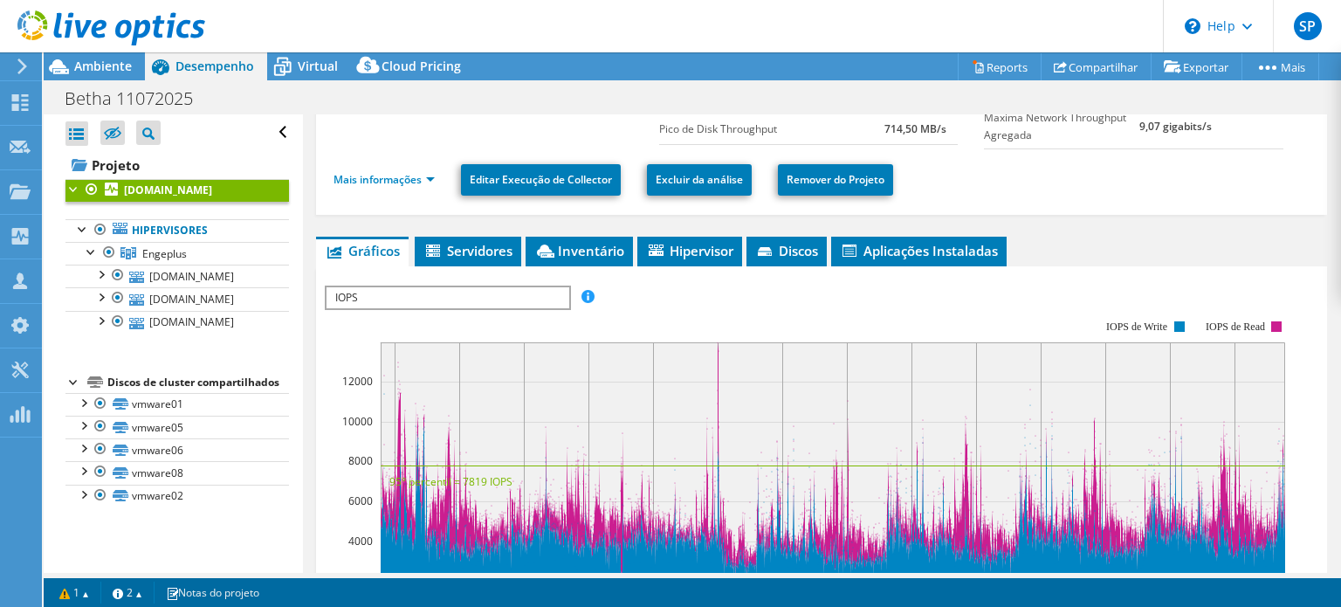
click at [460, 297] on span "IOPS" at bounding box center [447, 297] width 242 height 21
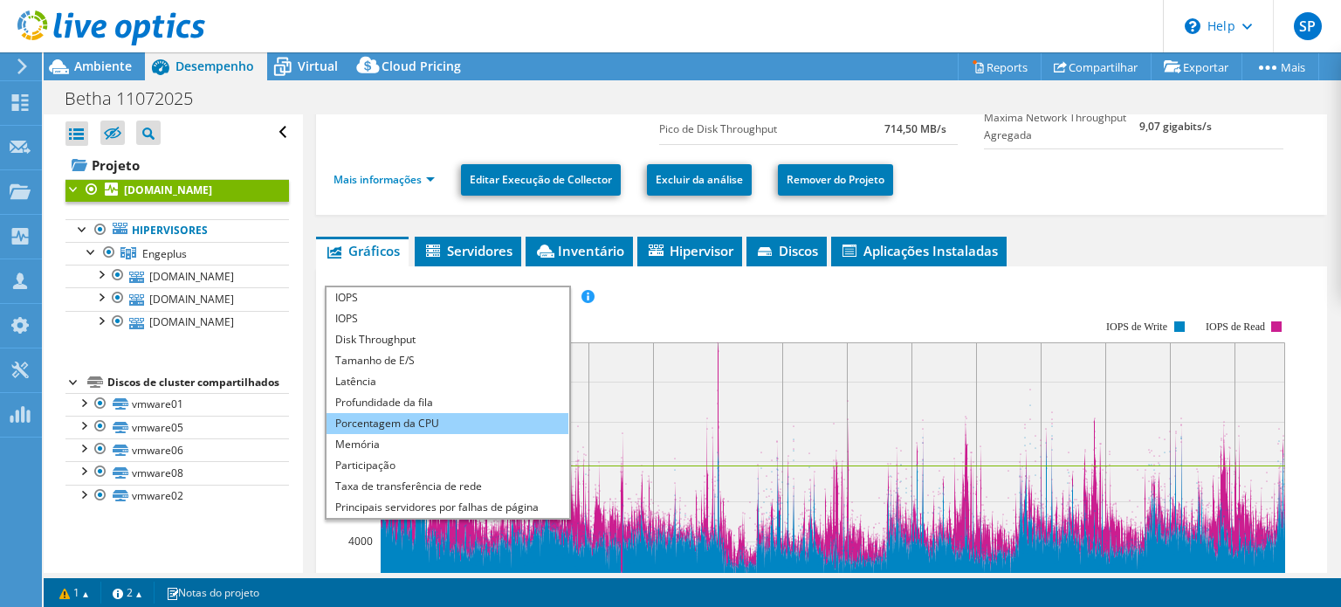
click at [390, 413] on li "Porcentagem da CPU" at bounding box center [447, 423] width 242 height 21
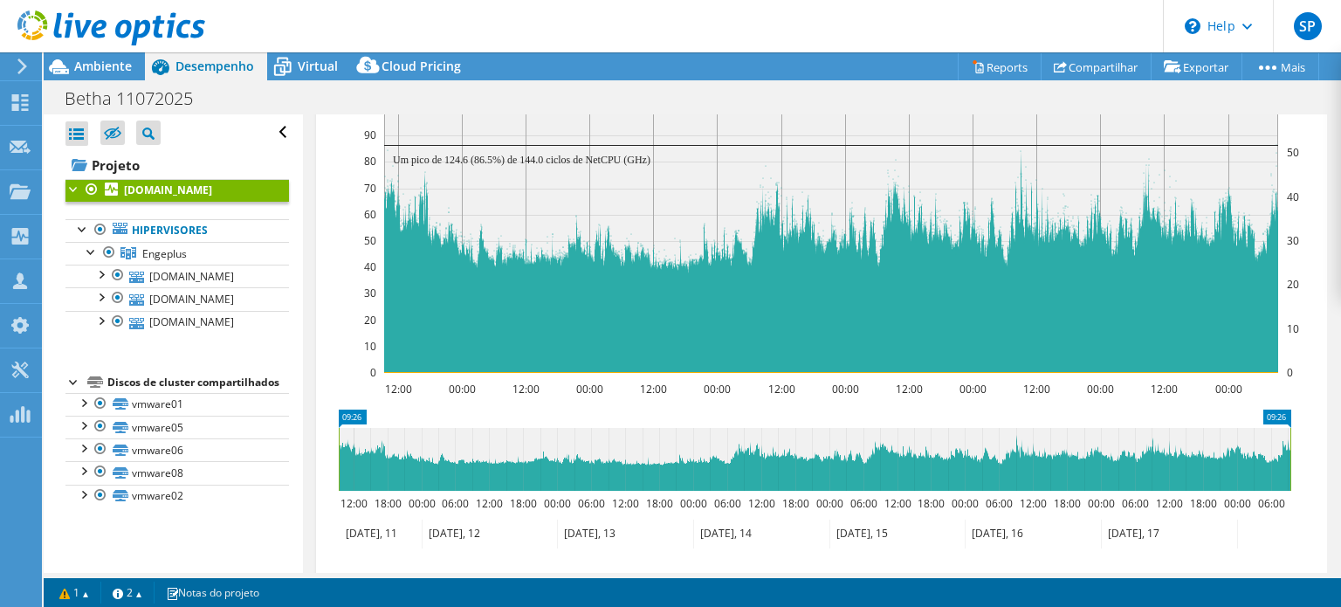
scroll to position [262, 0]
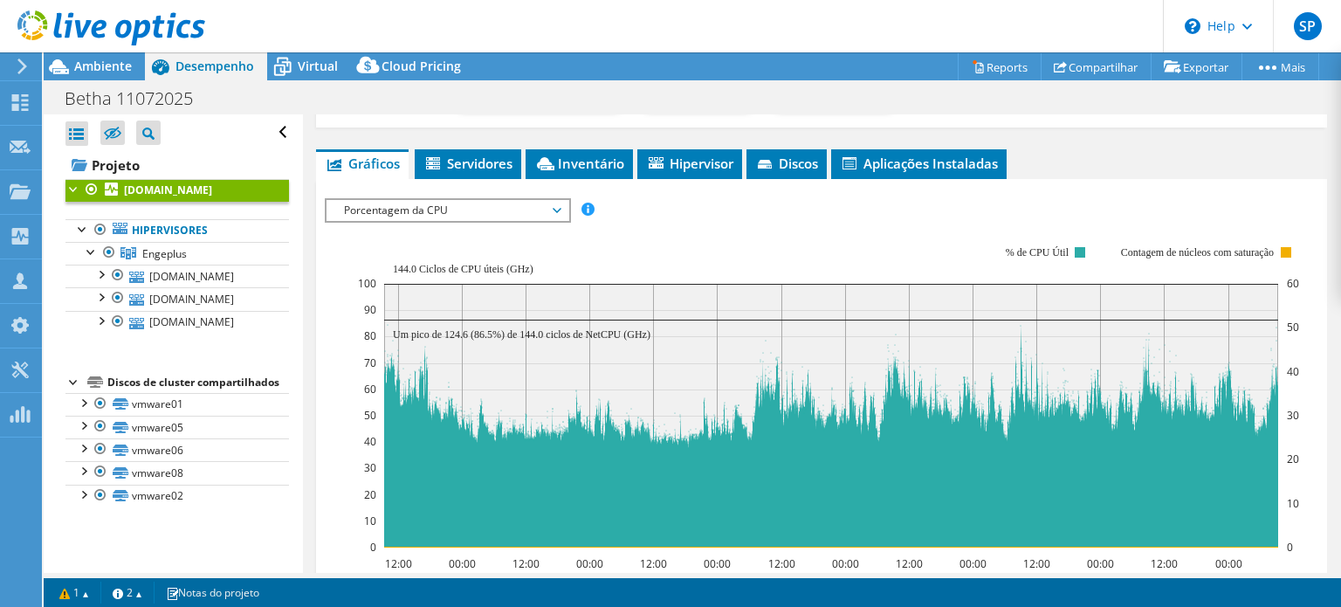
click at [503, 222] on rect at bounding box center [829, 396] width 942 height 349
click at [509, 204] on span "Porcentagem da CPU" at bounding box center [447, 210] width 224 height 21
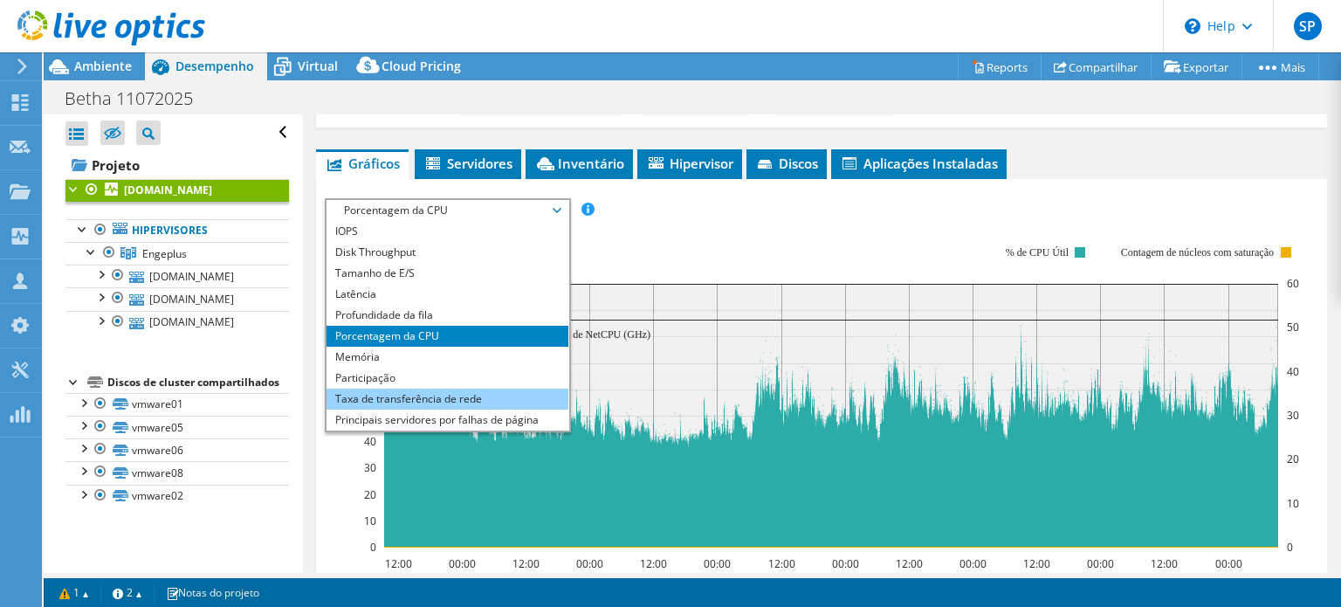
click at [429, 401] on li "Taxa de transferência de rede" at bounding box center [447, 398] width 242 height 21
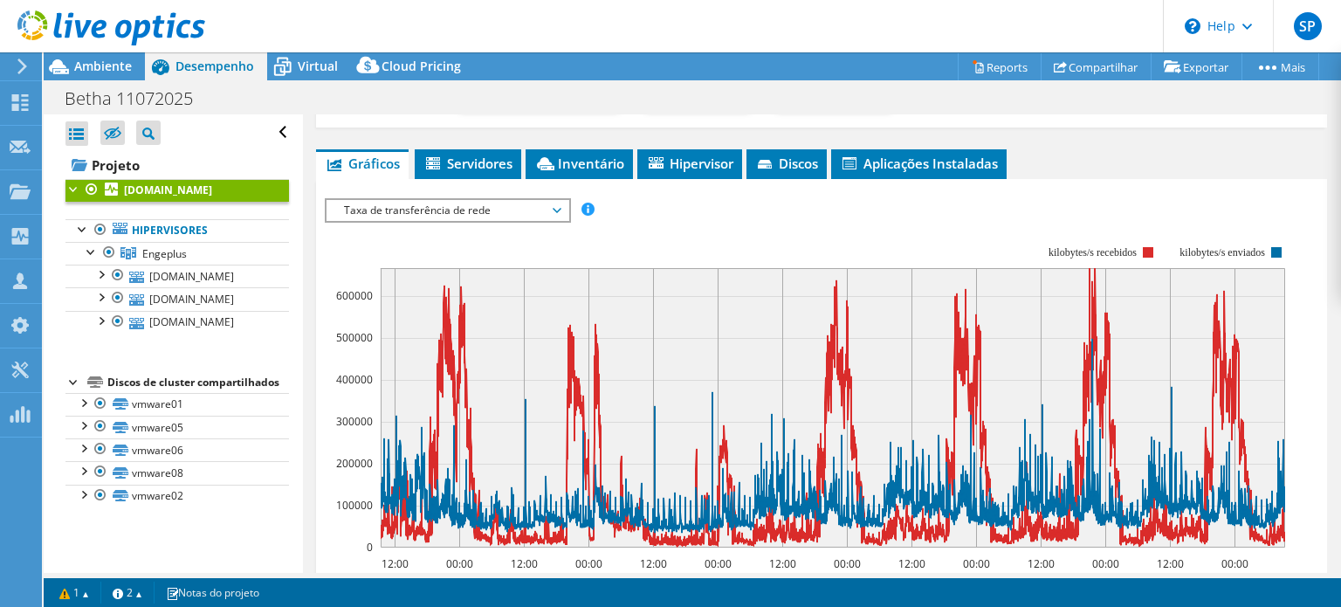
scroll to position [0, 0]
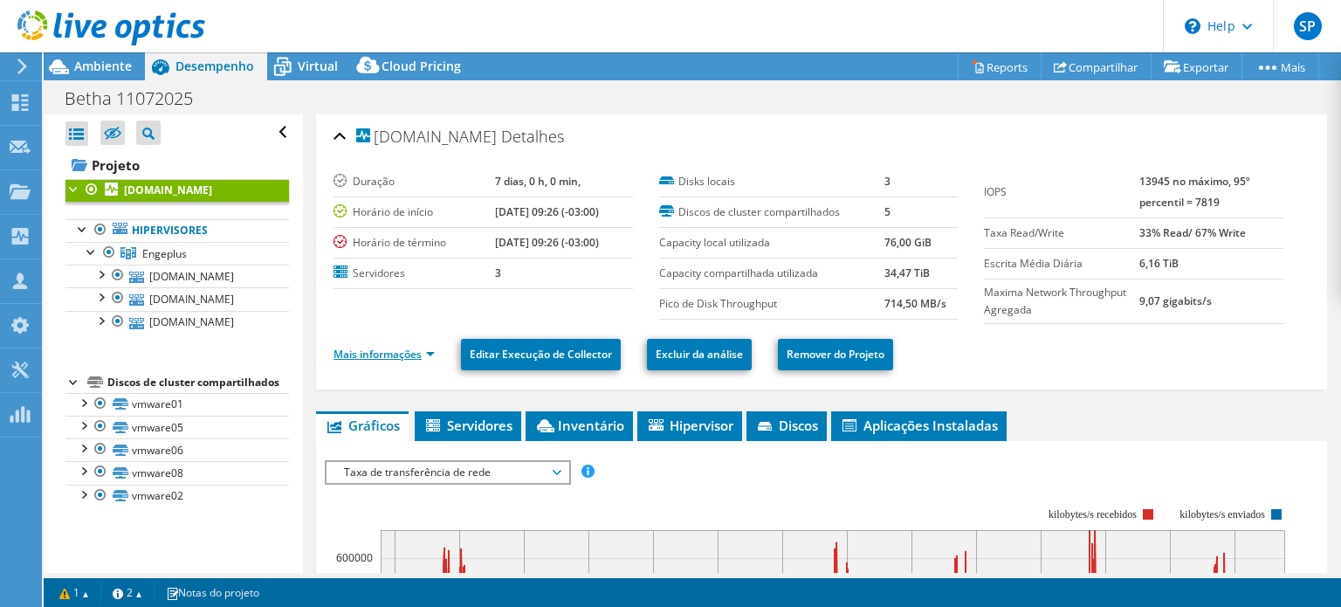
click at [369, 352] on link "Mais informações" at bounding box center [383, 353] width 101 height 15
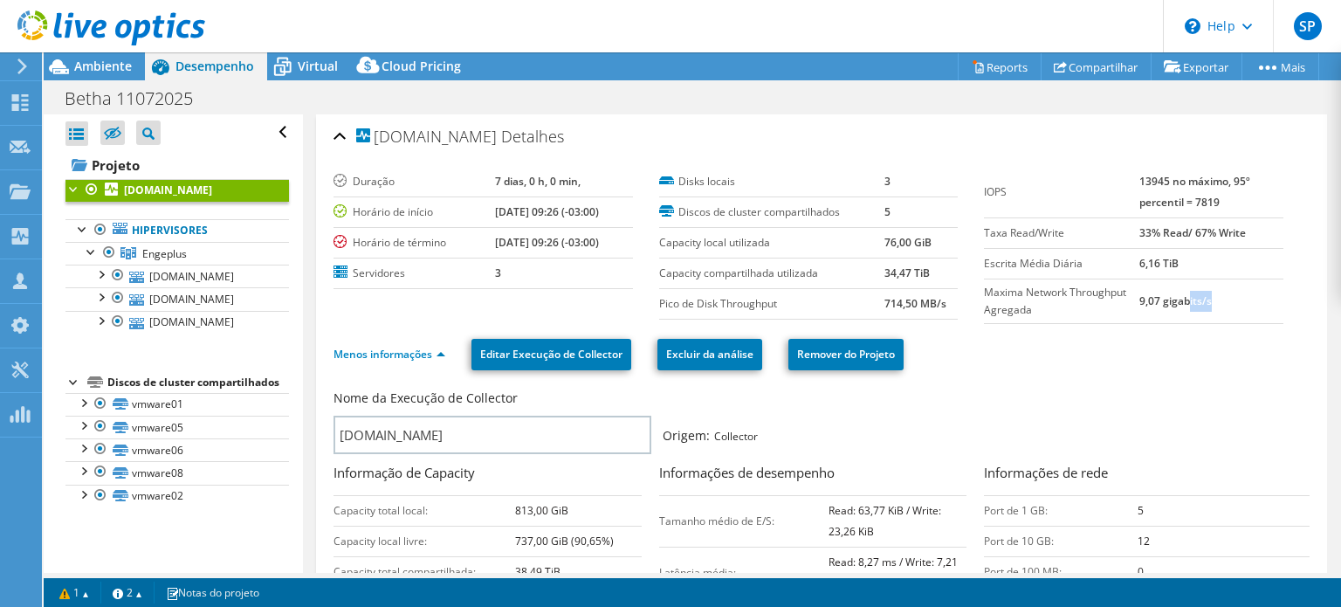
drag, startPoint x: 1210, startPoint y: 291, endPoint x: 1133, endPoint y: 297, distance: 77.0
click at [1139, 297] on td "9,07 gigabits/s" at bounding box center [1211, 300] width 144 height 45
drag, startPoint x: 1167, startPoint y: 372, endPoint x: 1197, endPoint y: 408, distance: 47.0
click at [1171, 381] on div "Menos informações Editar Execução de Collector Excluir da análise Remover do Pr…" at bounding box center [821, 354] width 976 height 61
click at [1048, 307] on label "Maxima Network Throughput Agregada" at bounding box center [1061, 301] width 154 height 35
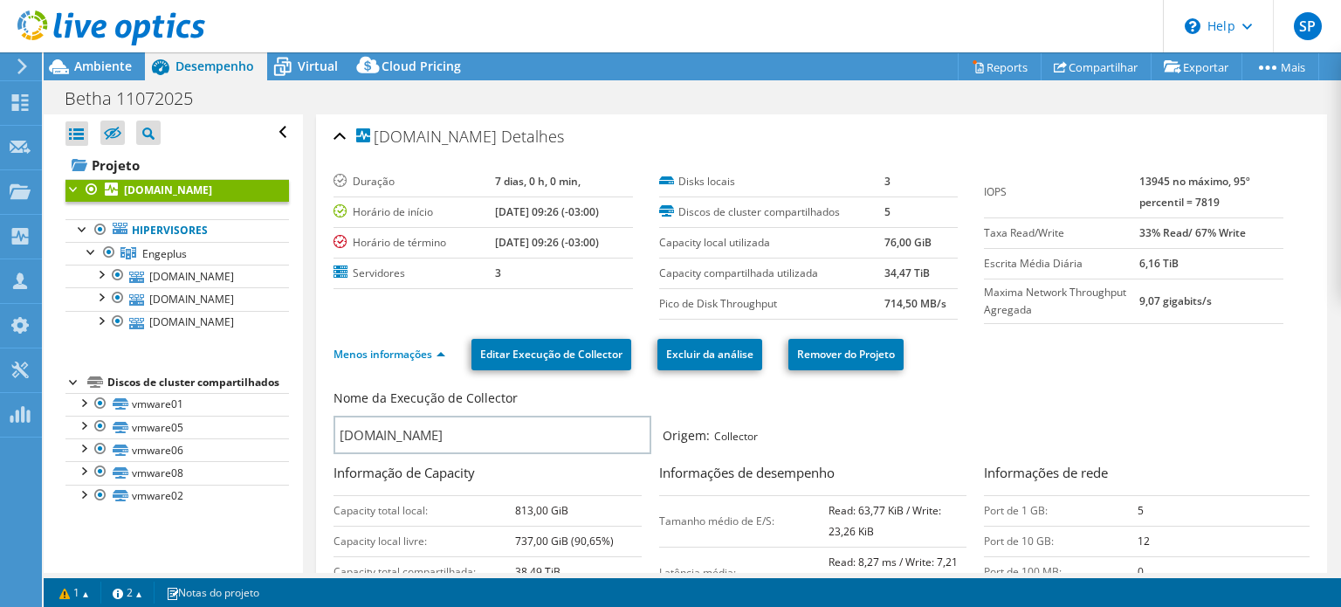
click at [1048, 307] on label "Maxima Network Throughput Agregada" at bounding box center [1061, 301] width 154 height 35
click at [1046, 307] on label "Maxima Network Throughput Agregada" at bounding box center [1061, 301] width 154 height 35
click at [1072, 386] on div "Nome da Execução de Collector vmwpengesxi001.betha.com.br Origem: Collector" at bounding box center [821, 424] width 976 height 78
click at [895, 303] on b "714,50 MB/s" at bounding box center [915, 303] width 62 height 15
click at [1094, 346] on ul "Menos informações Editar Execução de Collector Excluir da análise Remover do Pr…" at bounding box center [821, 352] width 976 height 36
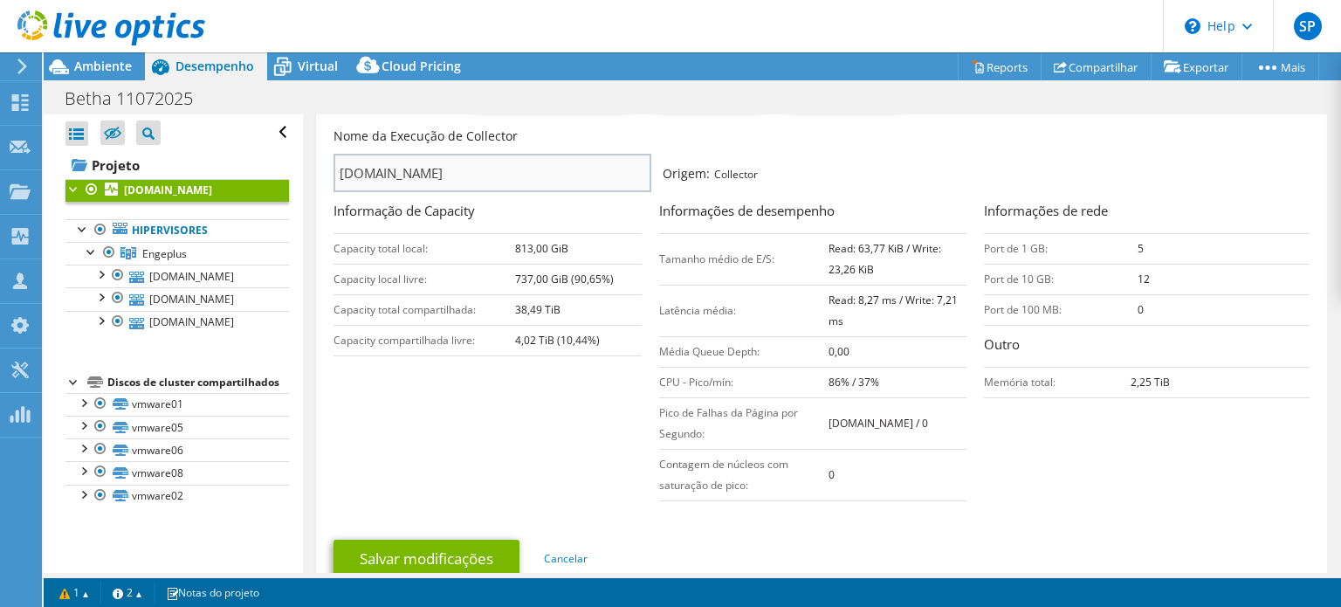
scroll to position [87, 0]
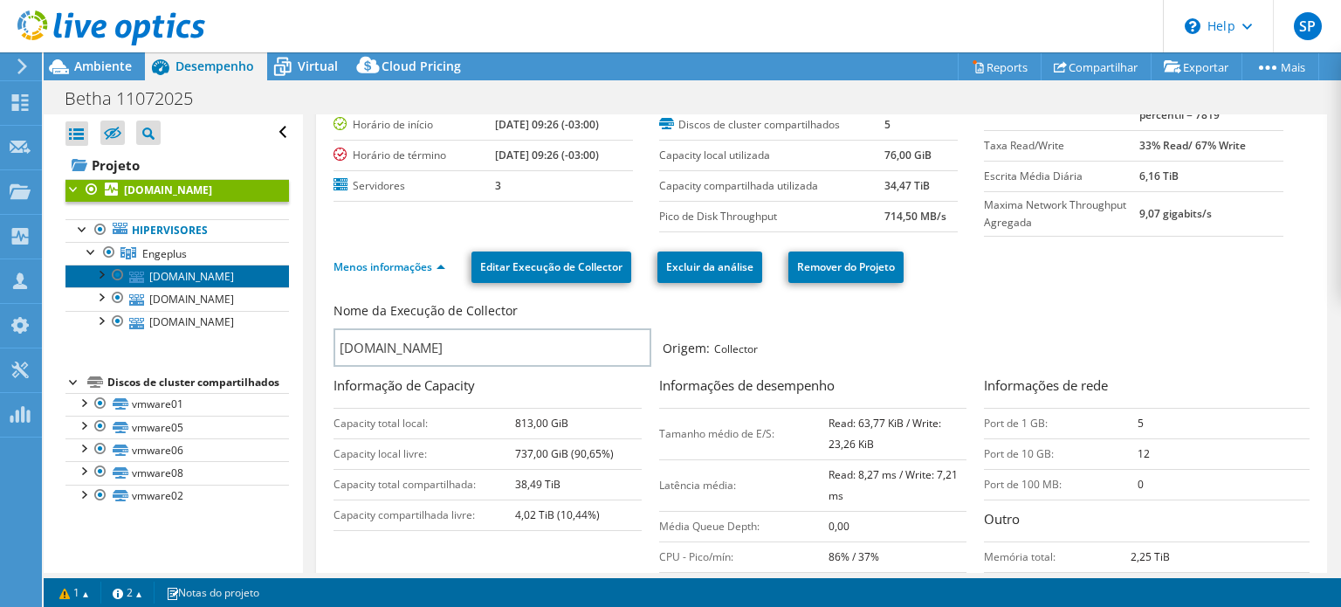
click at [182, 276] on link "[DOMAIN_NAME]" at bounding box center [176, 275] width 223 height 23
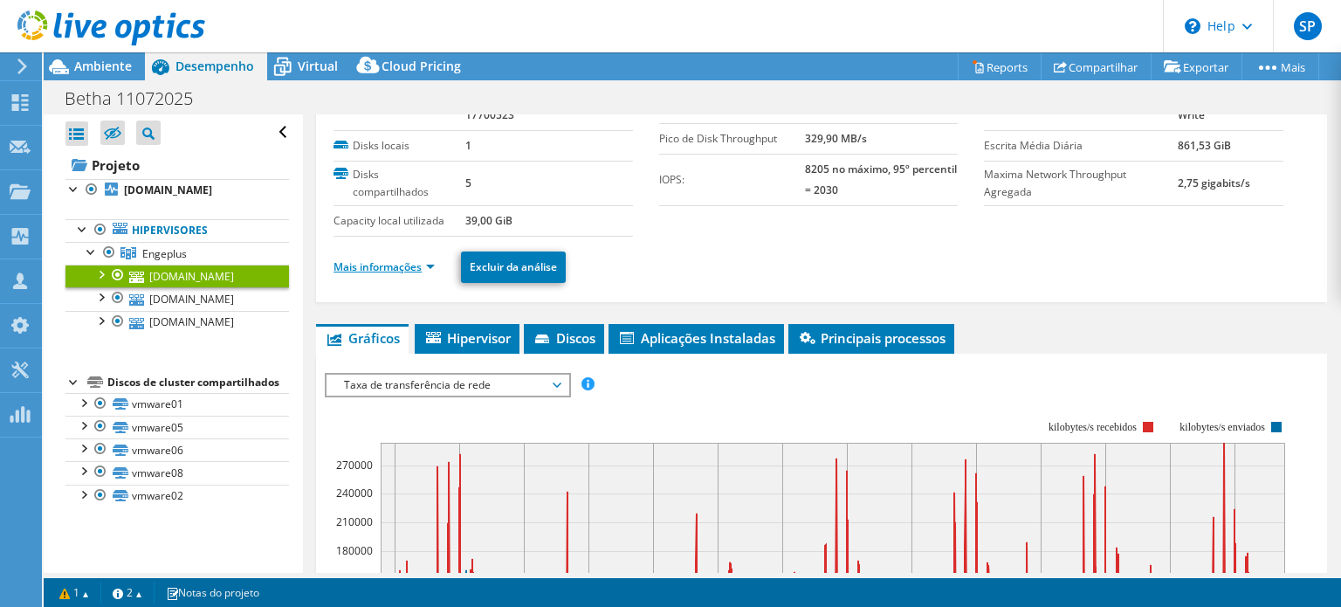
click at [431, 264] on link "Mais informações" at bounding box center [383, 266] width 101 height 15
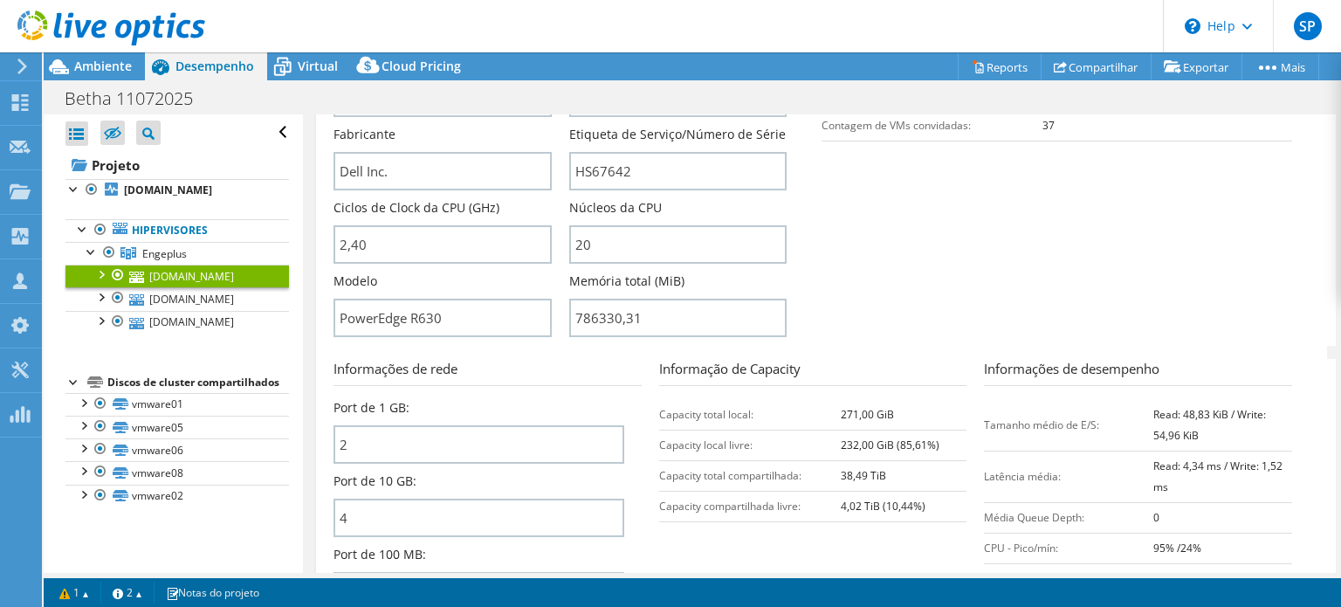
scroll to position [611, 0]
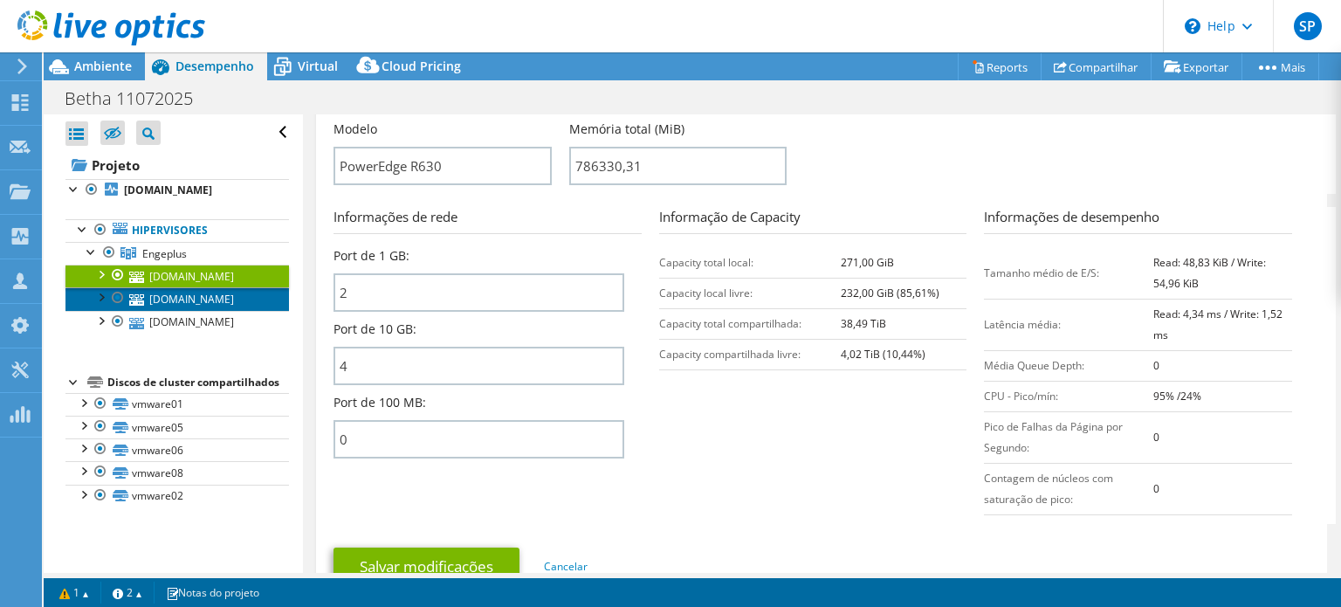
click at [202, 303] on link "[DOMAIN_NAME]" at bounding box center [176, 298] width 223 height 23
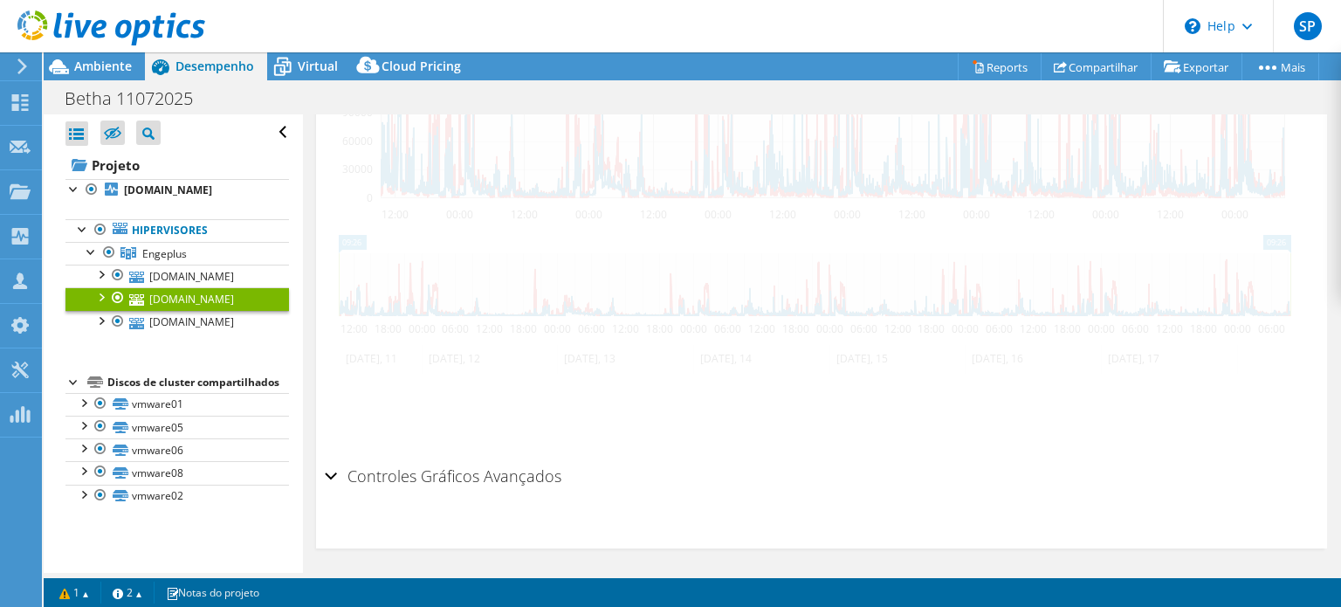
scroll to position [471, 0]
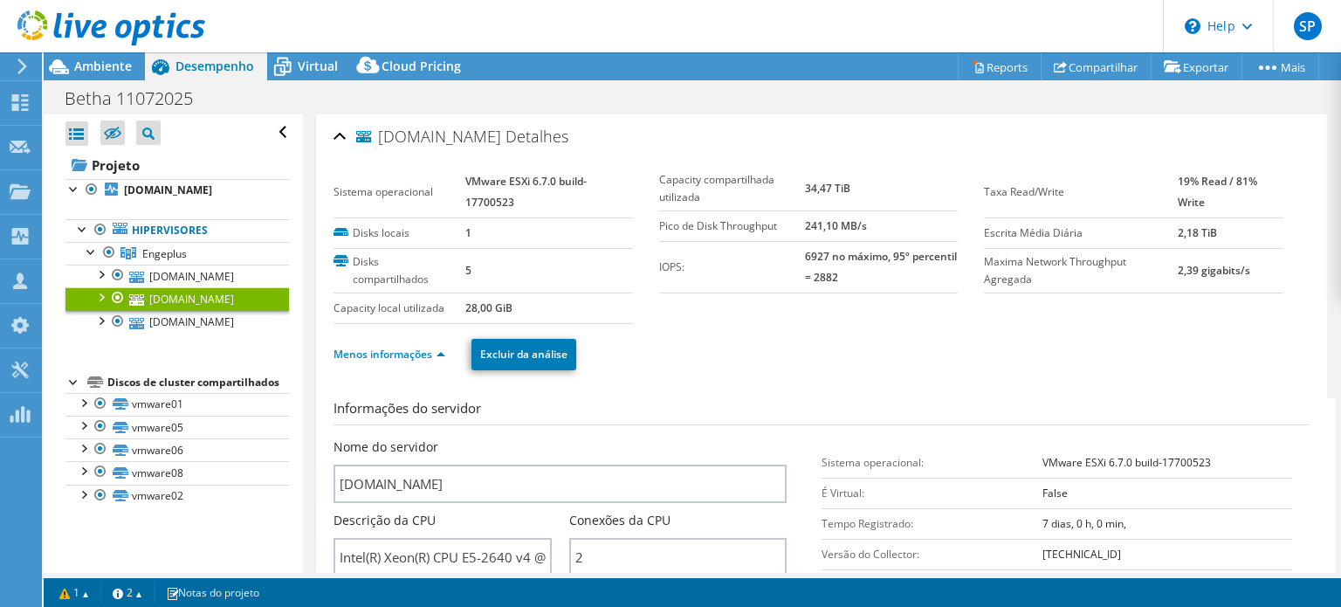
select select "SouthAmerica"
select select "USD"
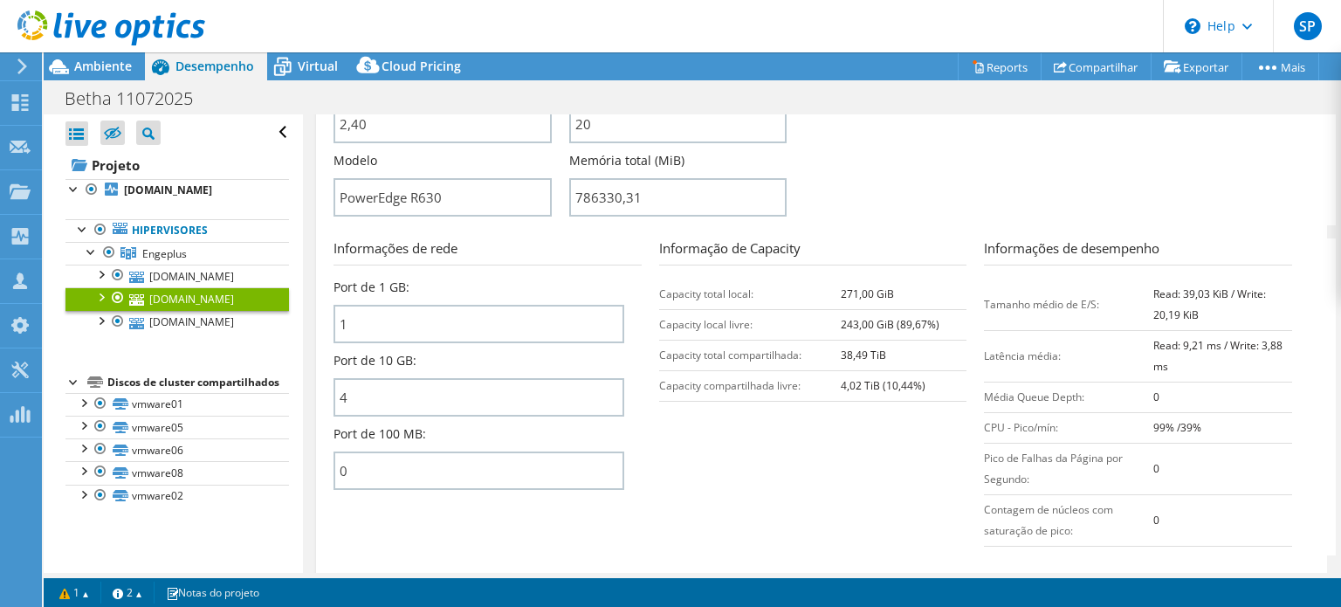
scroll to position [611, 0]
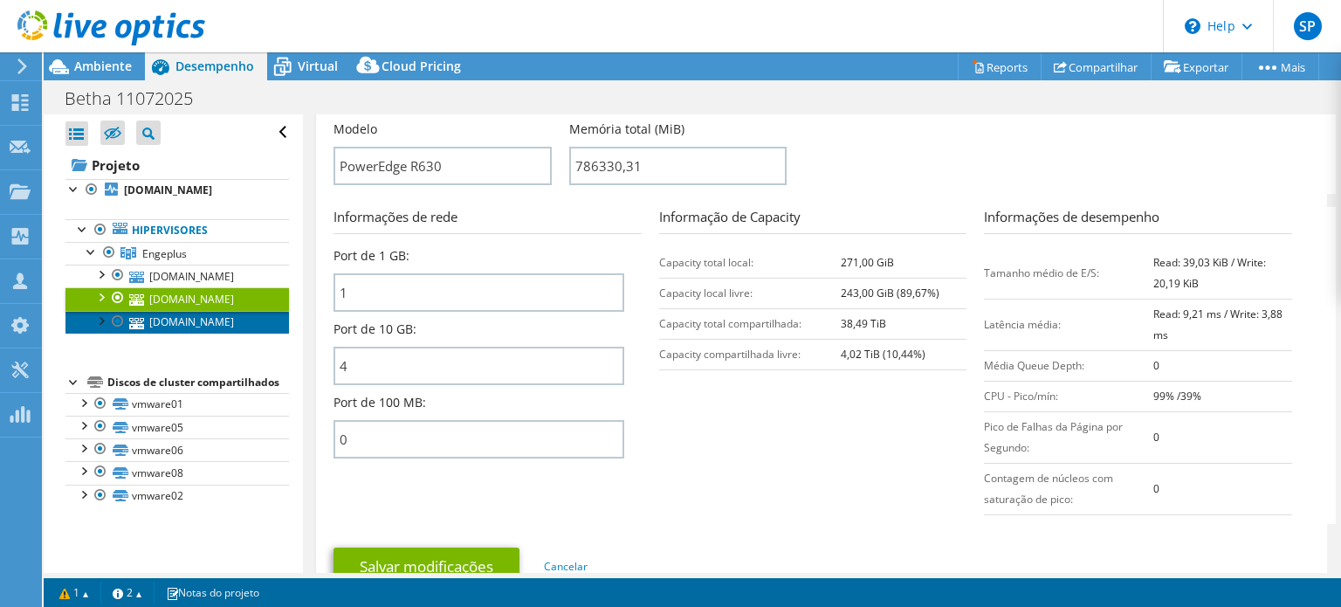
click at [205, 319] on link "[DOMAIN_NAME]" at bounding box center [176, 322] width 223 height 23
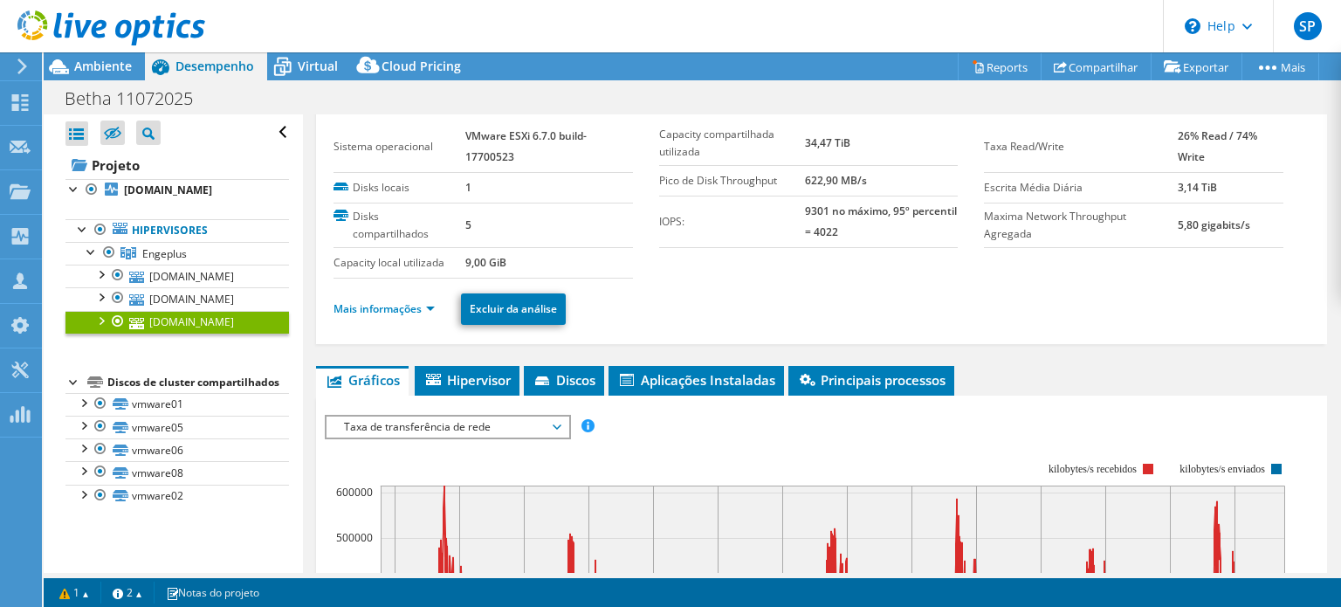
scroll to position [0, 0]
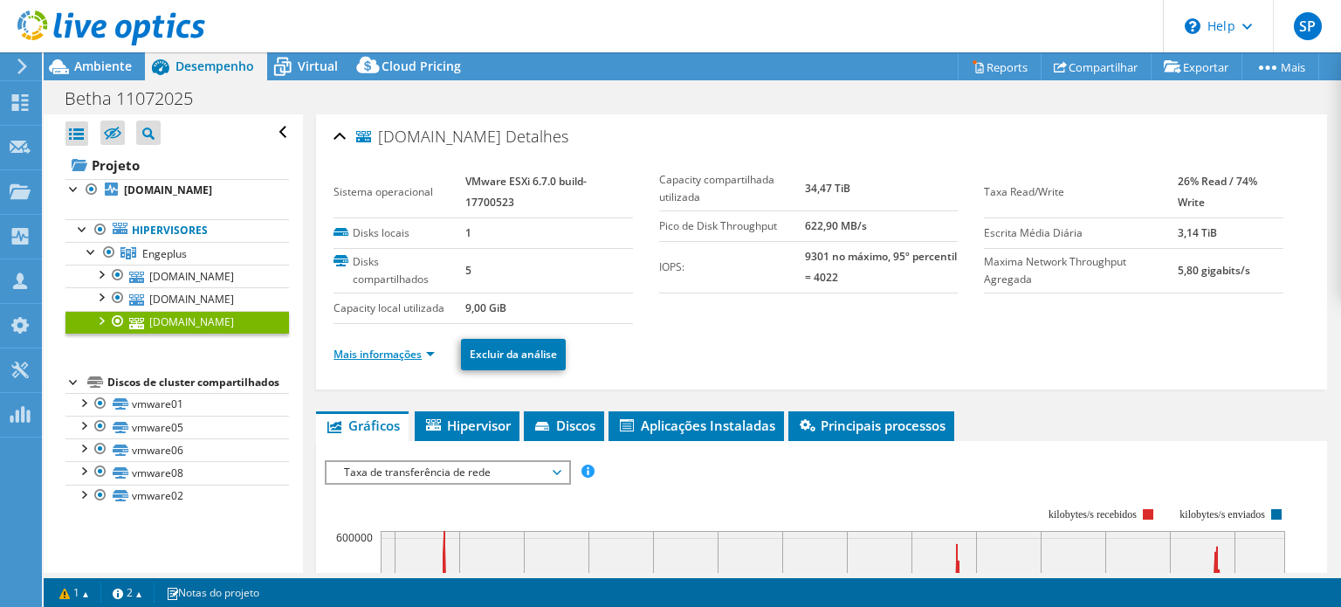
click at [384, 346] on link "Mais informações" at bounding box center [383, 353] width 101 height 15
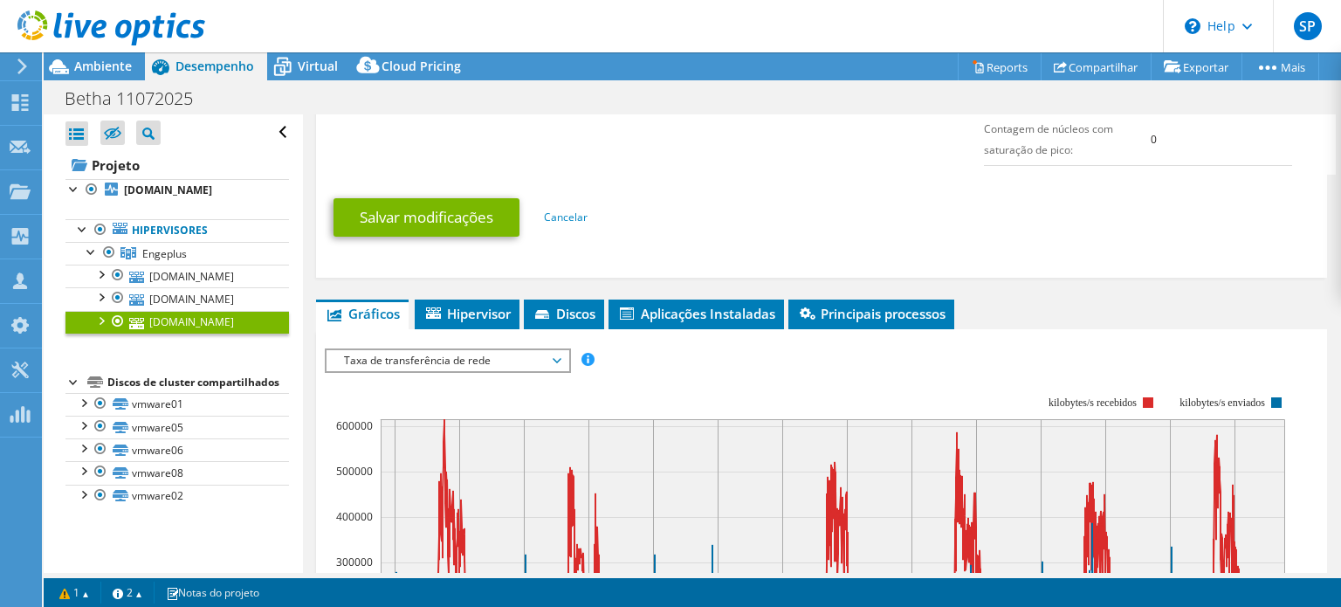
scroll to position [698, 0]
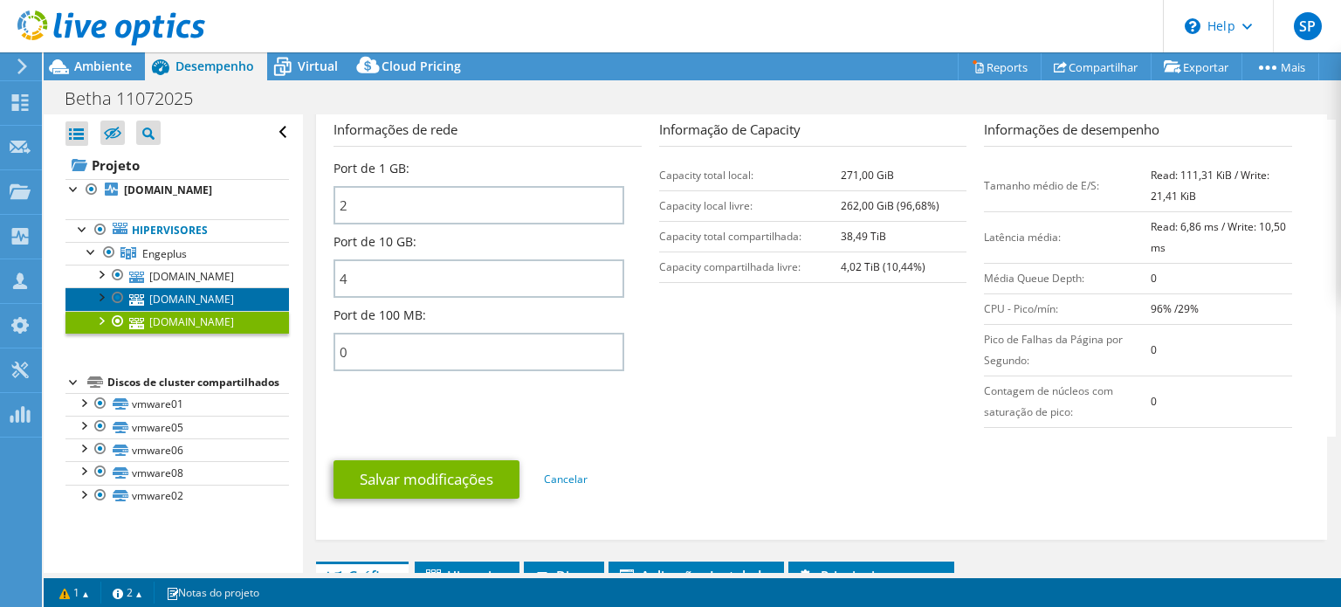
click at [195, 291] on link "[DOMAIN_NAME]" at bounding box center [176, 298] width 223 height 23
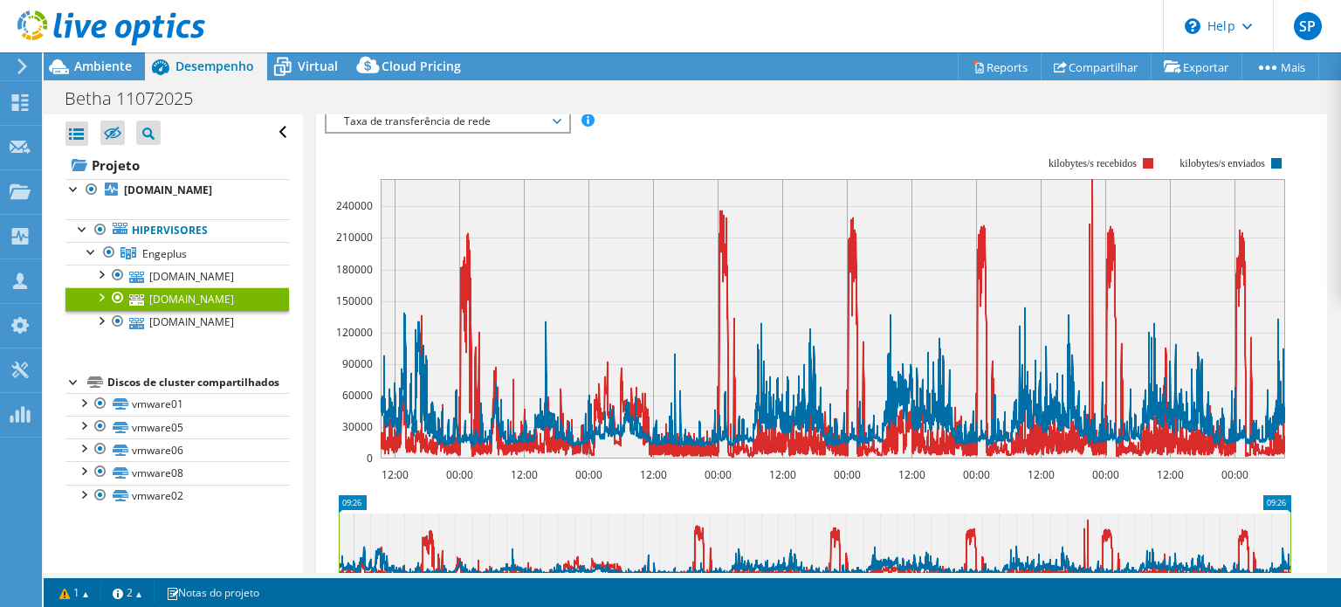
scroll to position [264, 0]
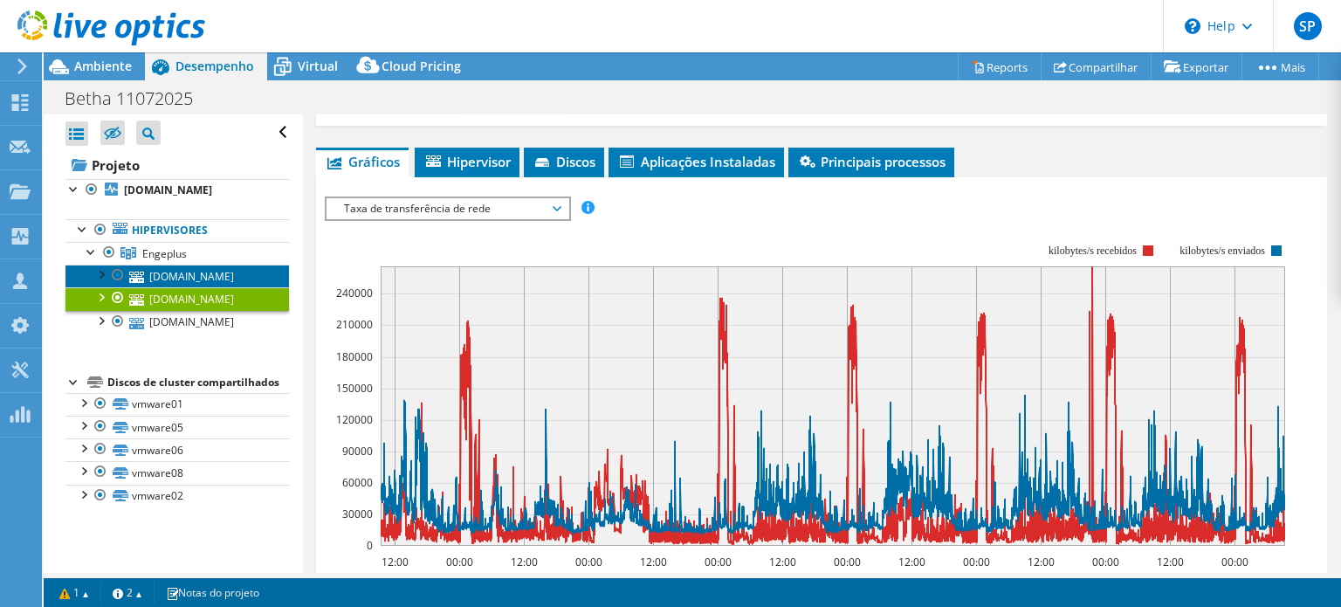
click at [212, 271] on link "[DOMAIN_NAME]" at bounding box center [176, 275] width 223 height 23
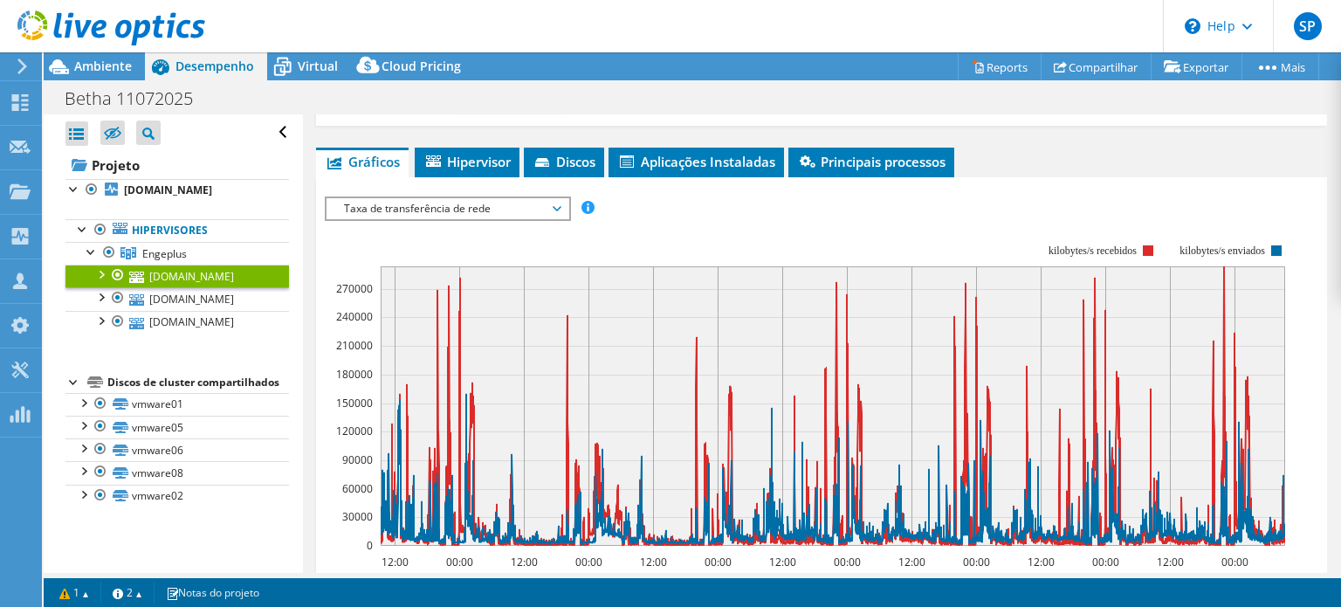
click at [771, 225] on rect at bounding box center [808, 394] width 966 height 349
click at [773, 224] on rect at bounding box center [808, 394] width 966 height 349
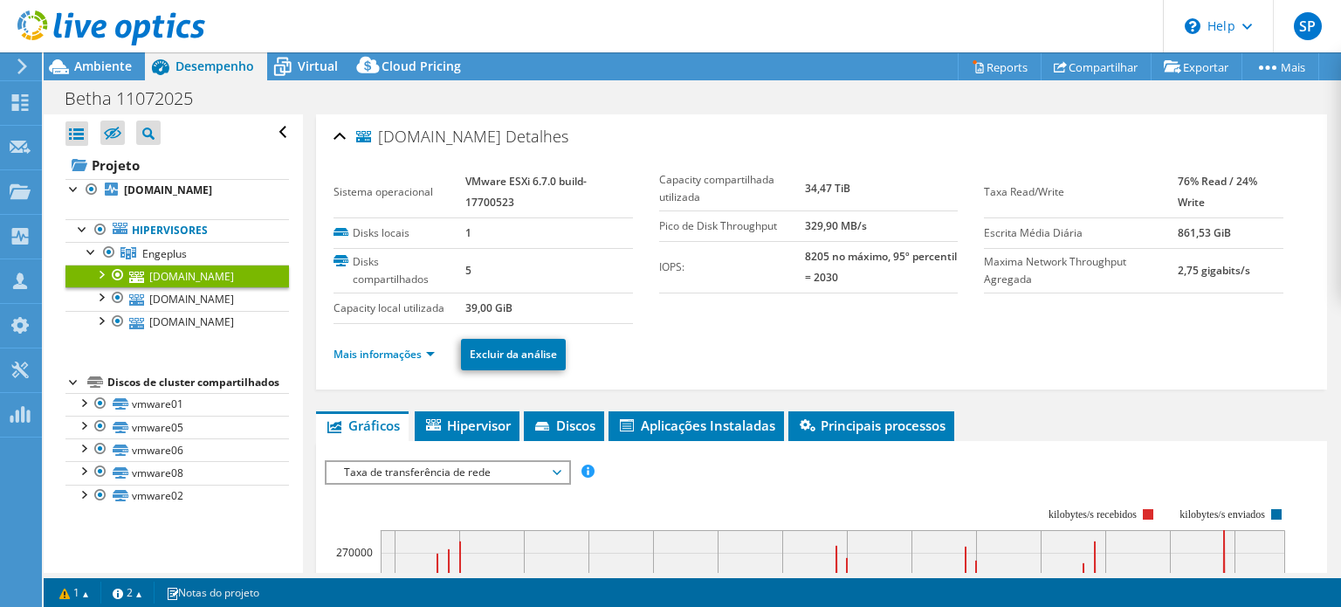
scroll to position [0, 0]
click at [905, 324] on div "Mais informações Excluir da análise" at bounding box center [821, 354] width 976 height 61
click at [433, 353] on link "Mais informações" at bounding box center [383, 353] width 101 height 15
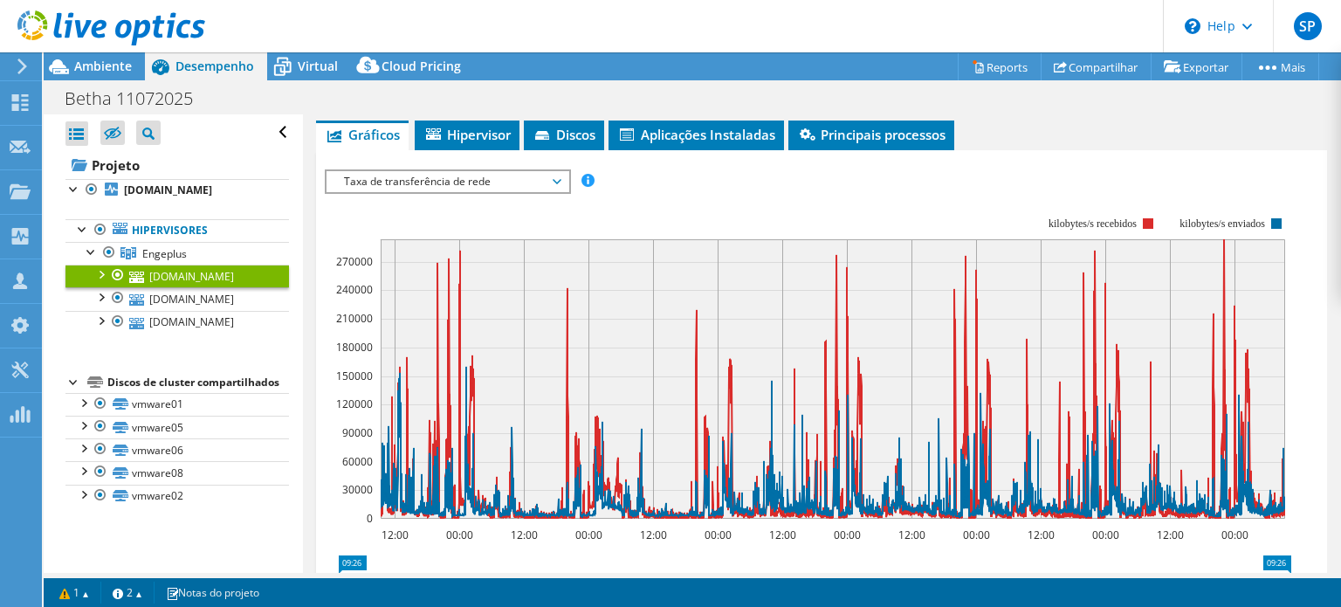
scroll to position [1222, 0]
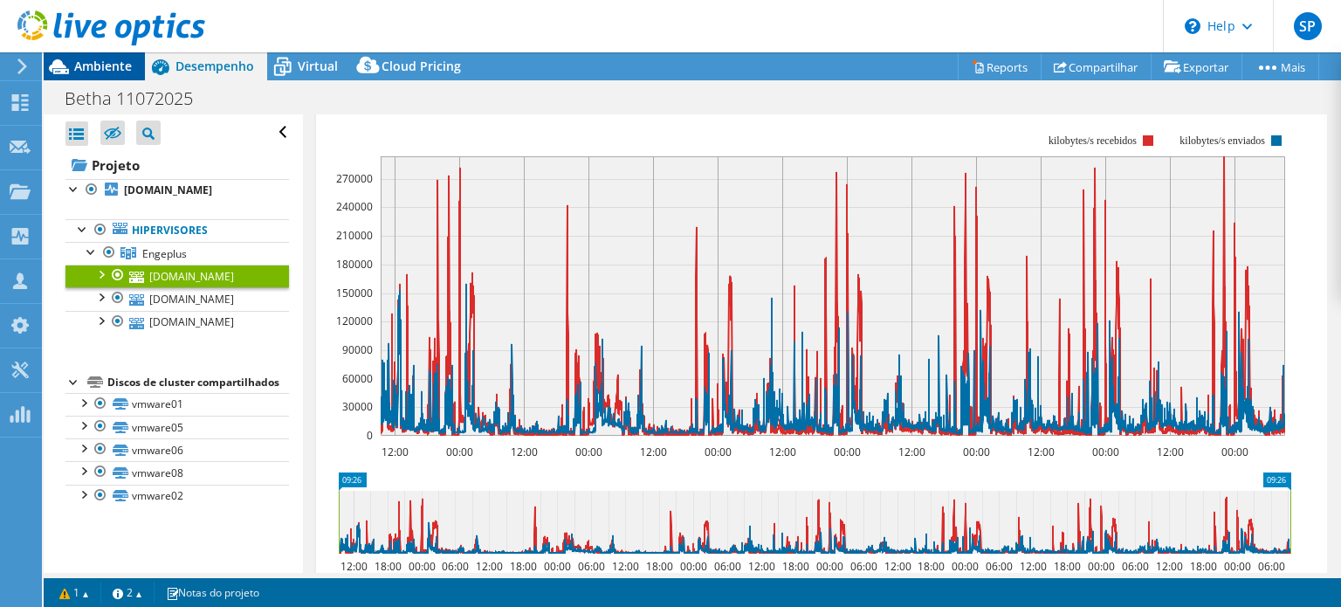
click at [106, 65] on span "Ambiente" at bounding box center [103, 66] width 58 height 17
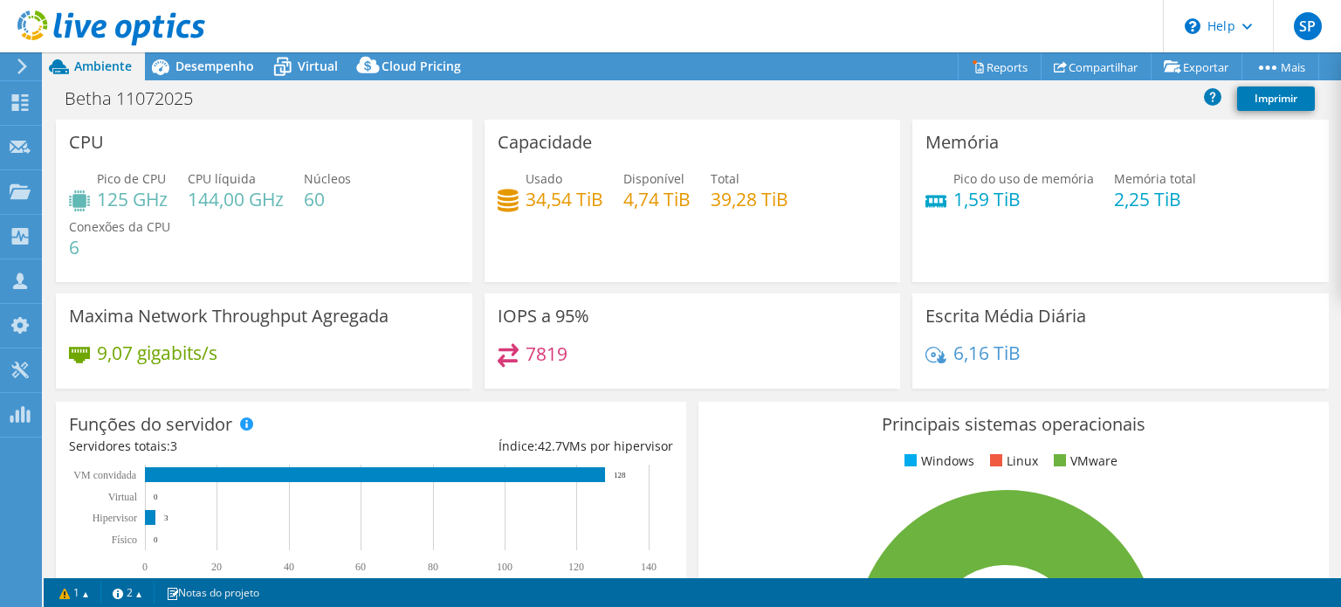
click at [702, 205] on div "Usado 34,54 TiB Disponível 4,74 TiB Total 39,28 TiB" at bounding box center [692, 197] width 390 height 57
click at [681, 243] on div "Capacidade Usado 34,54 TiB Disponível 4,74 TiB Total 39,28 TiB" at bounding box center [692, 201] width 416 height 162
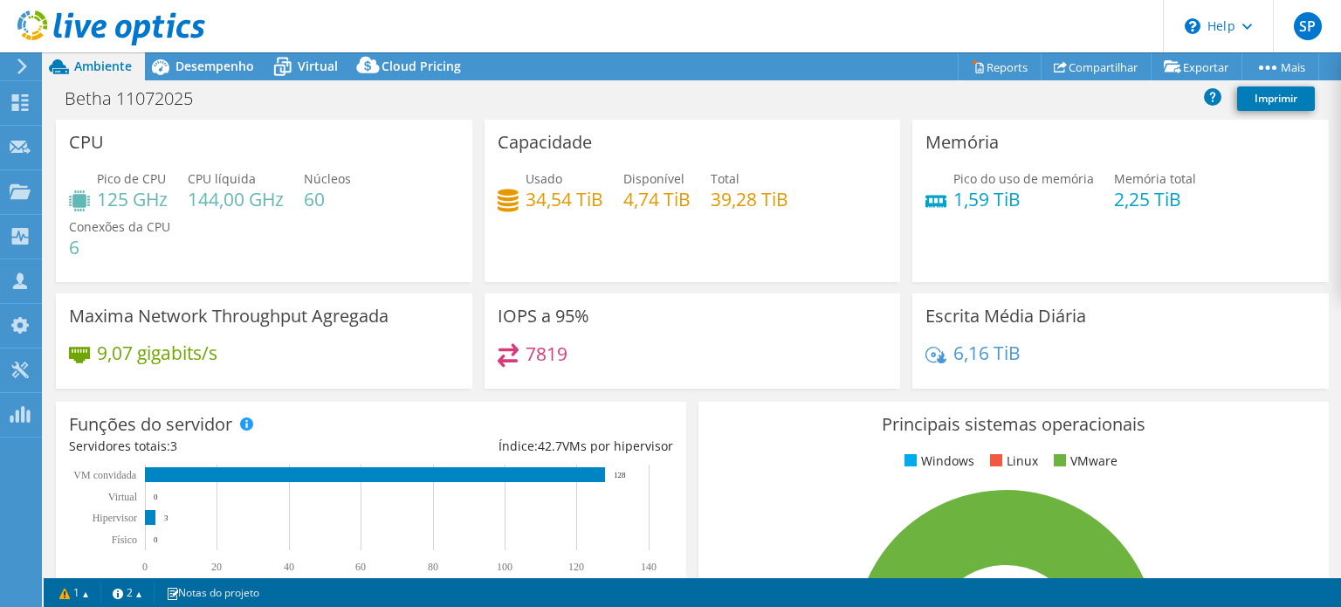
click at [680, 243] on div "Capacidade Usado 34,54 TiB Disponível 4,74 TiB Total 39,28 TiB" at bounding box center [692, 201] width 416 height 162
click at [541, 207] on h4 "34,54 TiB" at bounding box center [564, 198] width 78 height 19
click at [597, 300] on div "IOPS a 95% 7819" at bounding box center [692, 340] width 416 height 95
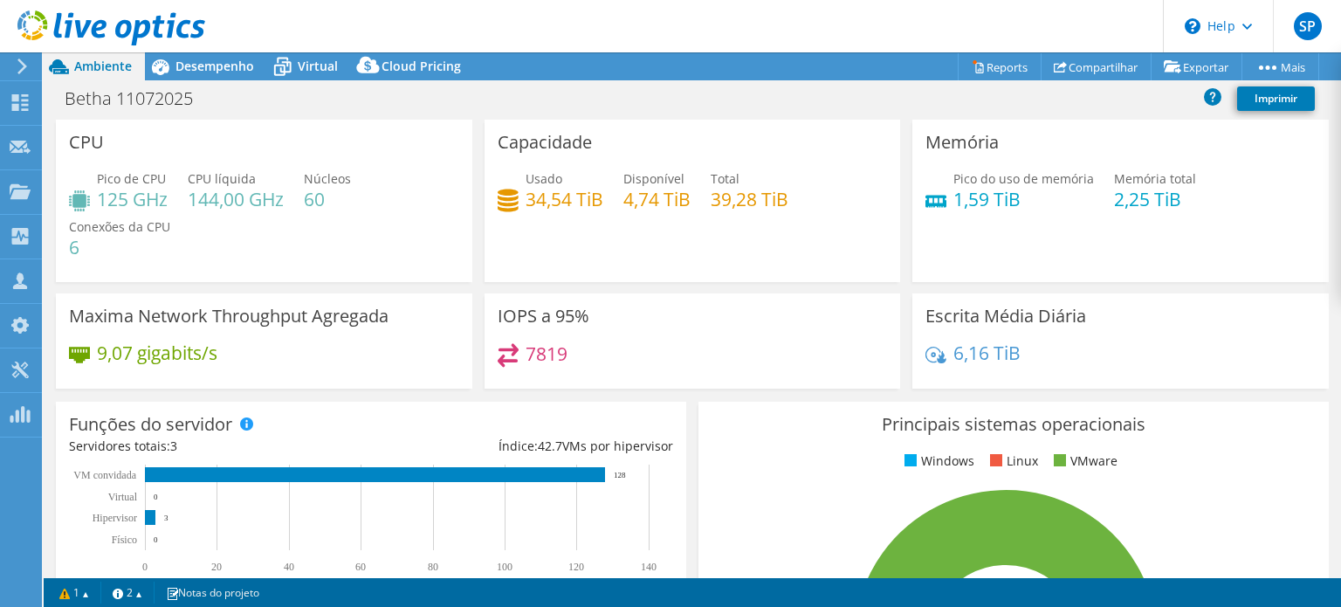
click at [591, 246] on div "Capacidade Usado 34,54 TiB Disponível 4,74 TiB Total 39,28 TiB" at bounding box center [692, 201] width 416 height 162
click at [566, 209] on h4 "34,54 TiB" at bounding box center [564, 198] width 78 height 19
click at [632, 239] on div "Capacidade Usado 34,54 TiB Disponível 4,74 TiB Total 39,28 TiB" at bounding box center [692, 201] width 416 height 162
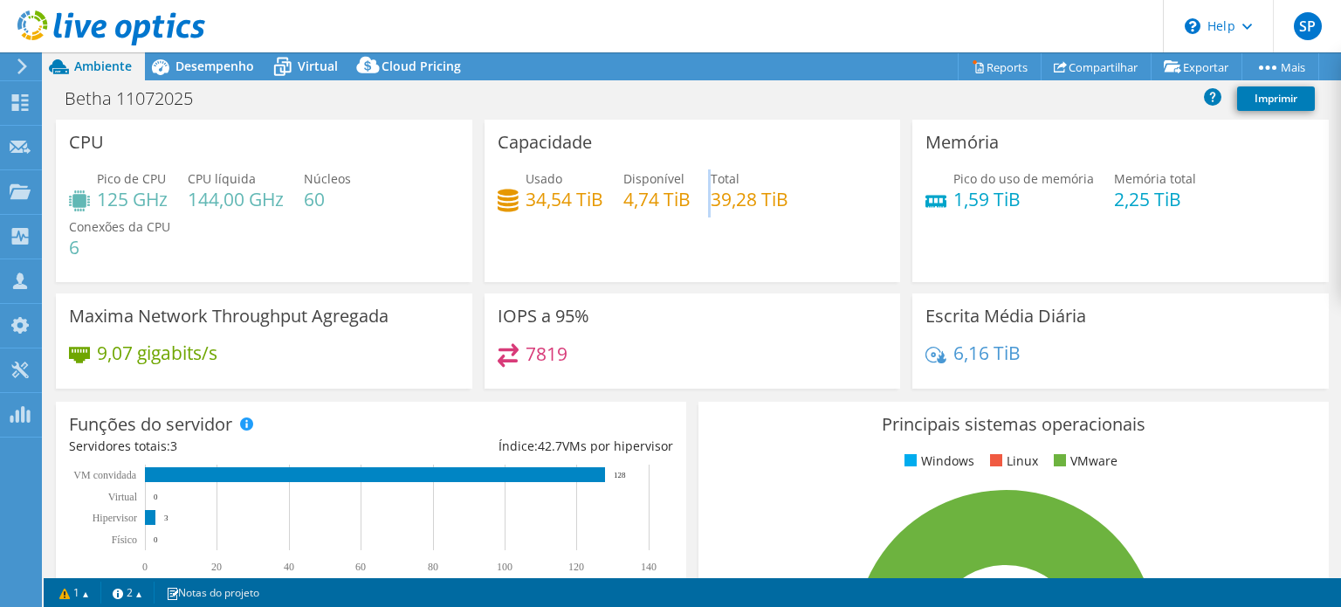
click at [633, 239] on div "Capacidade Usado 34,54 TiB Disponível 4,74 TiB Total 39,28 TiB" at bounding box center [692, 201] width 416 height 162
click at [634, 202] on h4 "4,74 TiB" at bounding box center [656, 198] width 67 height 19
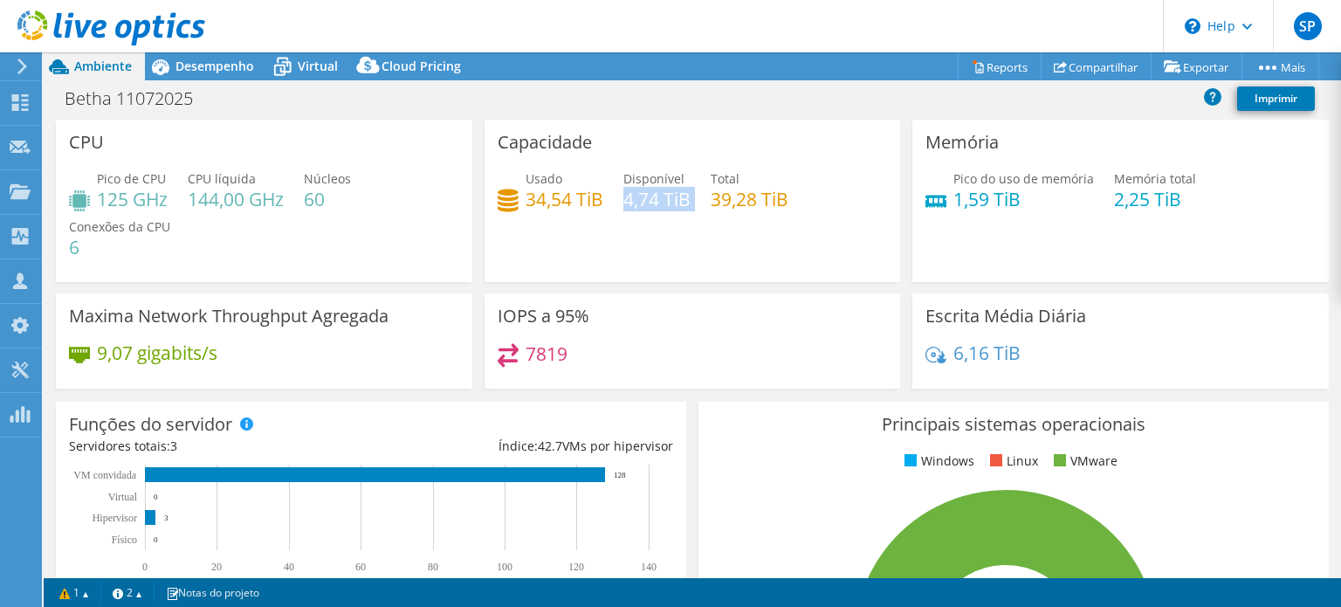
click at [634, 202] on h4 "4,74 TiB" at bounding box center [656, 198] width 67 height 19
click at [576, 271] on div "Capacidade Usado 34,54 TiB Disponível 4,74 TiB Total 39,28 TiB" at bounding box center [692, 201] width 416 height 162
click at [589, 197] on h4 "34,54 TiB" at bounding box center [564, 198] width 78 height 19
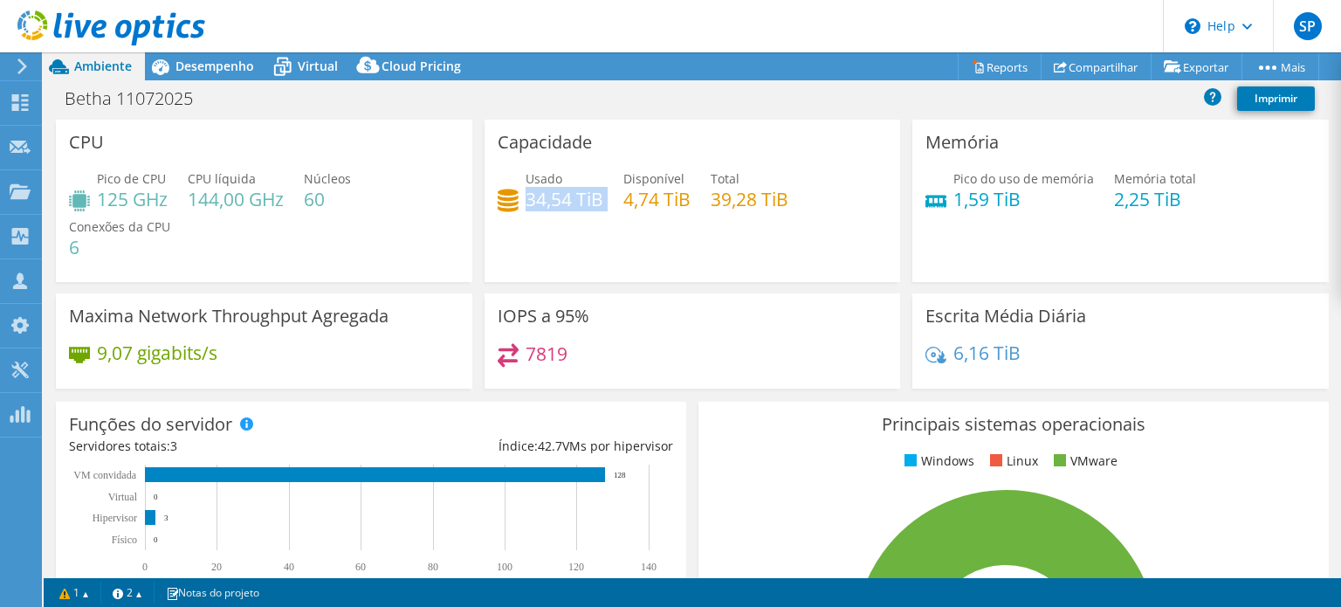
drag, startPoint x: 225, startPoint y: 72, endPoint x: 229, endPoint y: 89, distance: 16.9
click at [224, 81] on div "Ações de projeto Ações de projeto Reports Compartilhar Exportar vSAN ReadyNode …" at bounding box center [692, 329] width 1297 height 554
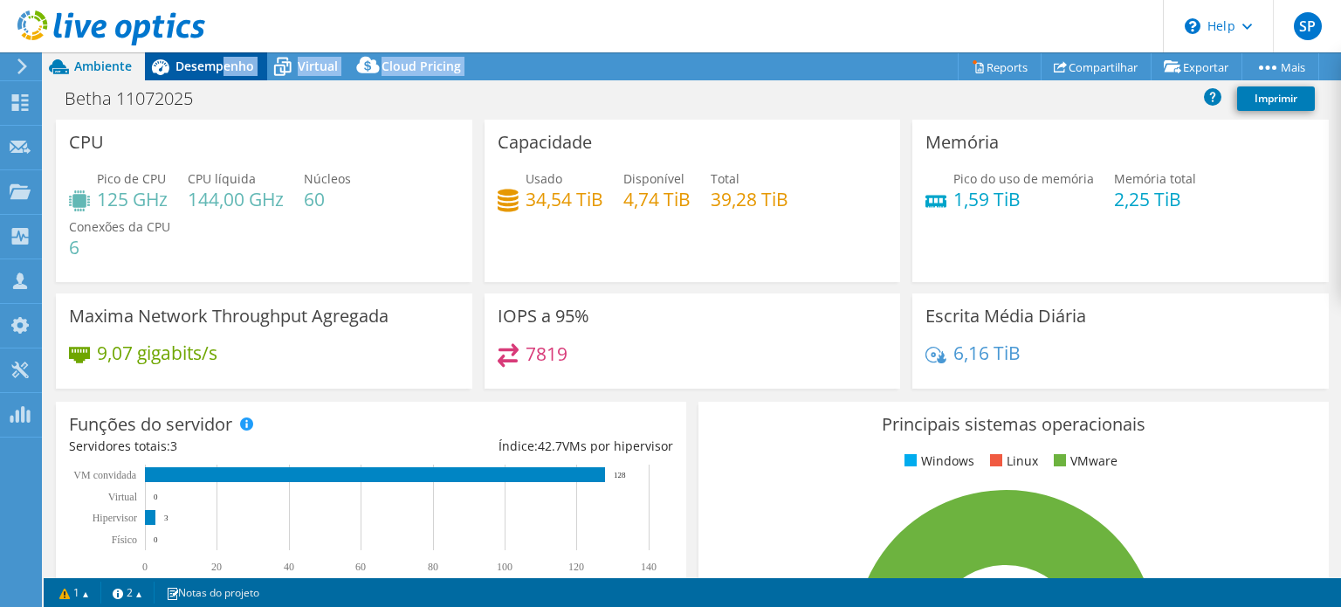
click at [230, 79] on div "Desempenho" at bounding box center [206, 66] width 122 height 28
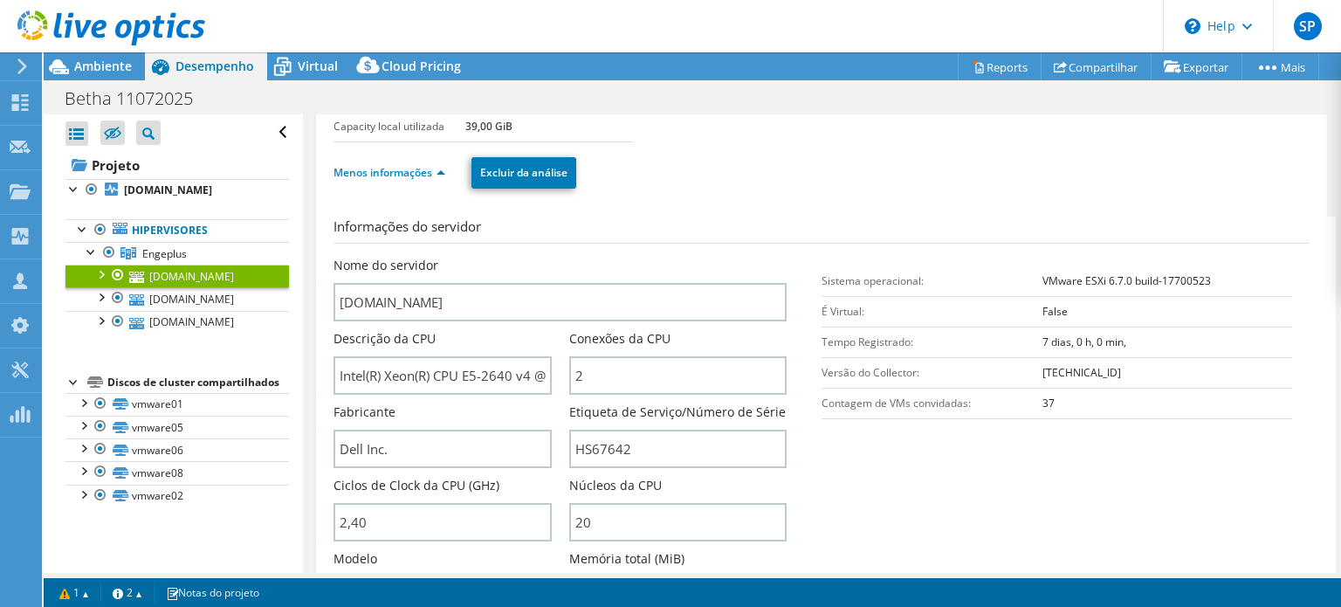
scroll to position [175, 0]
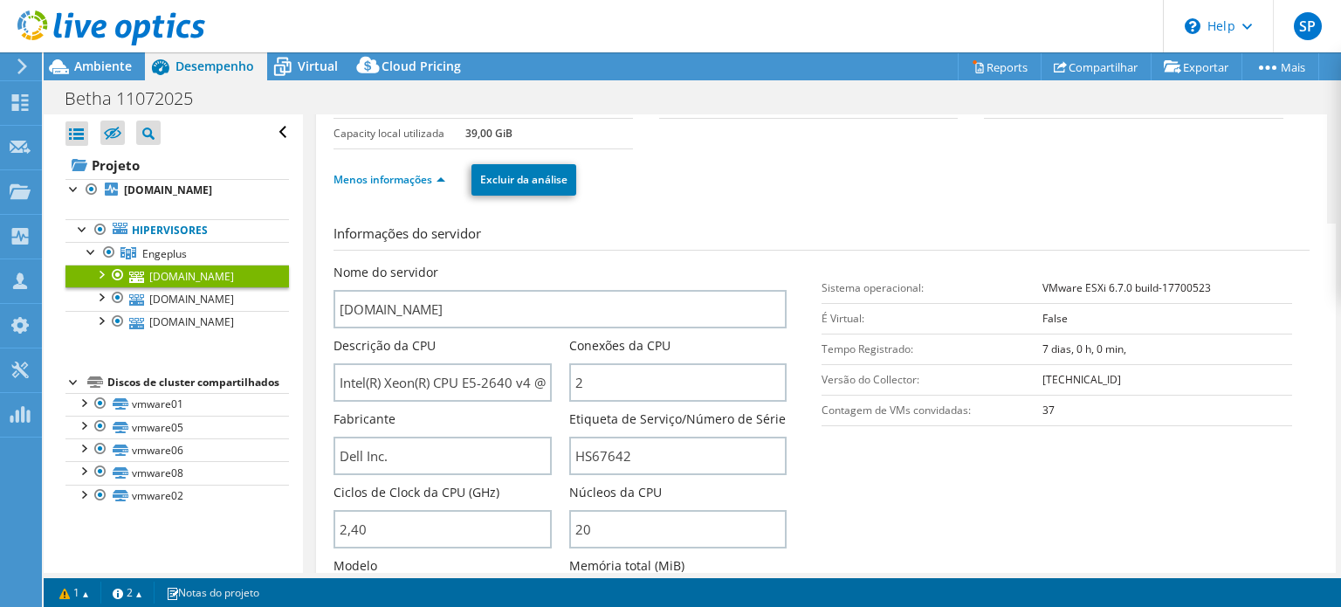
click at [886, 257] on section "Informações do servidor Nome do servidor [DOMAIN_NAME] Descrição da CPU Intel(R…" at bounding box center [825, 426] width 984 height 407
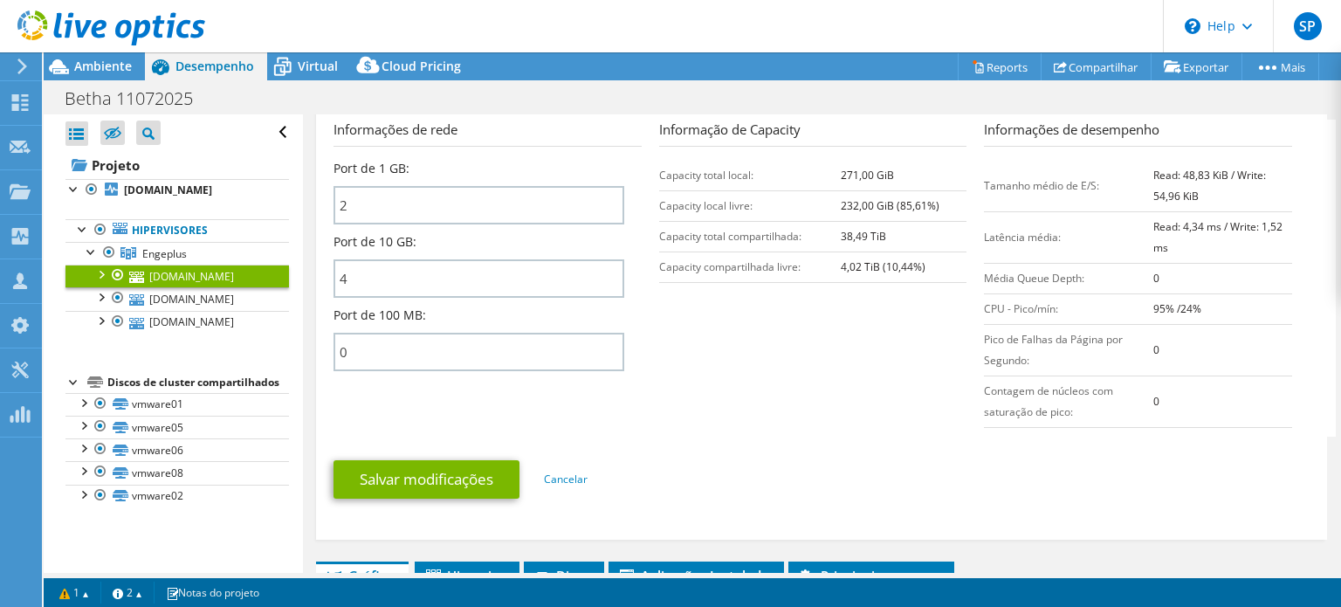
scroll to position [1135, 0]
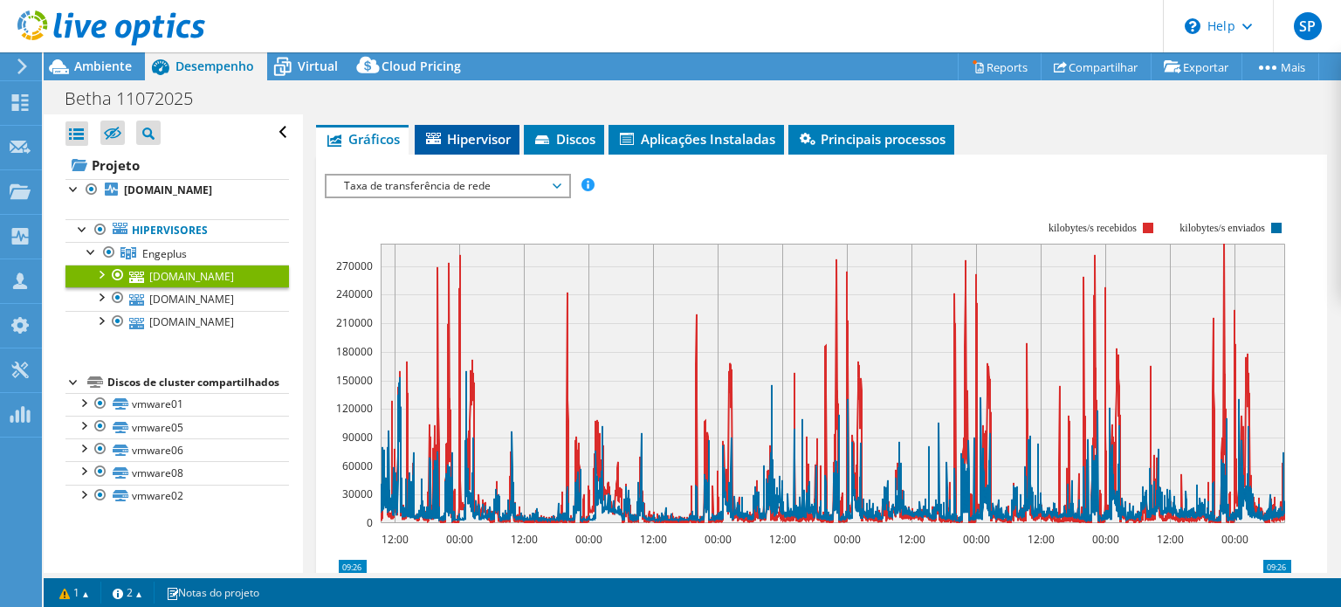
click at [492, 131] on span "Hipervisor" at bounding box center [466, 138] width 87 height 17
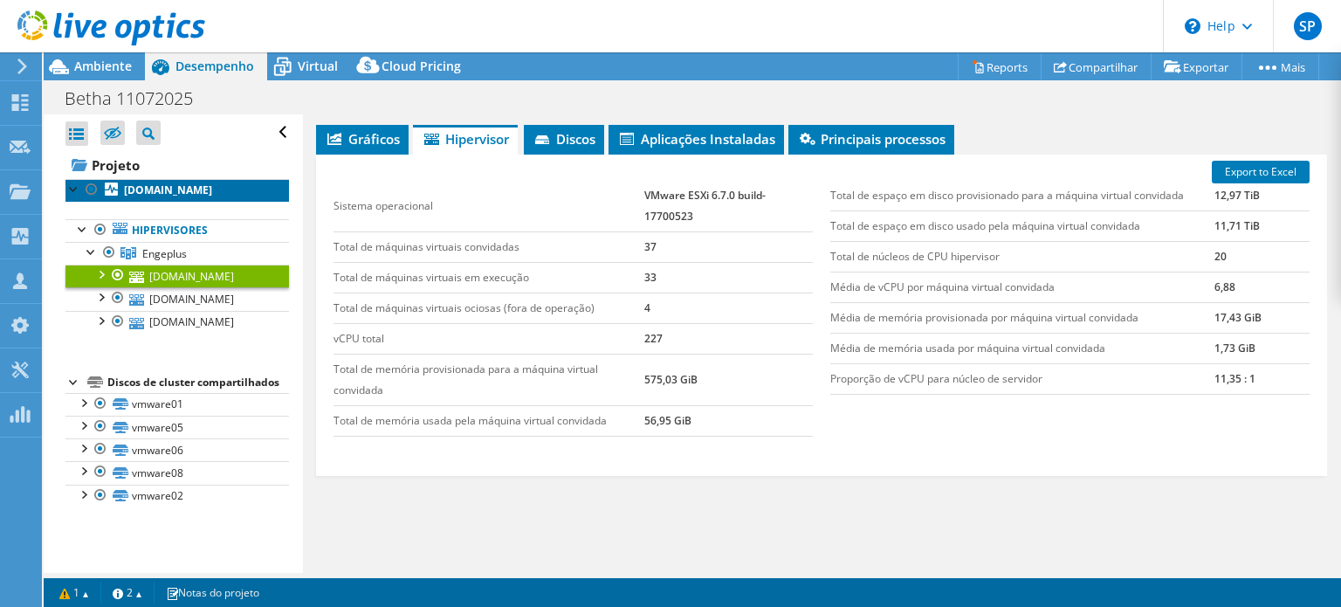
click at [149, 189] on b "[DOMAIN_NAME]" at bounding box center [168, 189] width 88 height 15
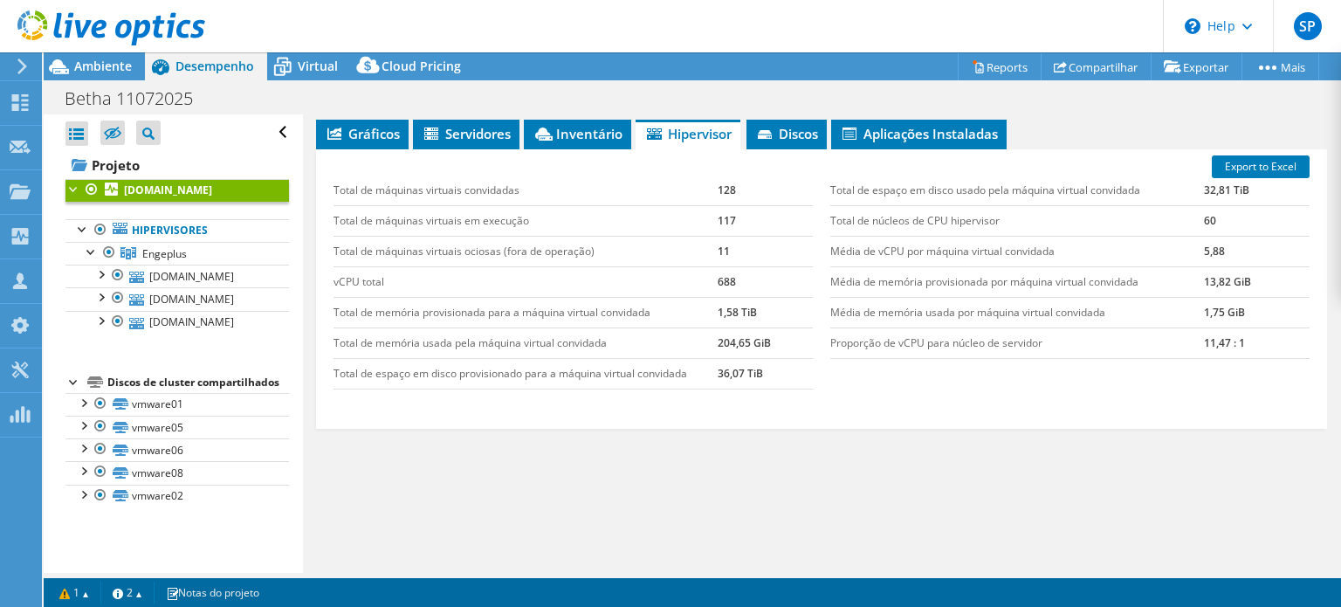
scroll to position [510, 0]
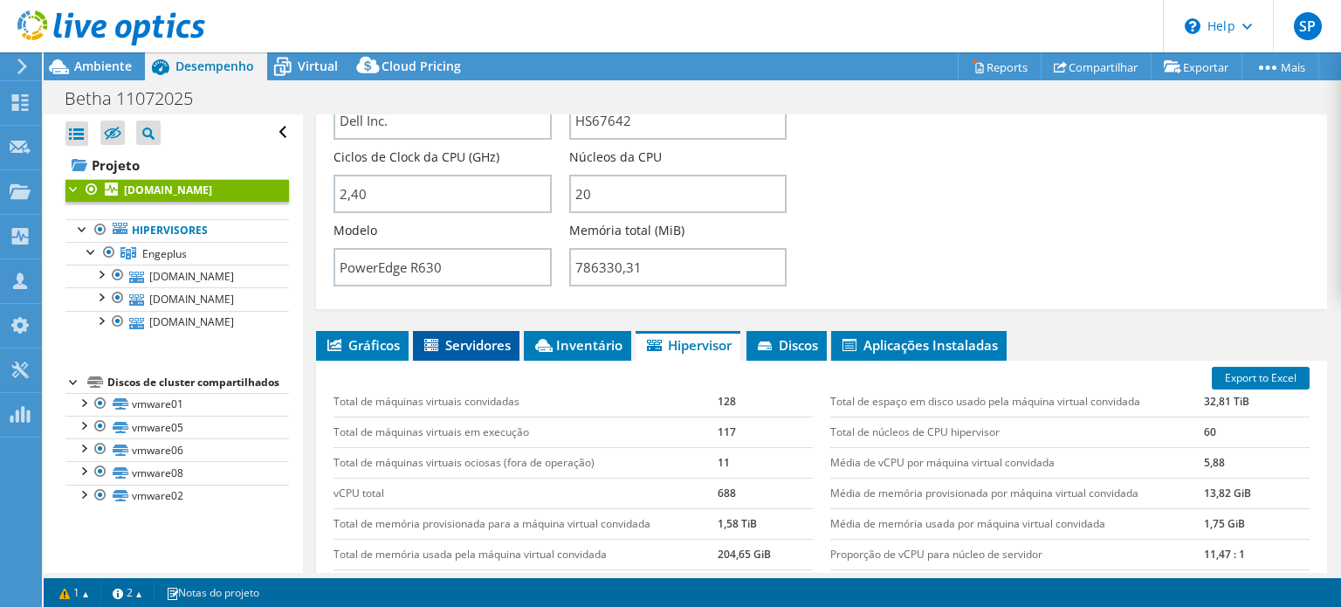
click at [471, 336] on span "Servidores" at bounding box center [466, 344] width 89 height 17
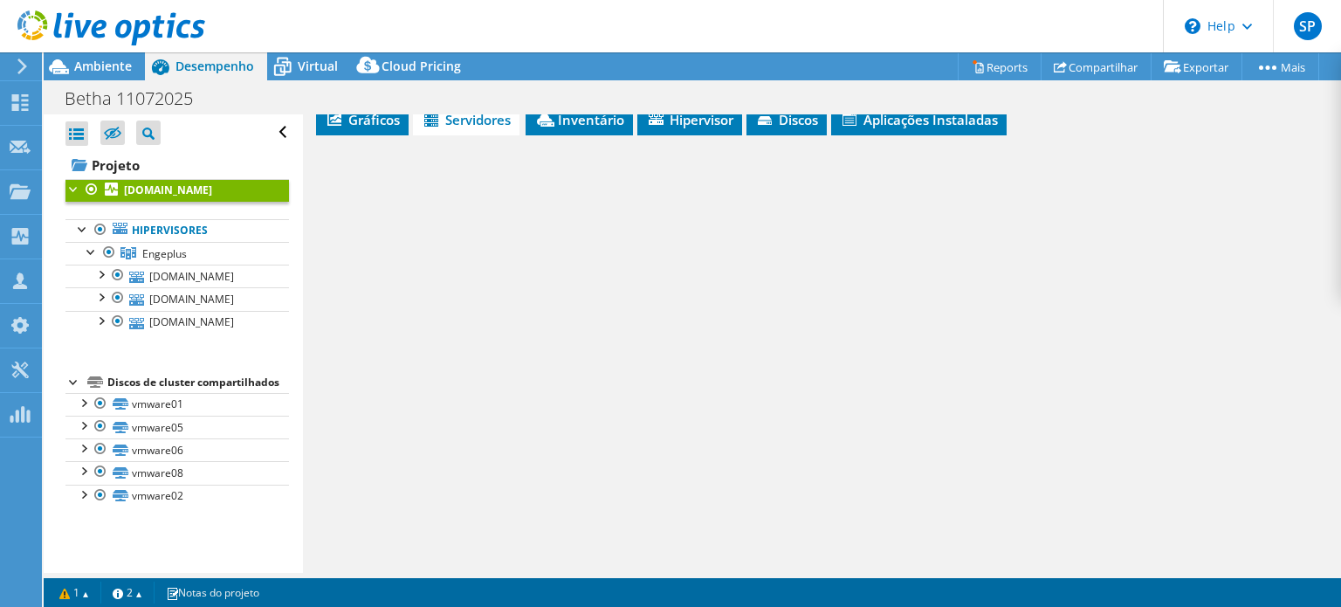
scroll to position [291, 0]
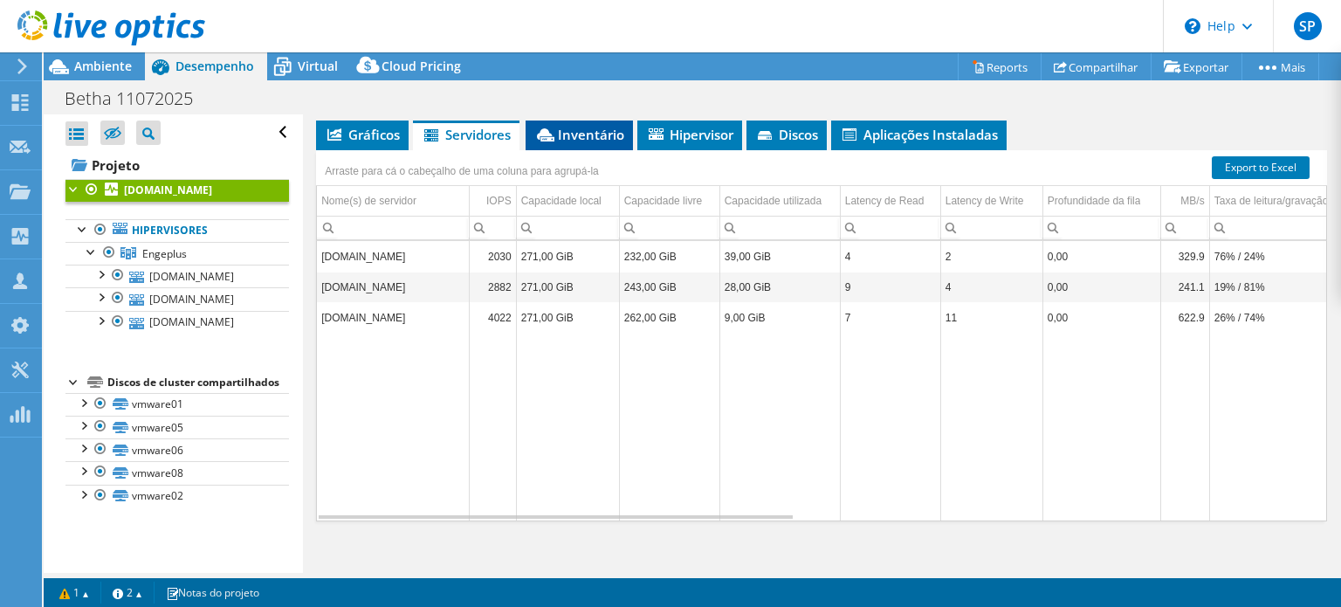
click at [603, 135] on span "Inventário" at bounding box center [579, 134] width 90 height 17
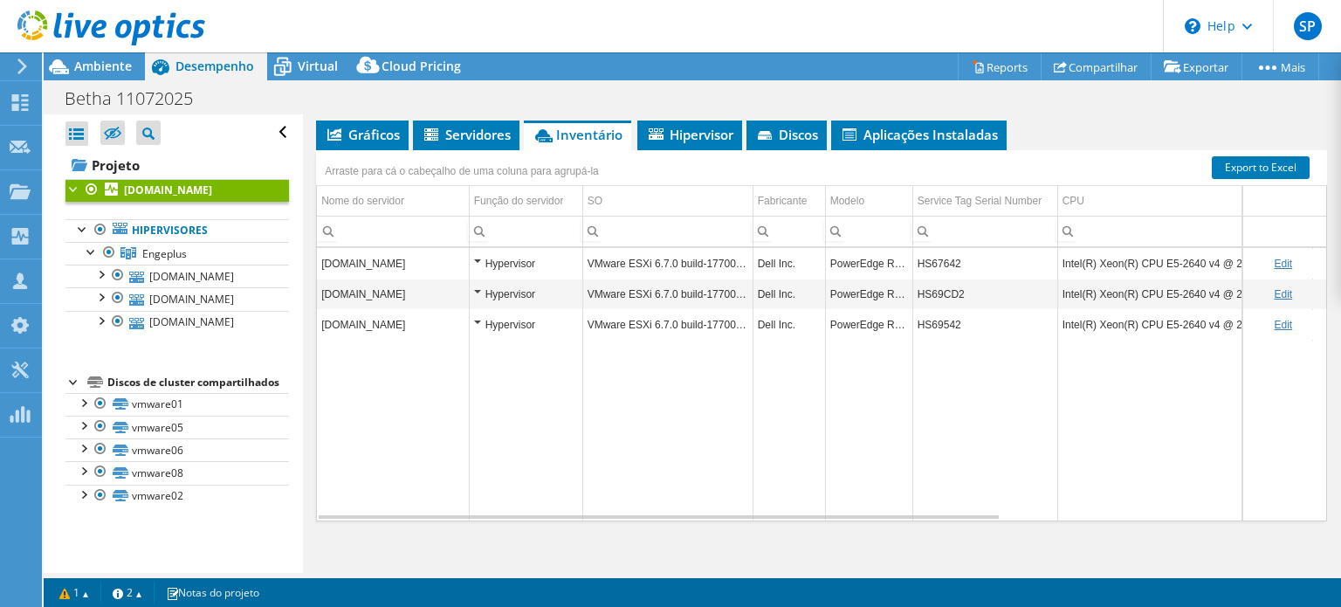
click at [459, 257] on td "[DOMAIN_NAME]" at bounding box center [393, 263] width 152 height 31
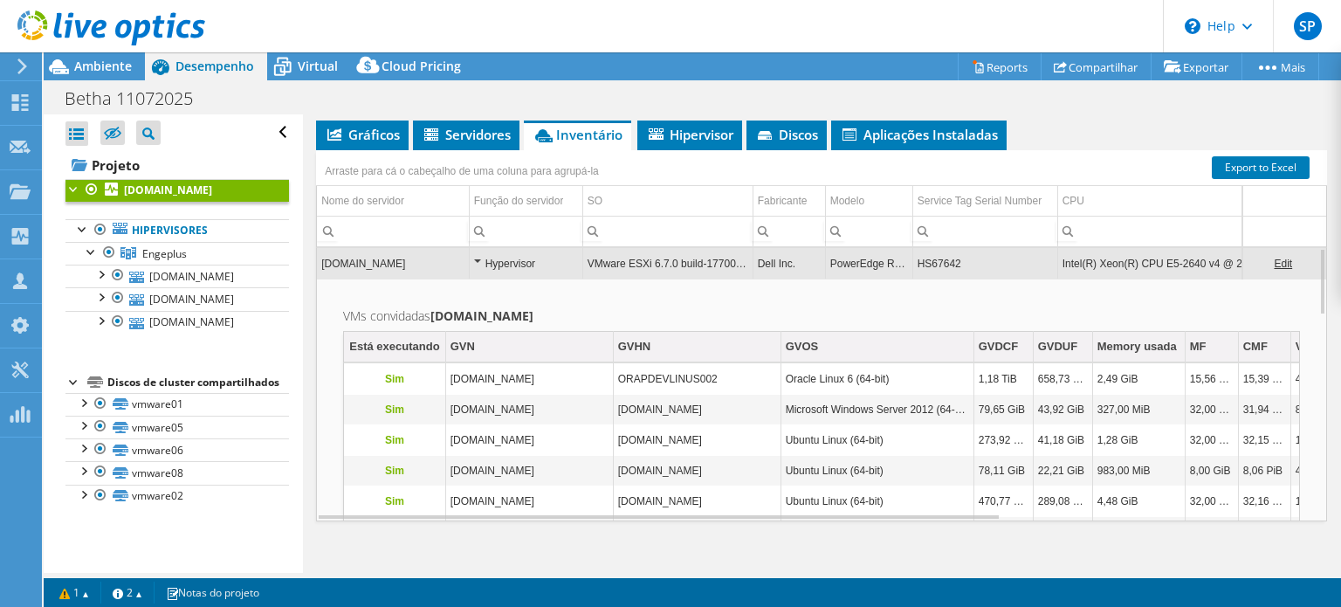
click at [474, 257] on div "Hypervisor" at bounding box center [526, 263] width 104 height 21
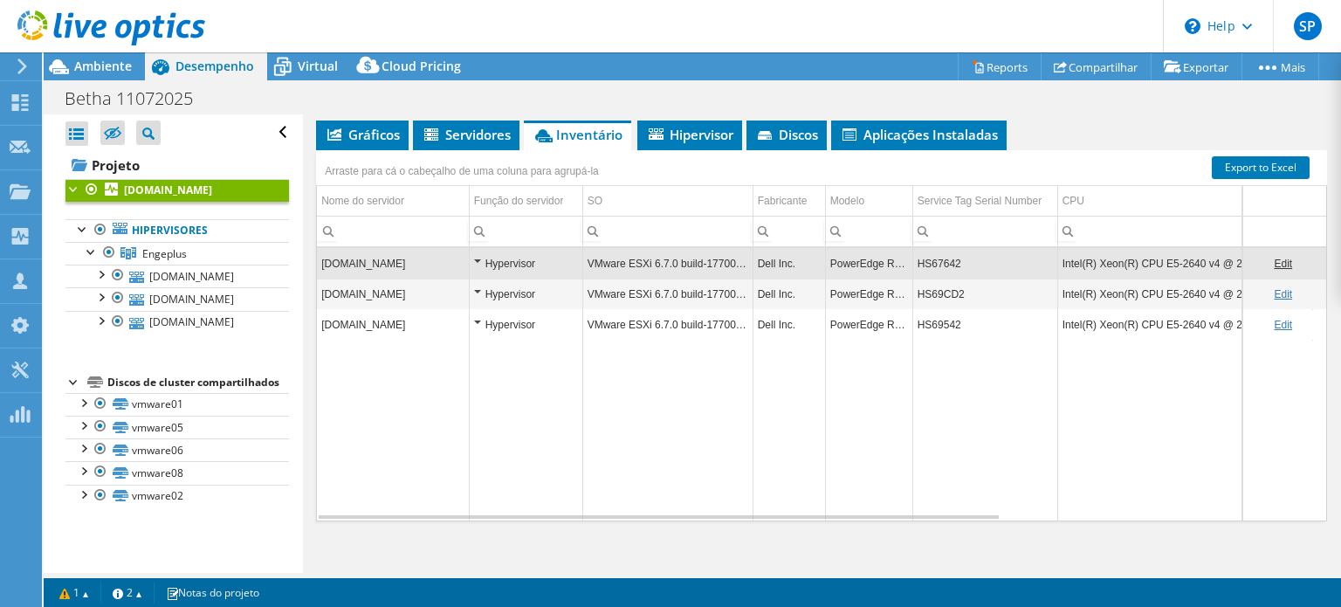
click at [475, 257] on div "Hypervisor" at bounding box center [526, 263] width 104 height 21
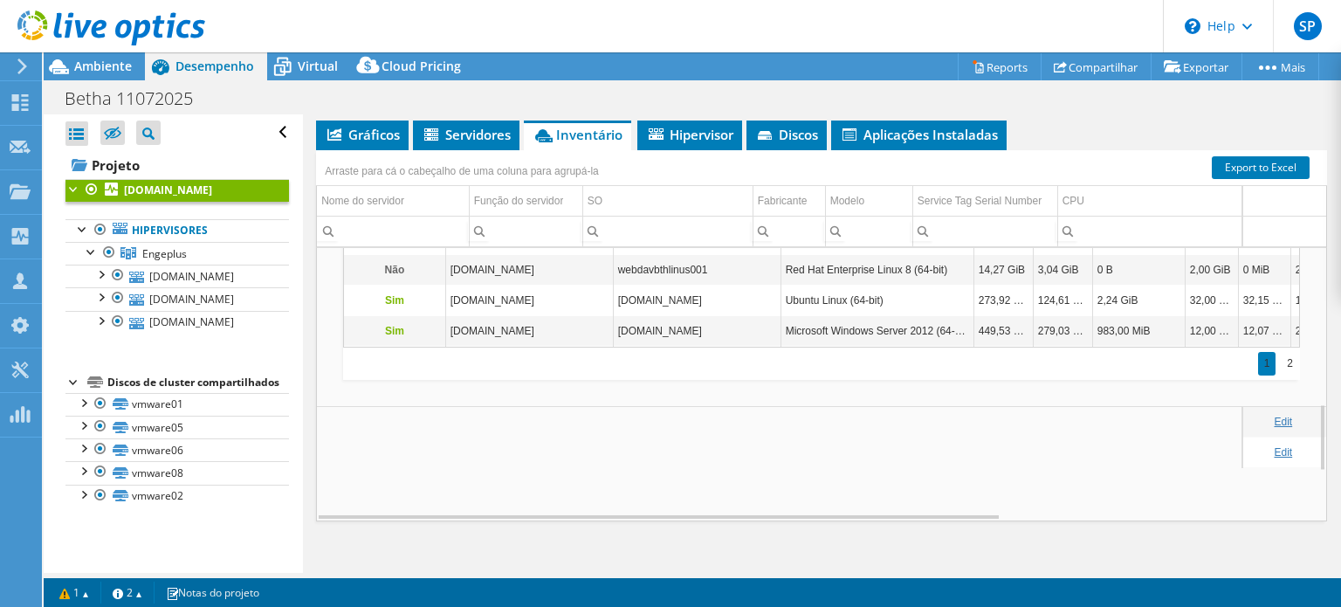
scroll to position [419, 0]
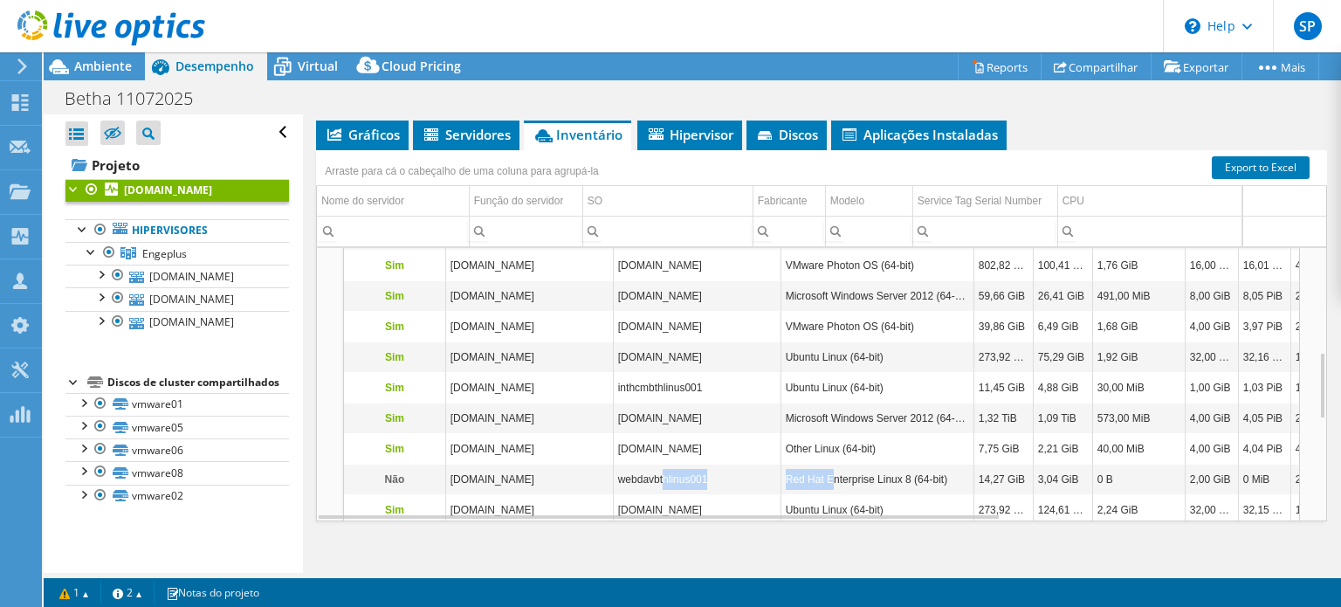
drag, startPoint x: 664, startPoint y: 481, endPoint x: 834, endPoint y: 475, distance: 170.3
click at [834, 475] on tr "Não [DOMAIN_NAME] webdavbthlinus001 Red Hat Enterprise Linux 8 (64-bit) 14,27 G…" at bounding box center [996, 479] width 1304 height 31
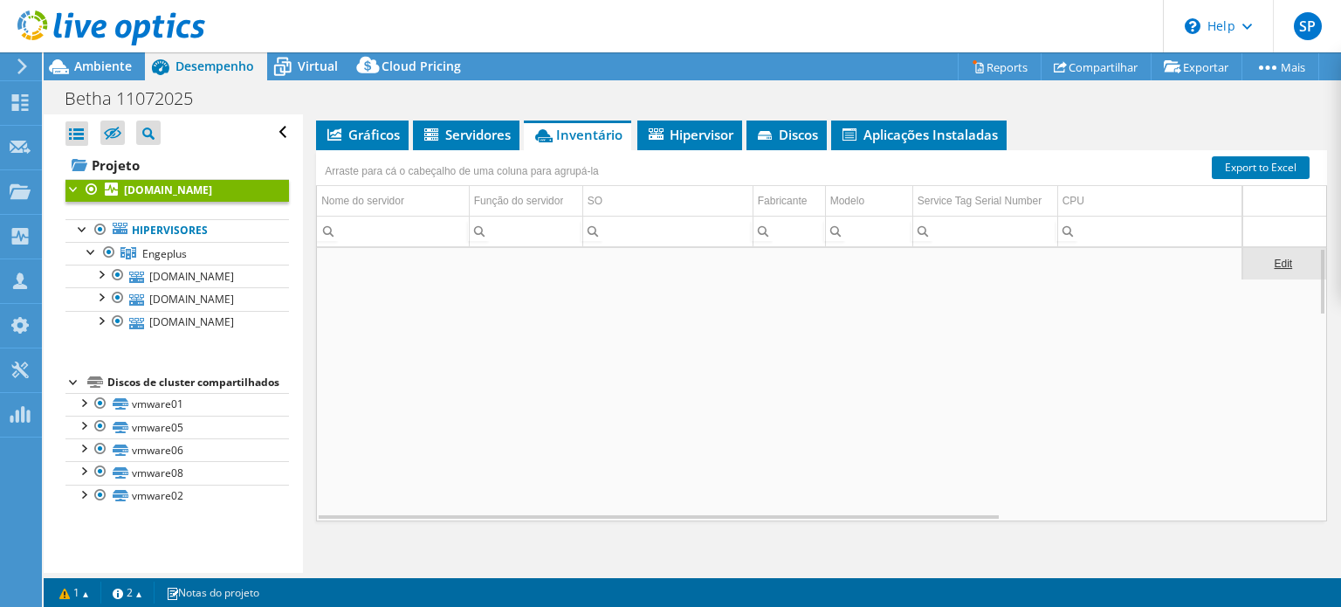
scroll to position [0, 0]
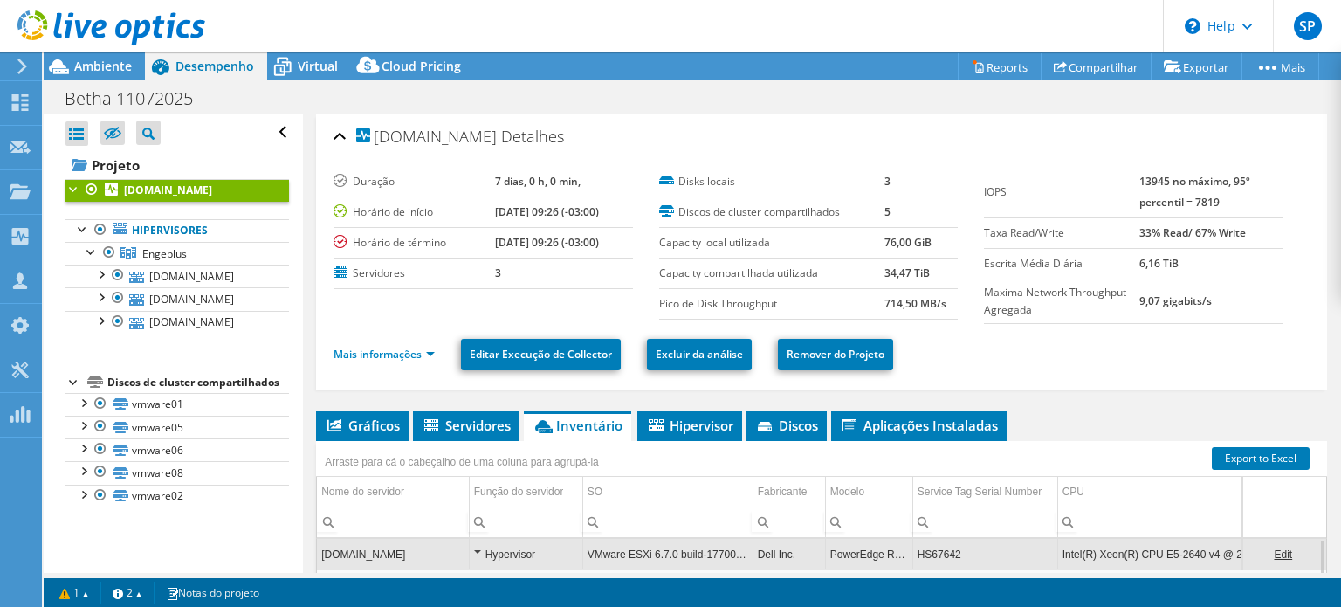
click at [1163, 170] on td "13945 no máximo, 95º percentil = 7819" at bounding box center [1211, 192] width 144 height 51
click at [1154, 188] on td "13945 no máximo, 95º percentil = 7819" at bounding box center [1211, 192] width 144 height 51
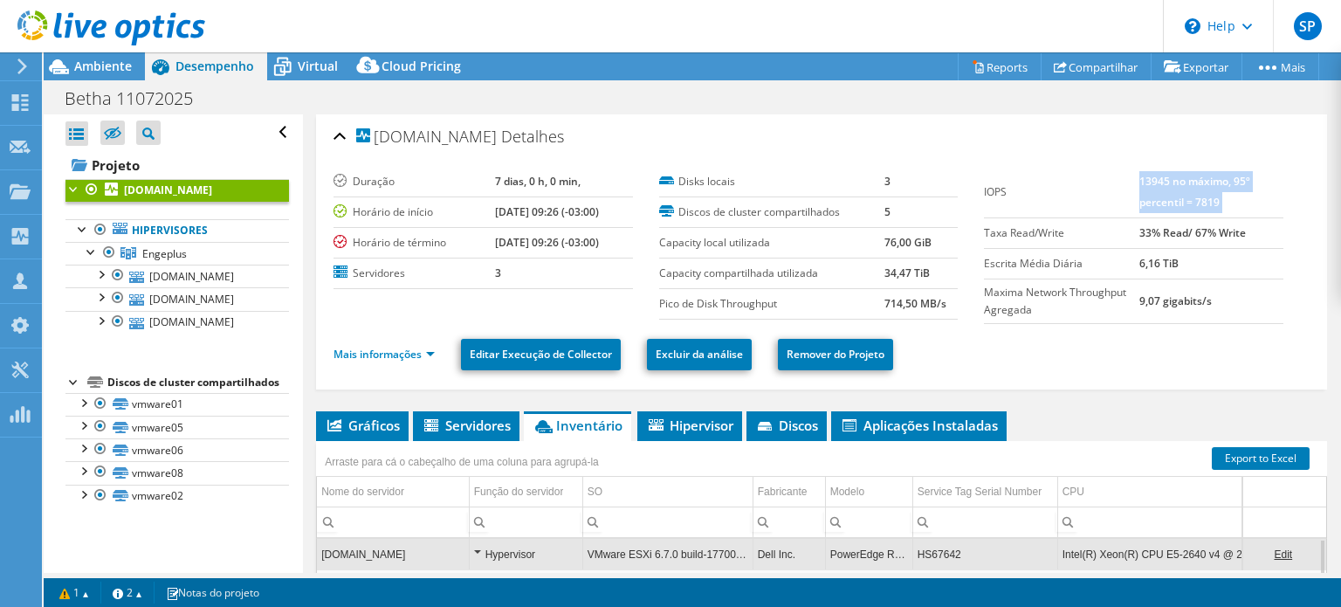
click at [1154, 188] on td "13945 no máximo, 95º percentil = 7819" at bounding box center [1211, 192] width 144 height 51
click at [1239, 228] on td "33% Read/ 67% Write" at bounding box center [1211, 232] width 144 height 31
click at [1139, 234] on b "33% Read/ 67% Write" at bounding box center [1192, 232] width 106 height 15
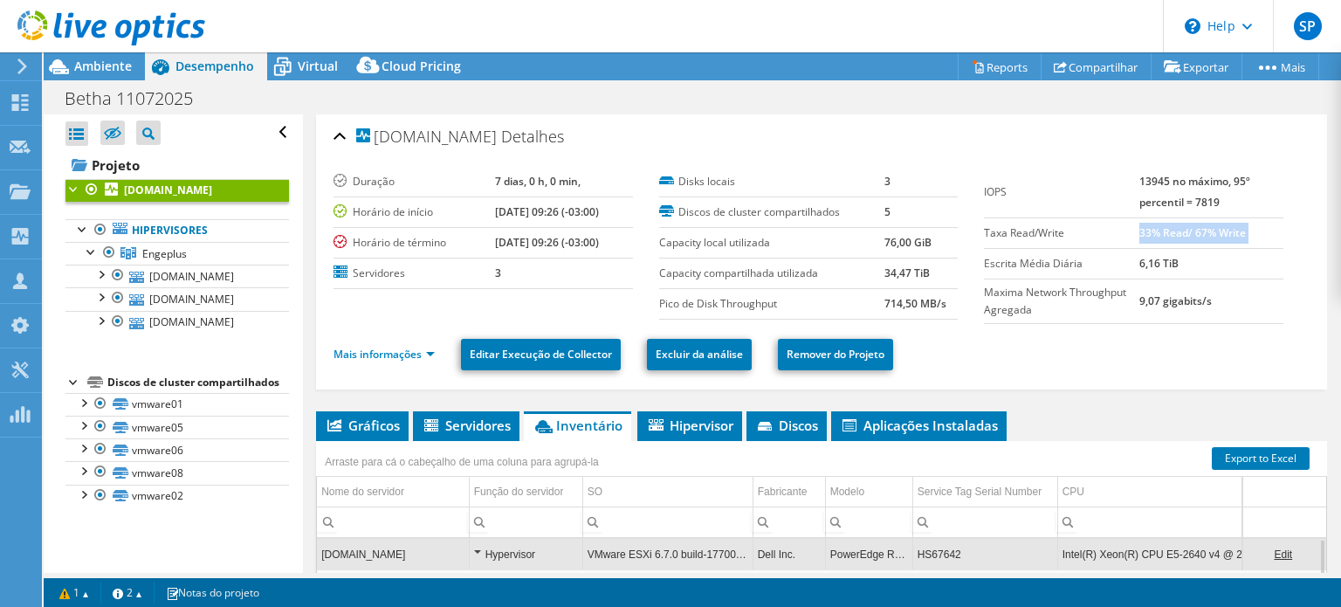
click at [1205, 225] on b "33% Read/ 67% Write" at bounding box center [1192, 232] width 106 height 15
click at [1190, 208] on td "13945 no máximo, 95º percentil = 7819" at bounding box center [1211, 192] width 144 height 51
click at [1194, 202] on b "13945 no máximo, 95º percentil = 7819" at bounding box center [1194, 192] width 111 height 36
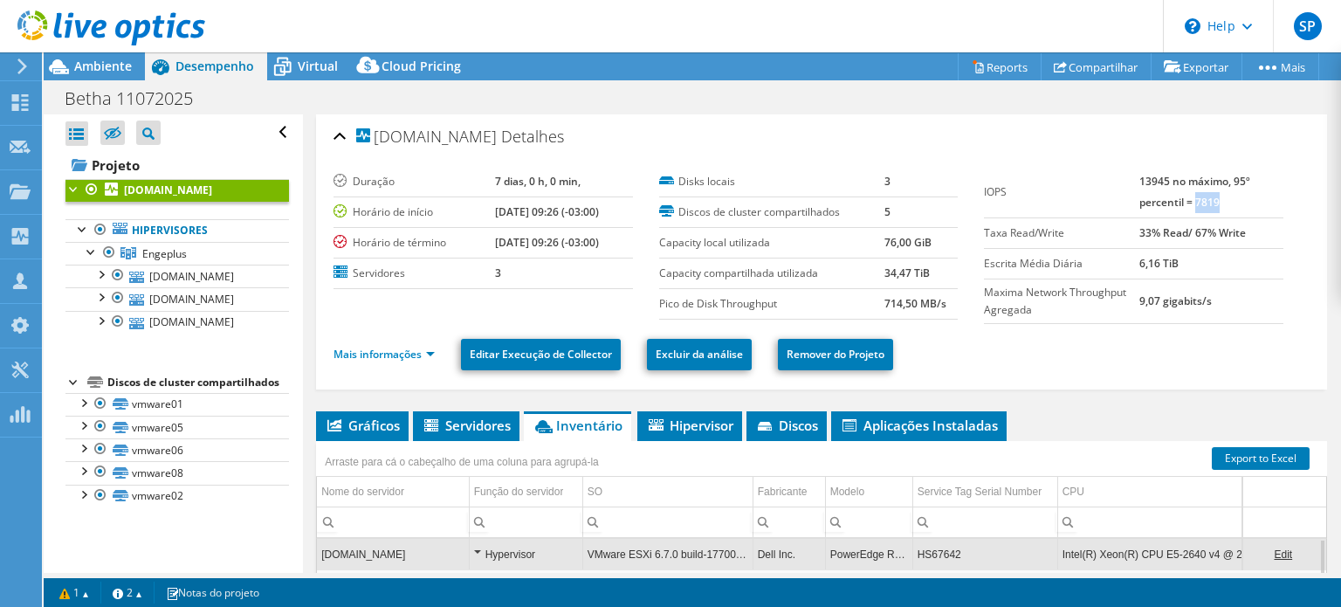
click at [1146, 167] on td "13945 no máximo, 95º percentil = 7819" at bounding box center [1211, 192] width 144 height 51
click at [1145, 176] on b "13945 no máximo, 95º percentil = 7819" at bounding box center [1194, 192] width 111 height 36
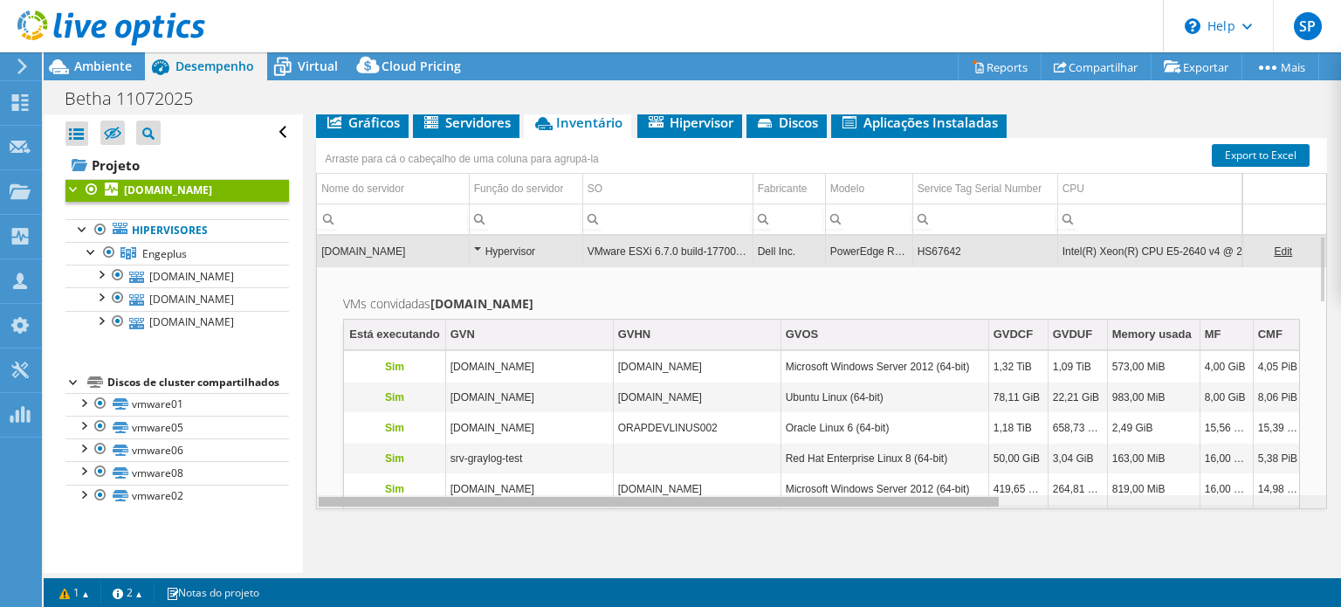
drag, startPoint x: 970, startPoint y: 500, endPoint x: 646, endPoint y: 484, distance: 324.2
click at [666, 493] on body "SP Parceiro de Canal Suporte Protect [EMAIL_ADDRESS][DOMAIN_NAME] Protect Solut…" at bounding box center [670, 303] width 1341 height 607
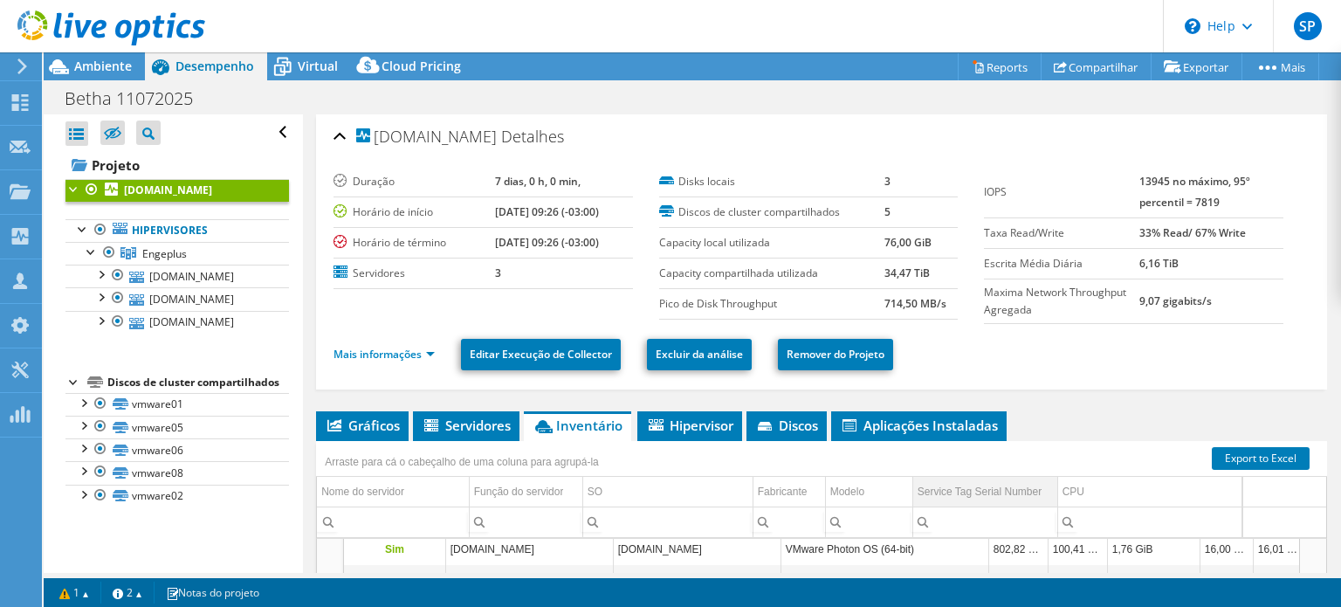
scroll to position [94, 0]
